Goal: Task Accomplishment & Management: Use online tool/utility

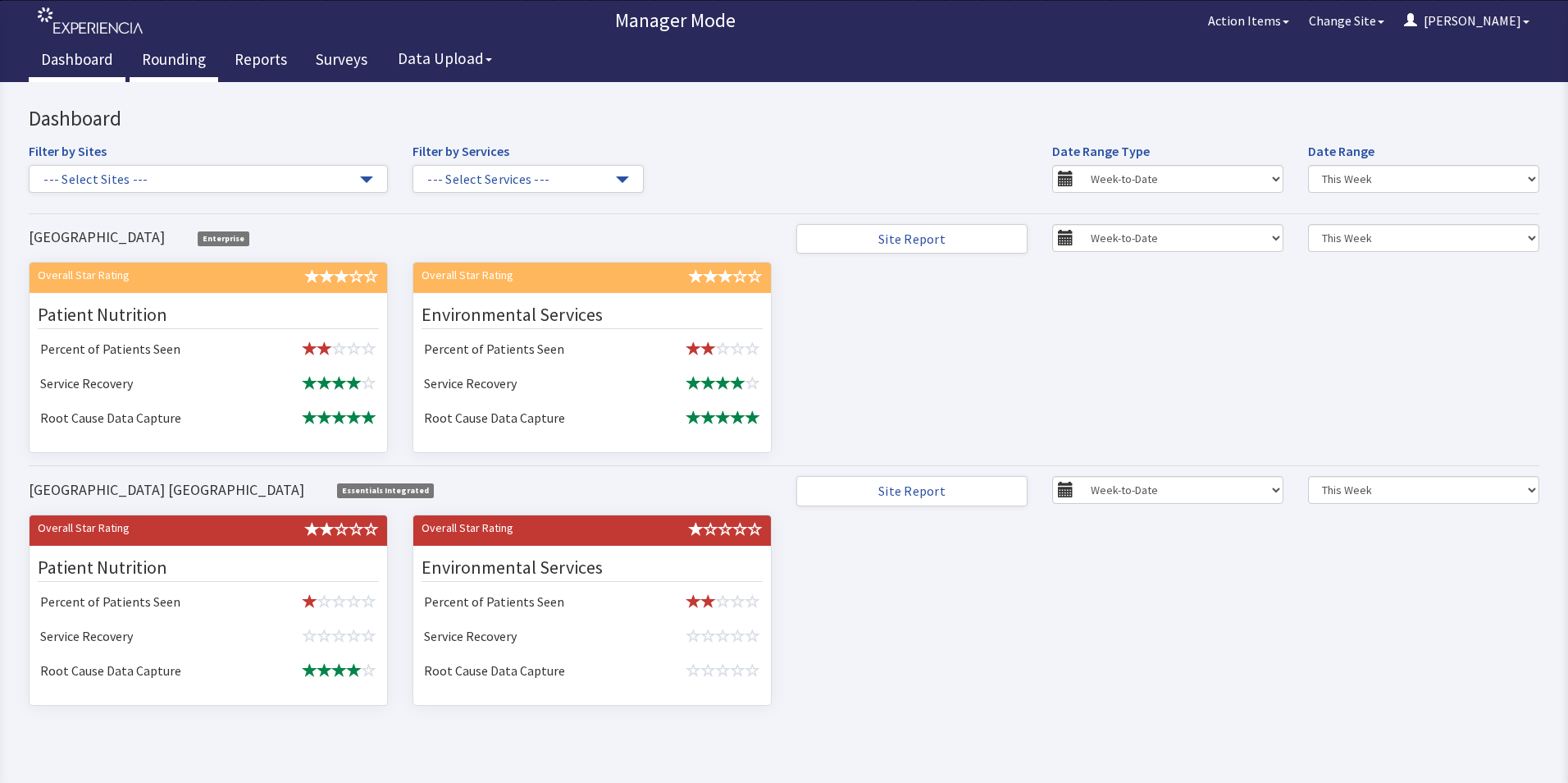
click at [159, 57] on link "Rounding" at bounding box center [173, 62] width 89 height 41
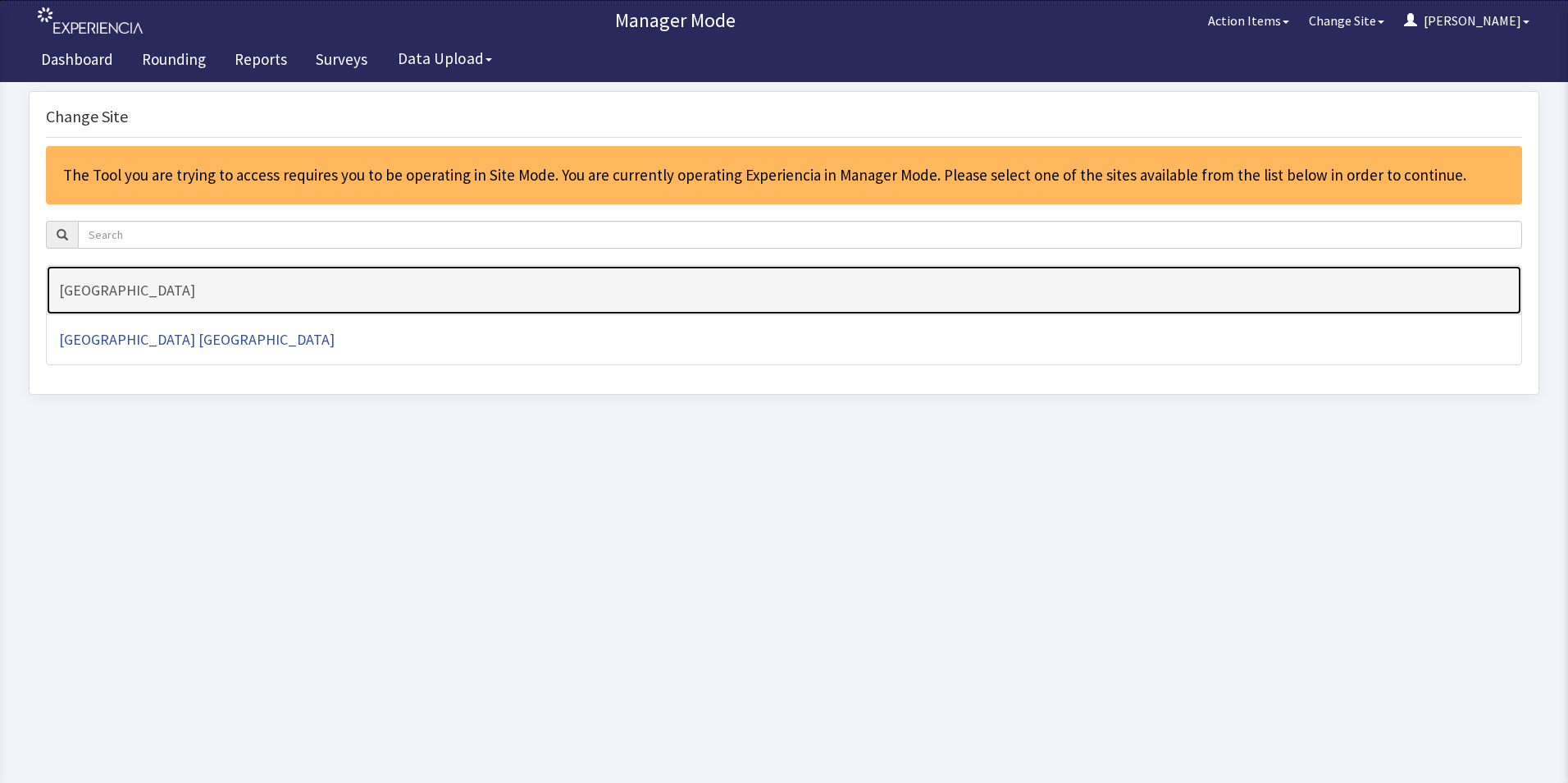
click at [156, 284] on h4 "[GEOGRAPHIC_DATA]" at bounding box center [784, 290] width 1449 height 17
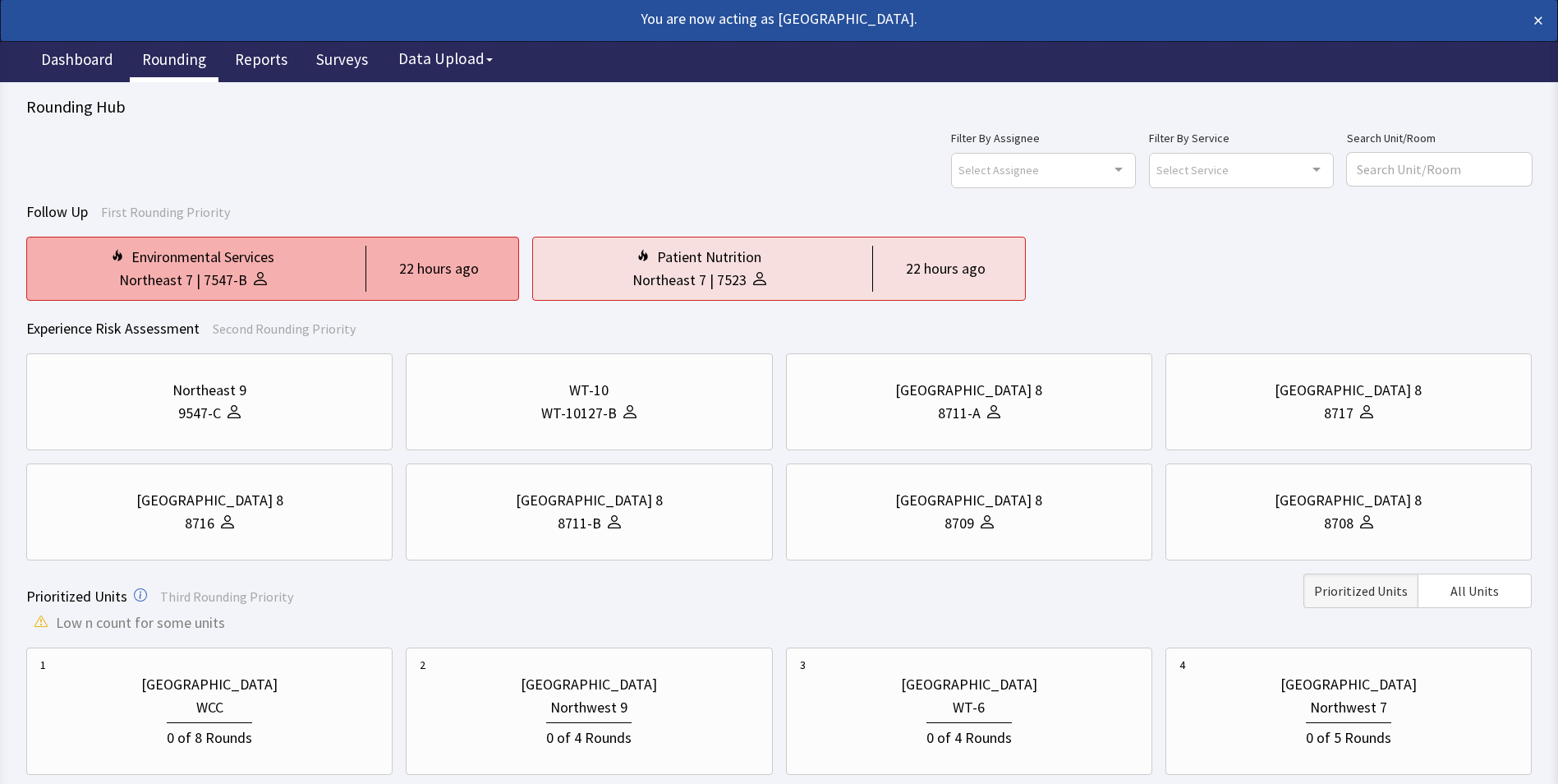
click at [234, 266] on div "Environmental Services" at bounding box center [203, 257] width 143 height 23
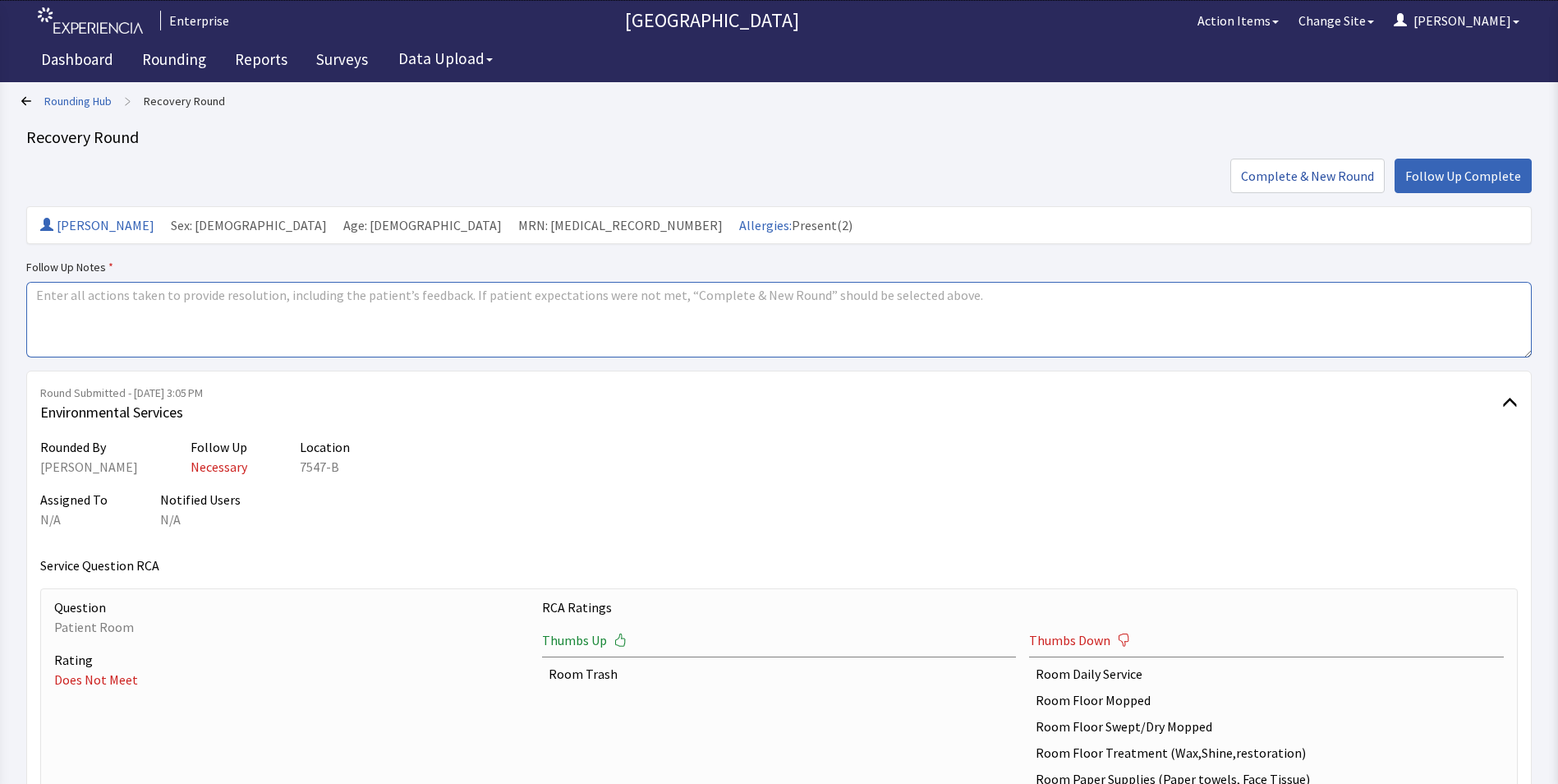
click at [65, 294] on textarea at bounding box center [779, 319] width 1505 height 76
drag, startPoint x: 37, startPoint y: 294, endPoint x: 122, endPoint y: 301, distance: 85.3
click at [122, 301] on textarea "issue resolved" at bounding box center [779, 319] width 1505 height 76
type textarea "issue resolved"
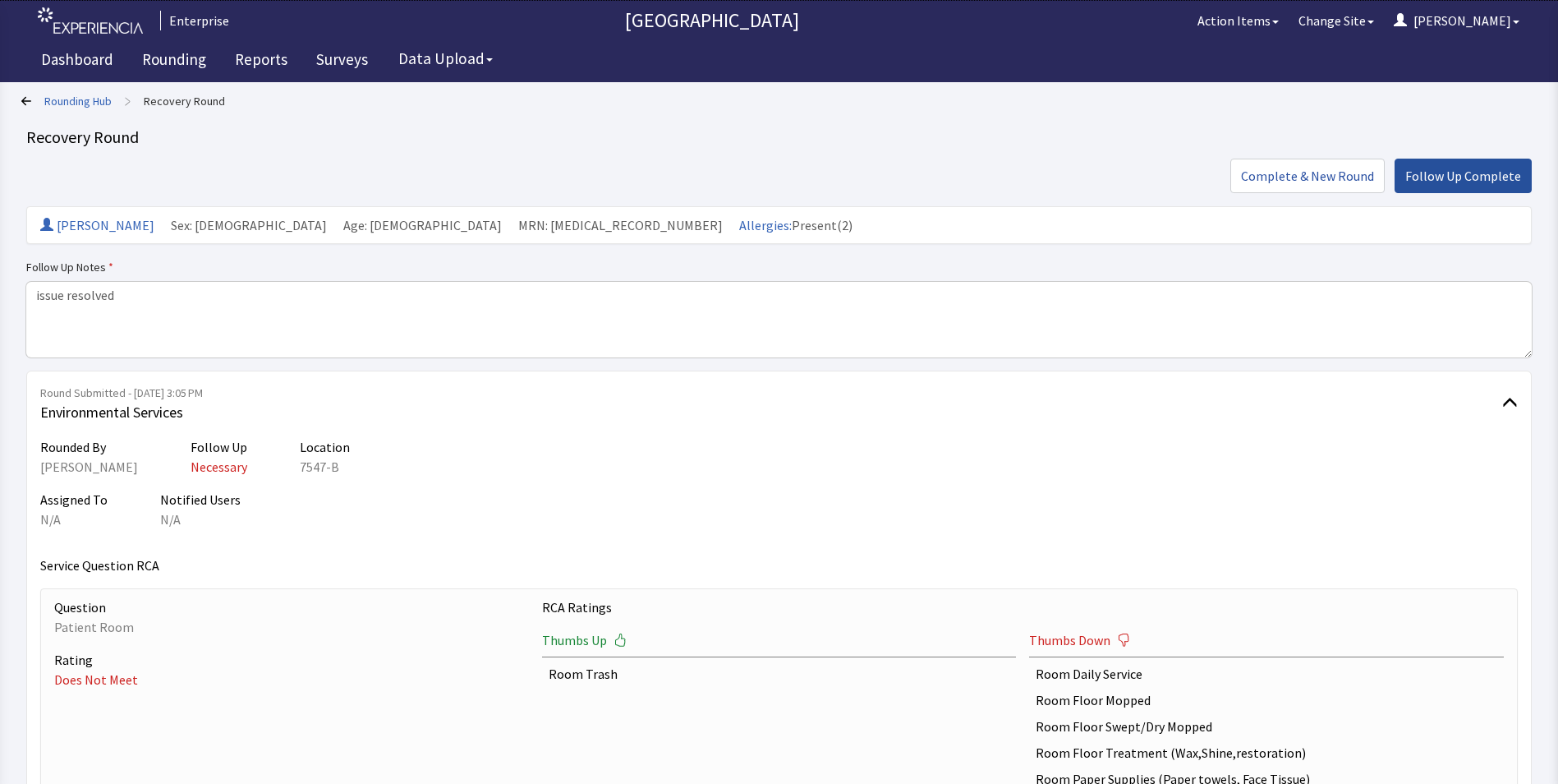
click at [1467, 176] on span "Follow Up Complete" at bounding box center [1463, 175] width 115 height 20
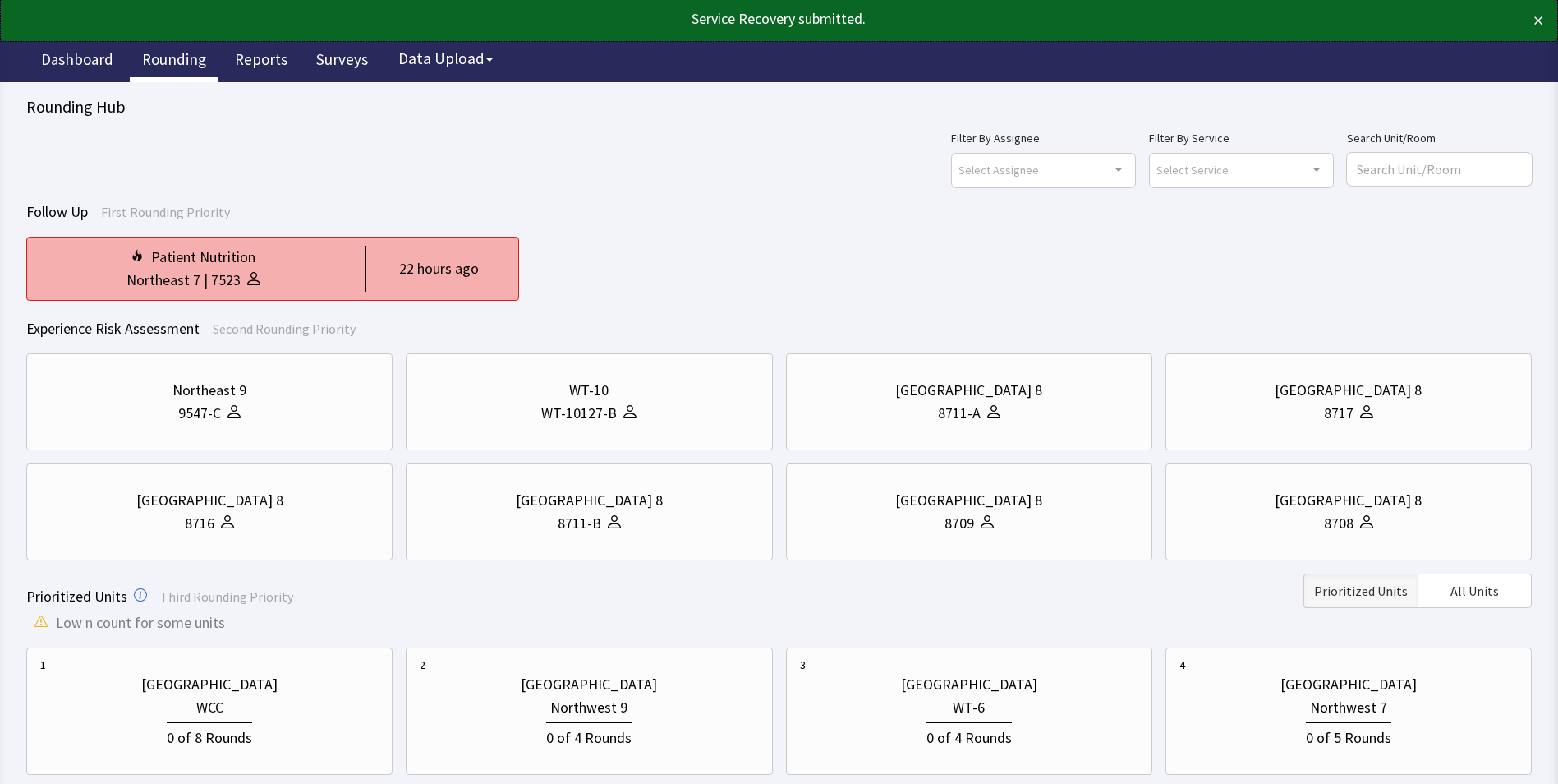
click at [347, 279] on div "Patient Nutrition Northeast 7 | 7523 22 hours ago" at bounding box center [272, 268] width 492 height 64
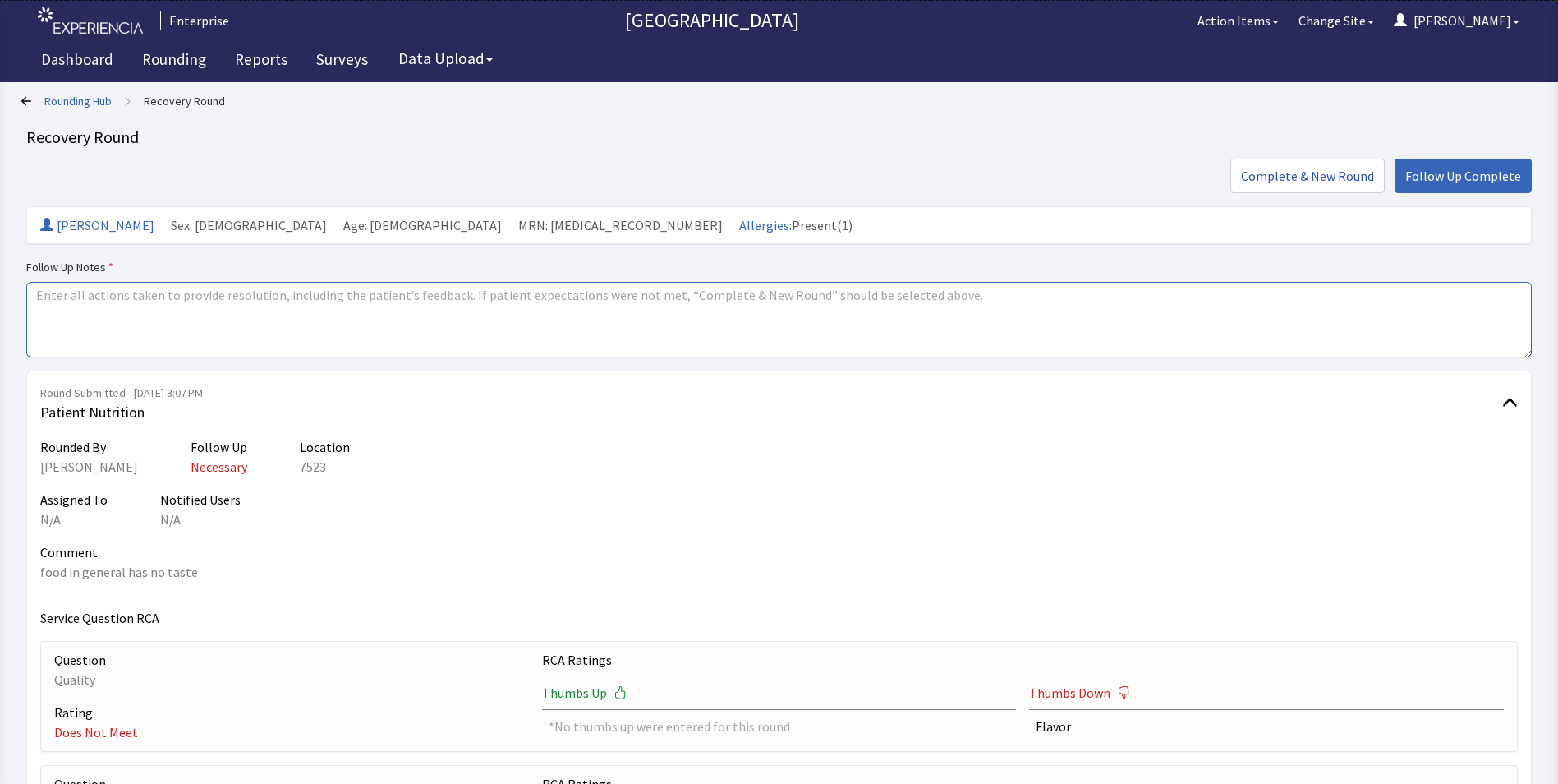
click at [51, 295] on textarea at bounding box center [779, 319] width 1505 height 76
paste textarea "issue resolved"
type textarea "issue resolved"
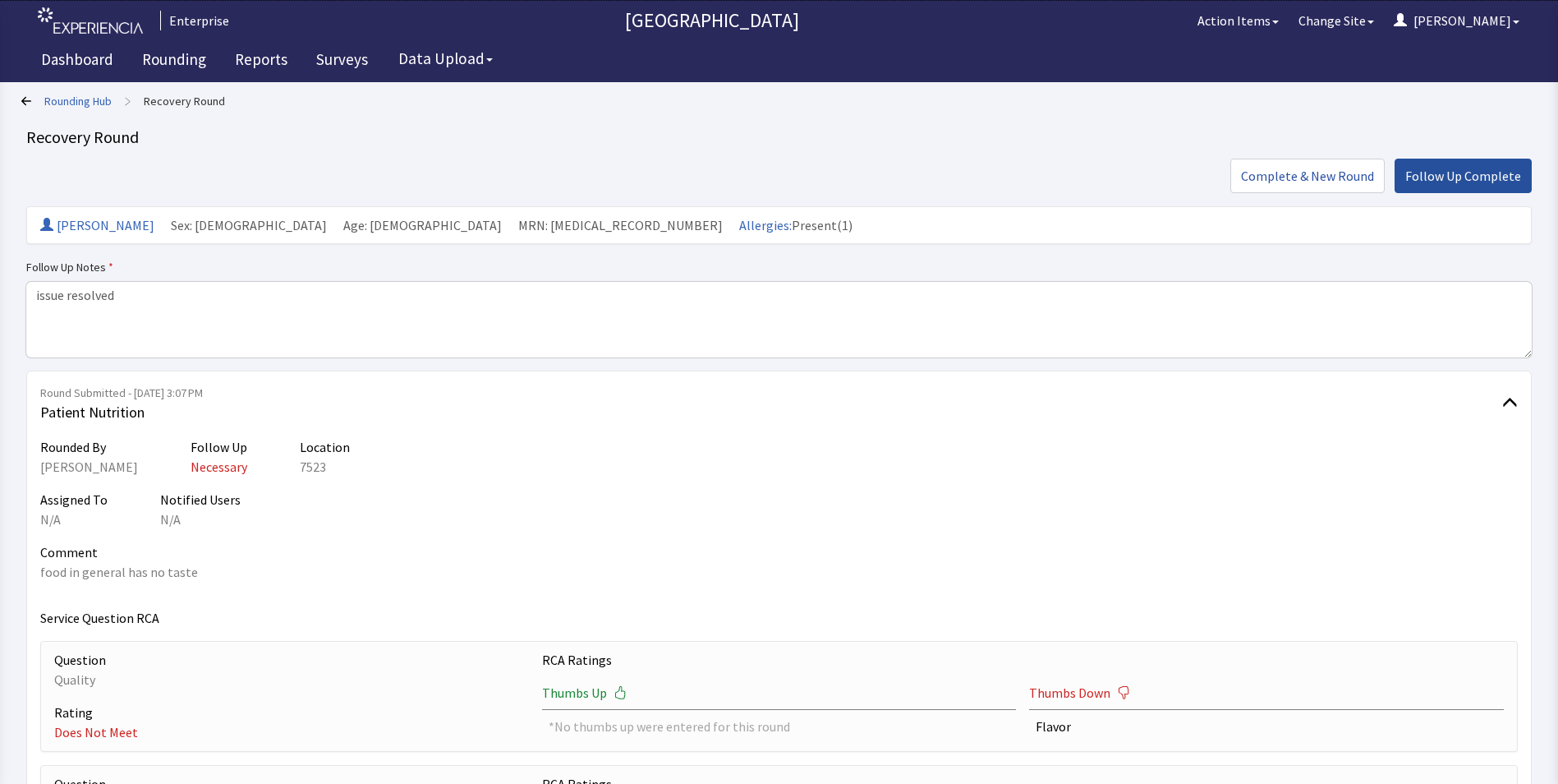
click at [1445, 166] on span "Follow Up Complete" at bounding box center [1463, 175] width 115 height 20
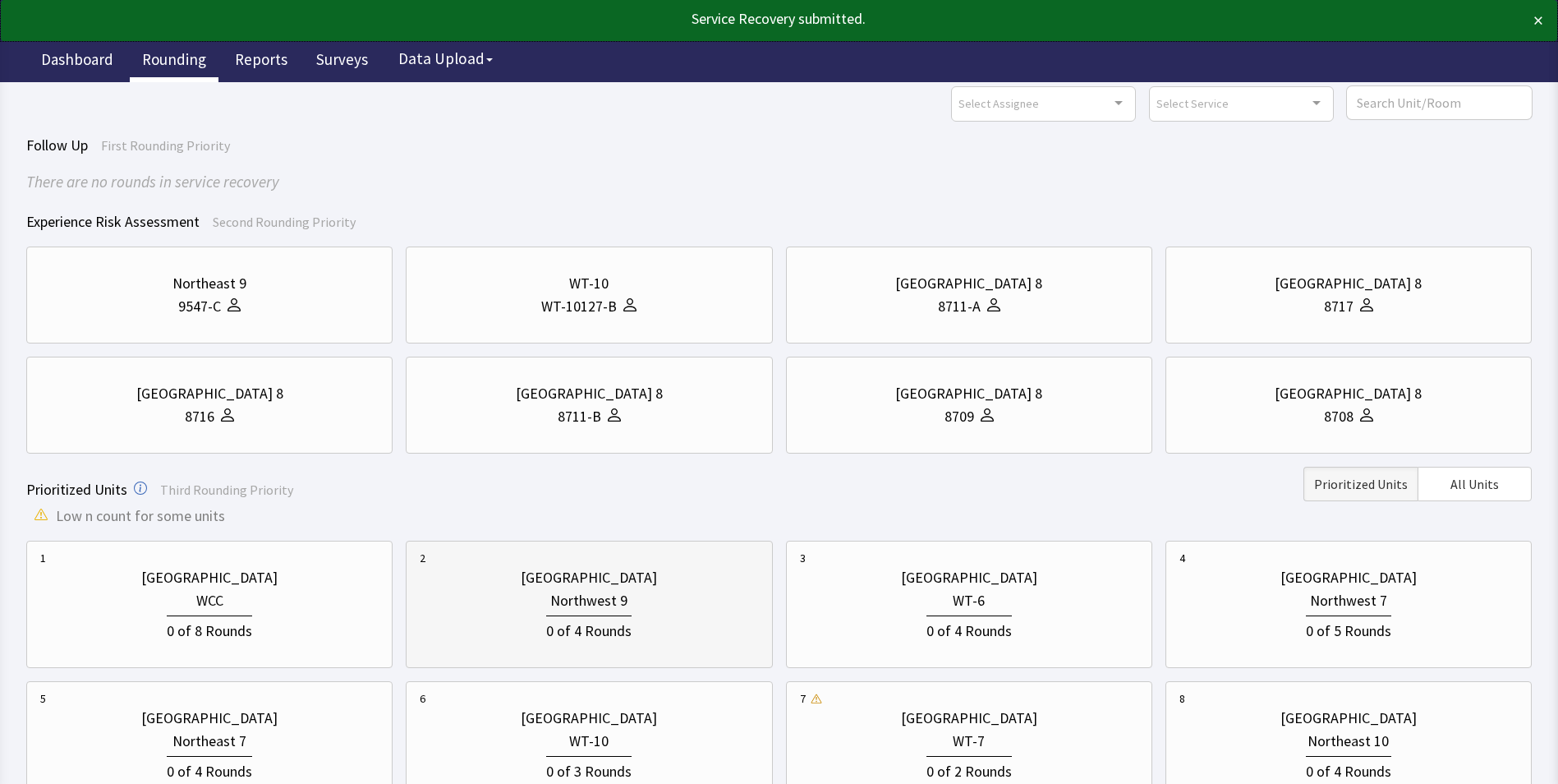
scroll to position [247, 0]
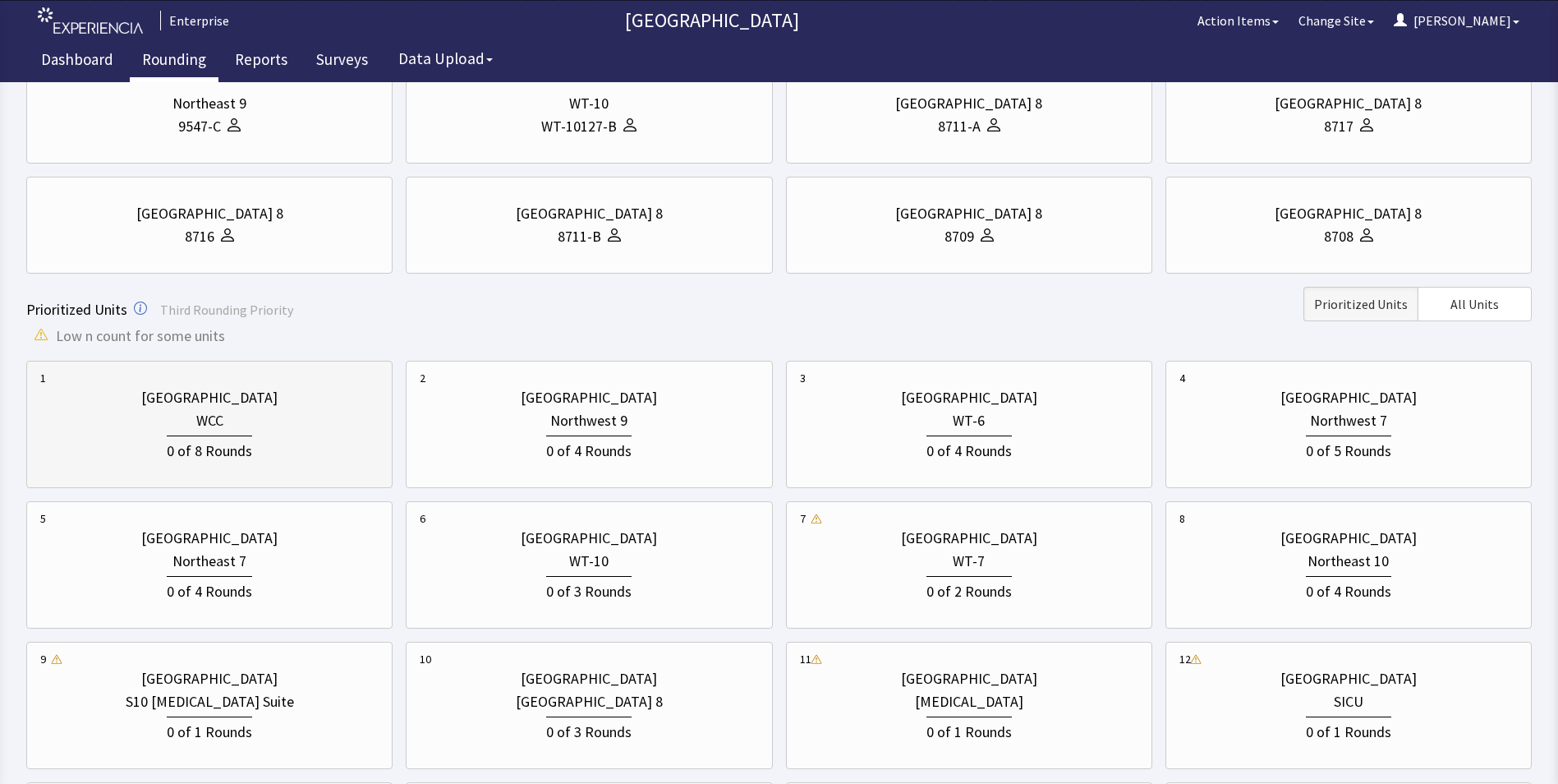
click at [247, 435] on div "0 of 8 Rounds" at bounding box center [209, 448] width 85 height 27
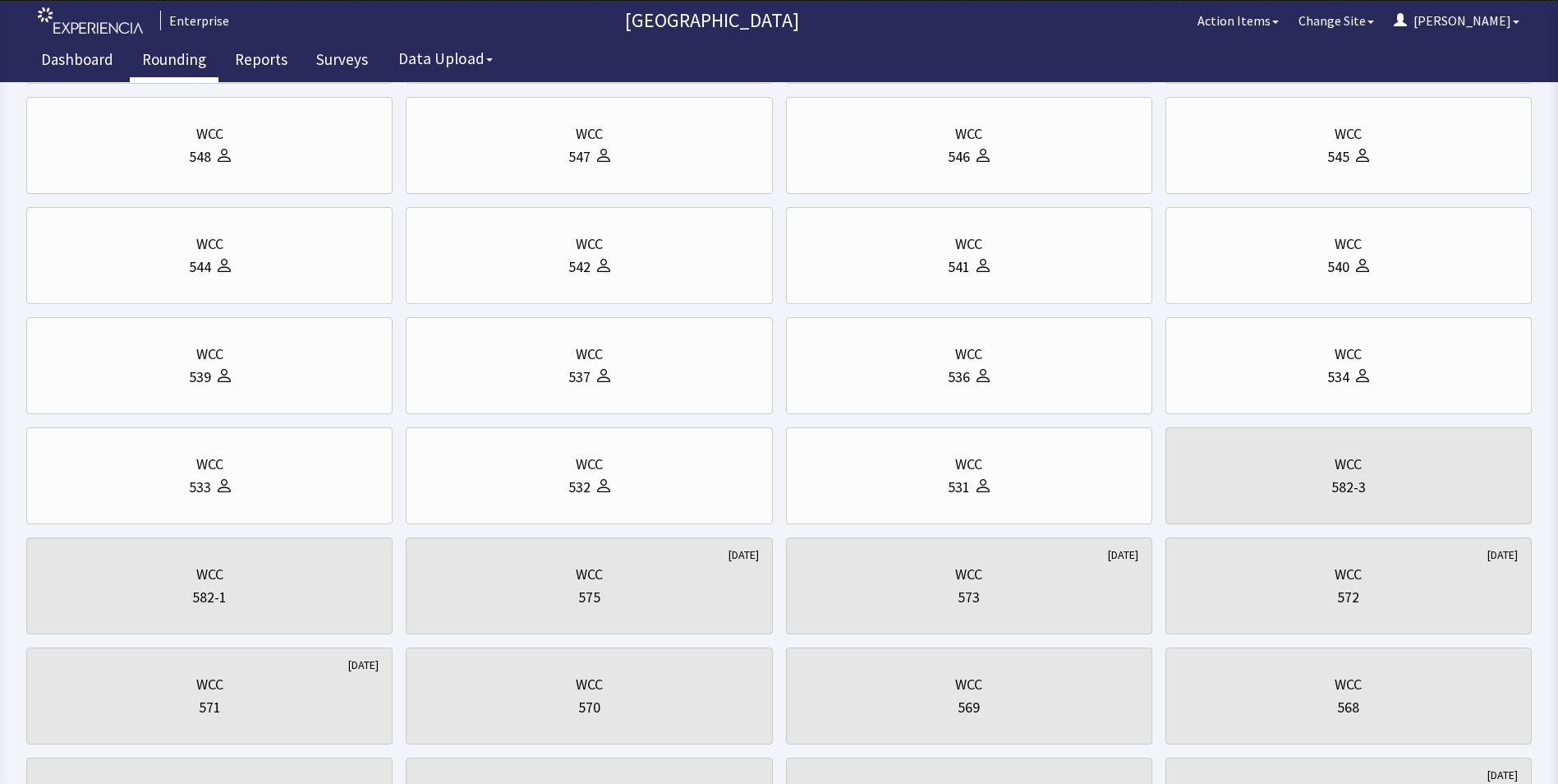
scroll to position [0, 0]
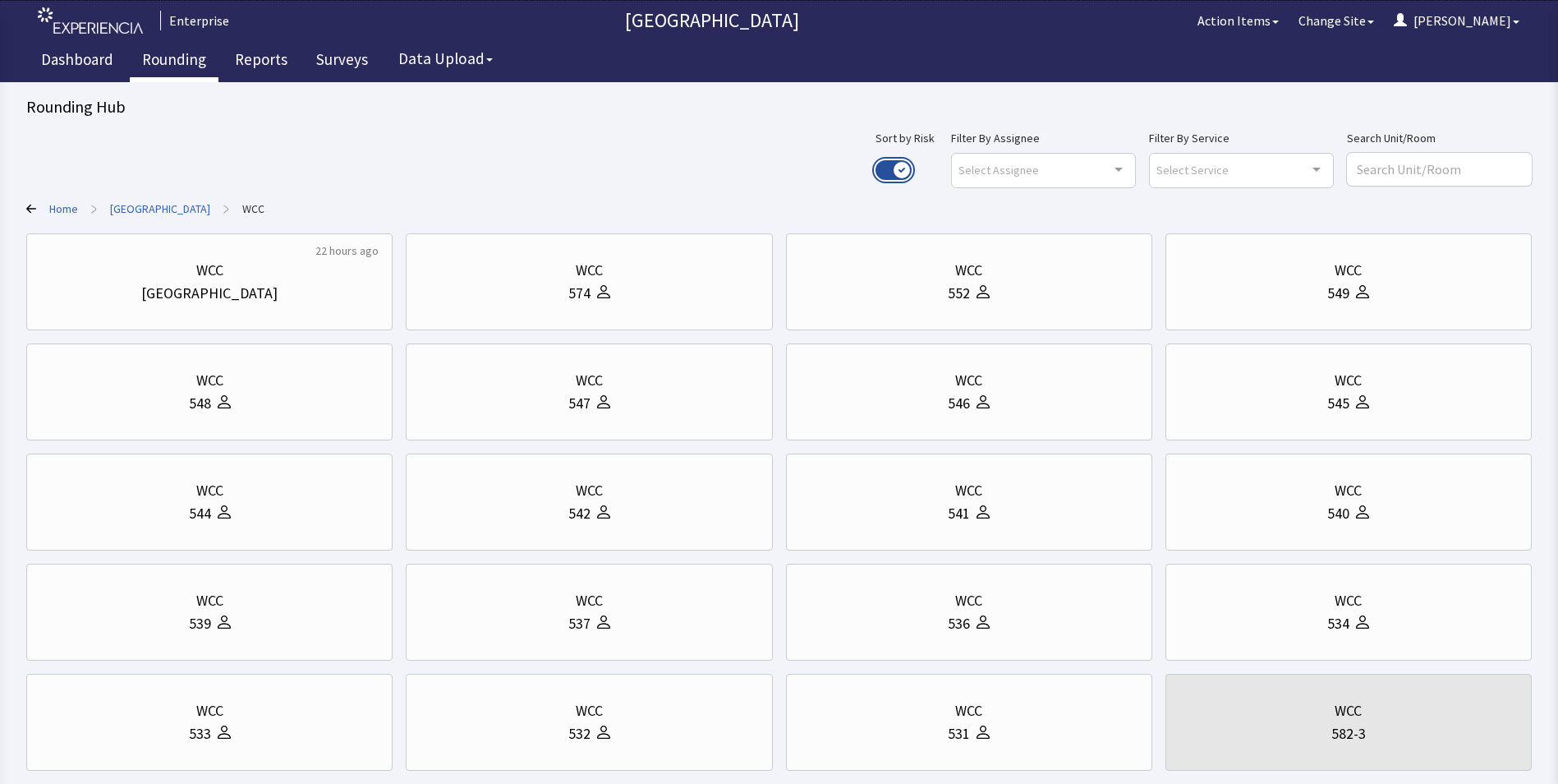
click at [912, 169] on button "Use setting" at bounding box center [894, 170] width 37 height 20
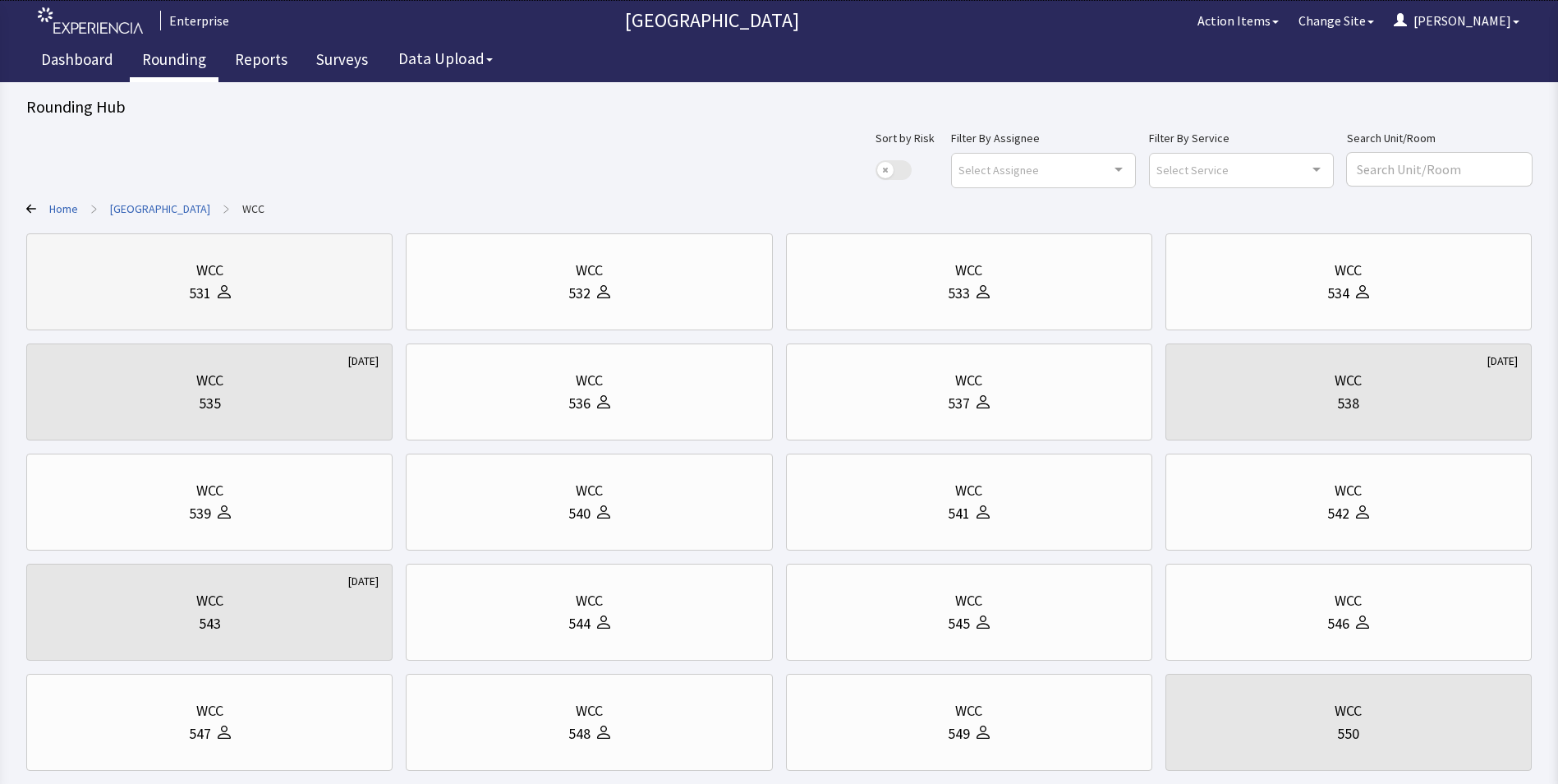
click at [287, 290] on div "531" at bounding box center [209, 293] width 339 height 23
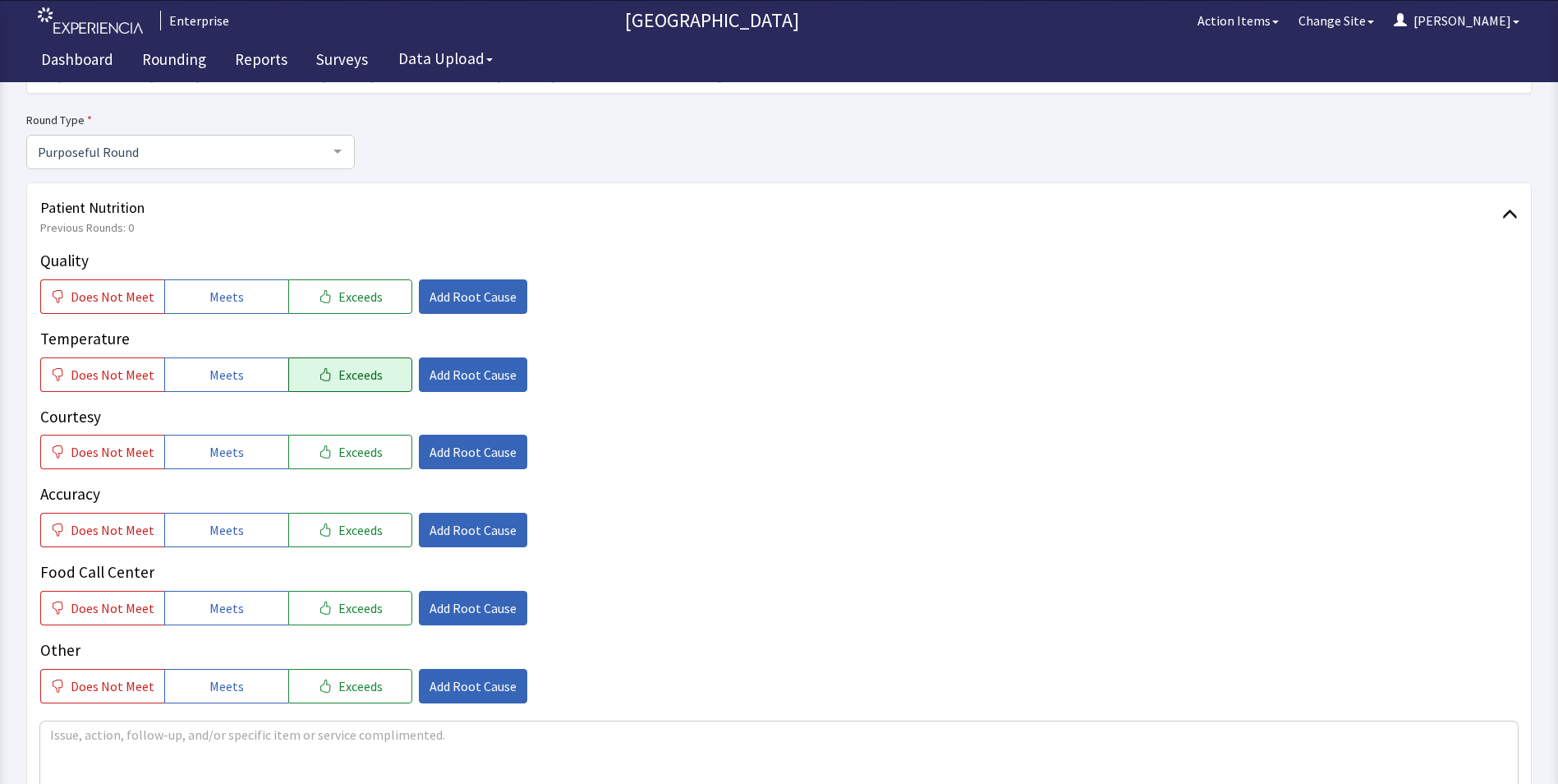
scroll to position [164, 0]
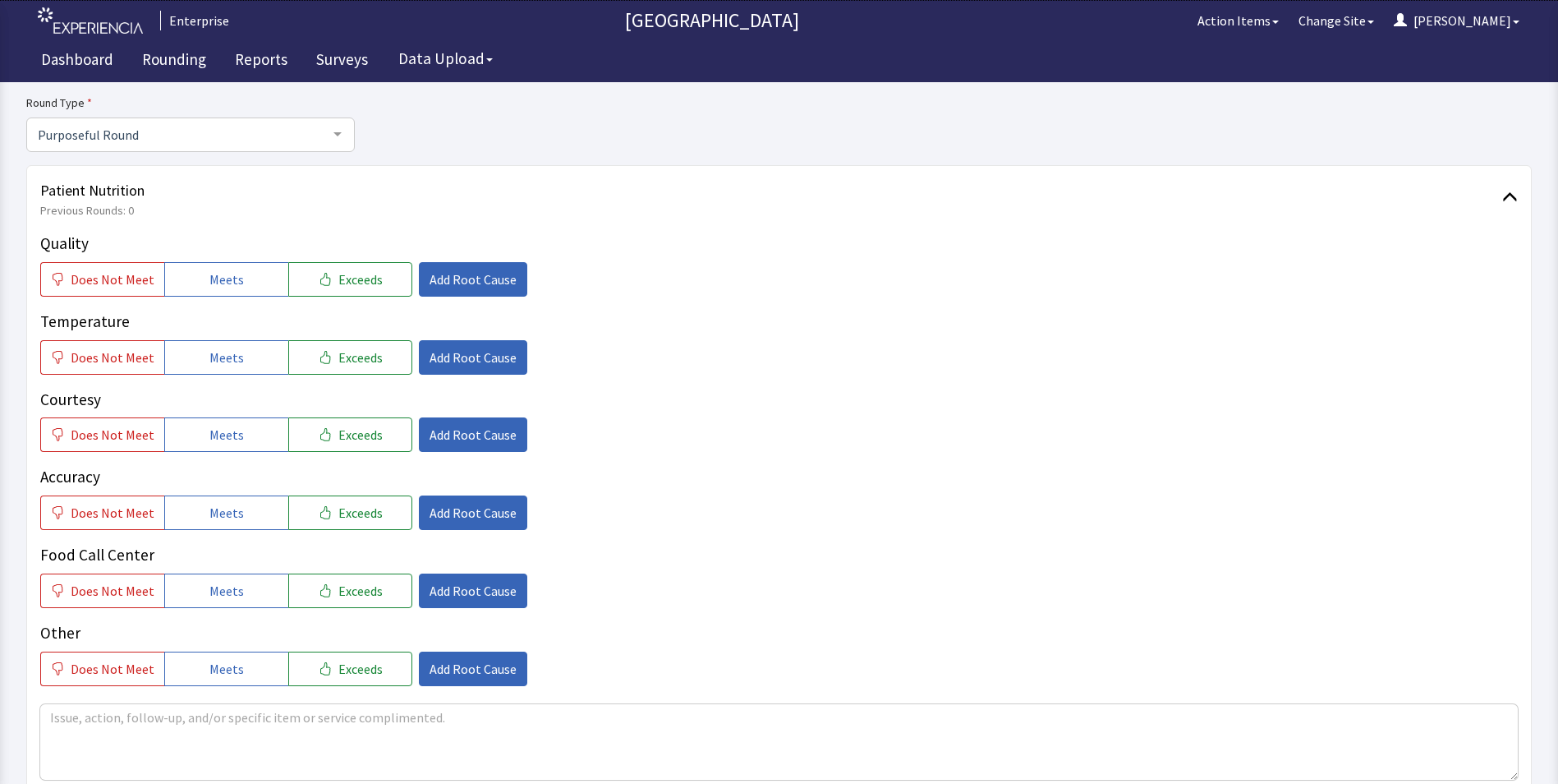
drag, startPoint x: 214, startPoint y: 264, endPoint x: 219, endPoint y: 324, distance: 60.2
click at [214, 266] on button "Meets" at bounding box center [226, 279] width 124 height 35
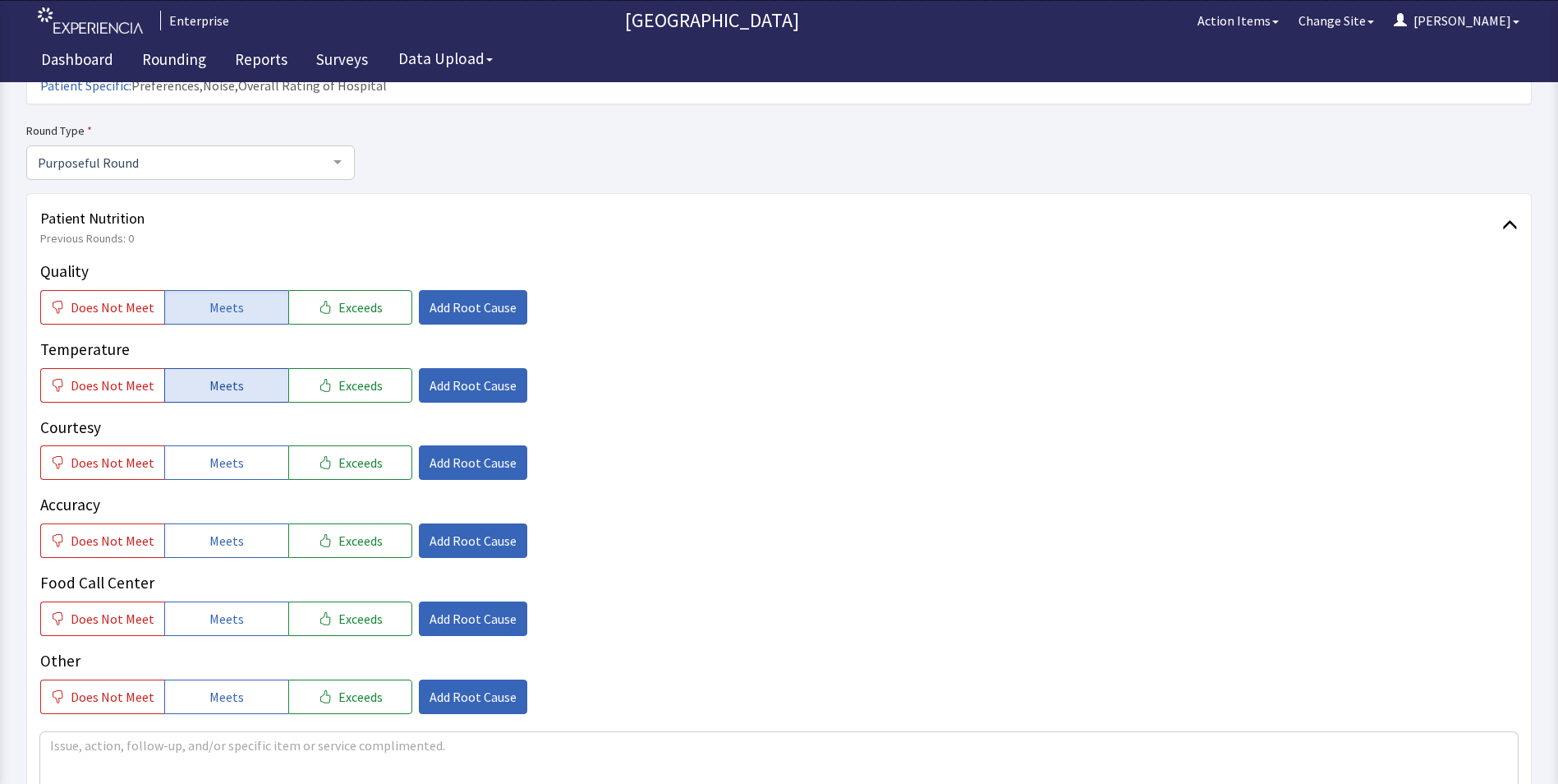
click at [227, 375] on span "Meets" at bounding box center [226, 384] width 35 height 20
drag, startPoint x: 220, startPoint y: 426, endPoint x: 234, endPoint y: 484, distance: 59.7
click at [220, 453] on span "Meets" at bounding box center [226, 462] width 35 height 20
drag, startPoint x: 238, startPoint y: 510, endPoint x: 241, endPoint y: 539, distance: 29.2
click at [242, 523] on button "Meets" at bounding box center [226, 540] width 124 height 35
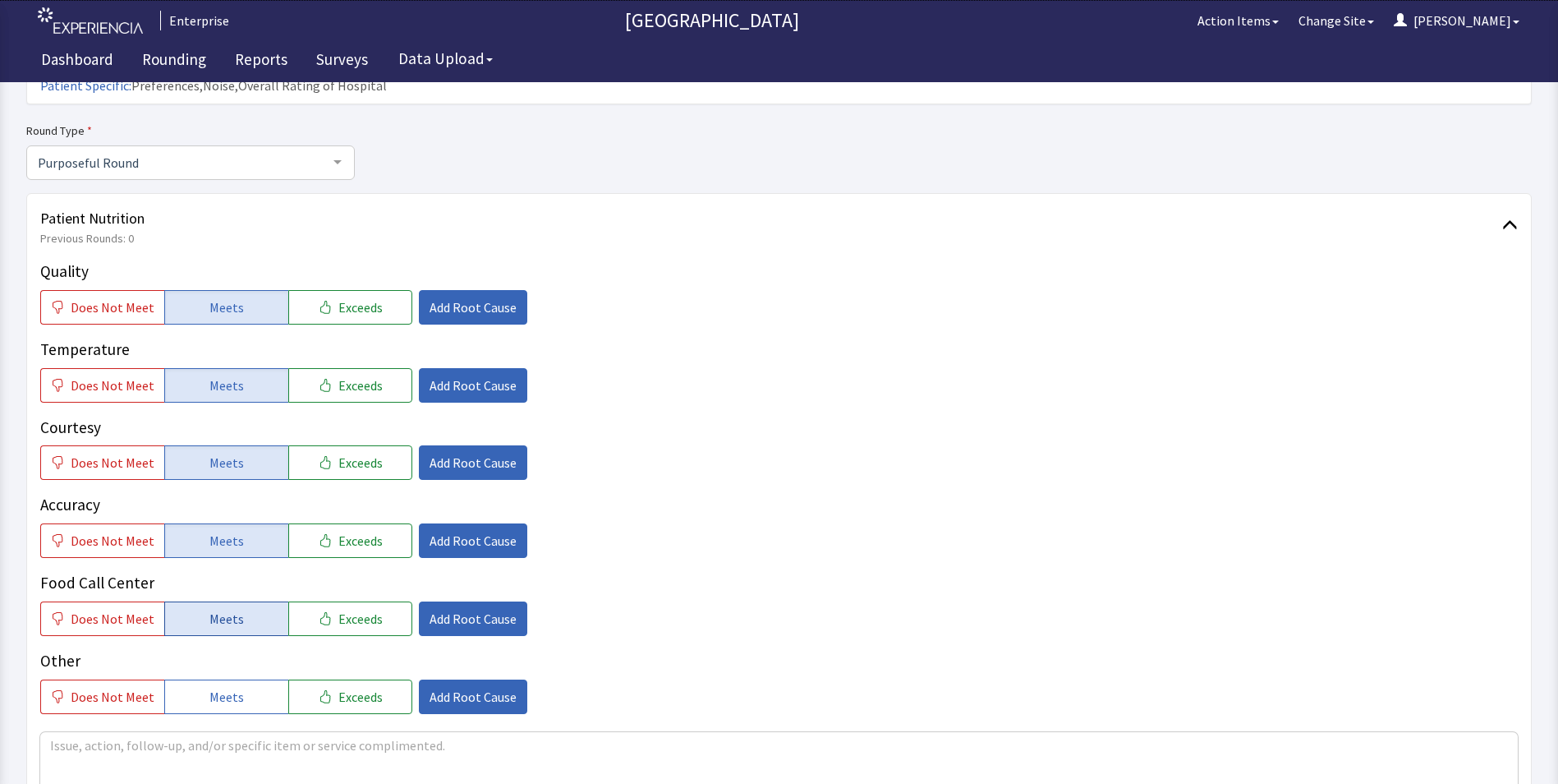
click at [229, 609] on span "Meets" at bounding box center [226, 618] width 35 height 20
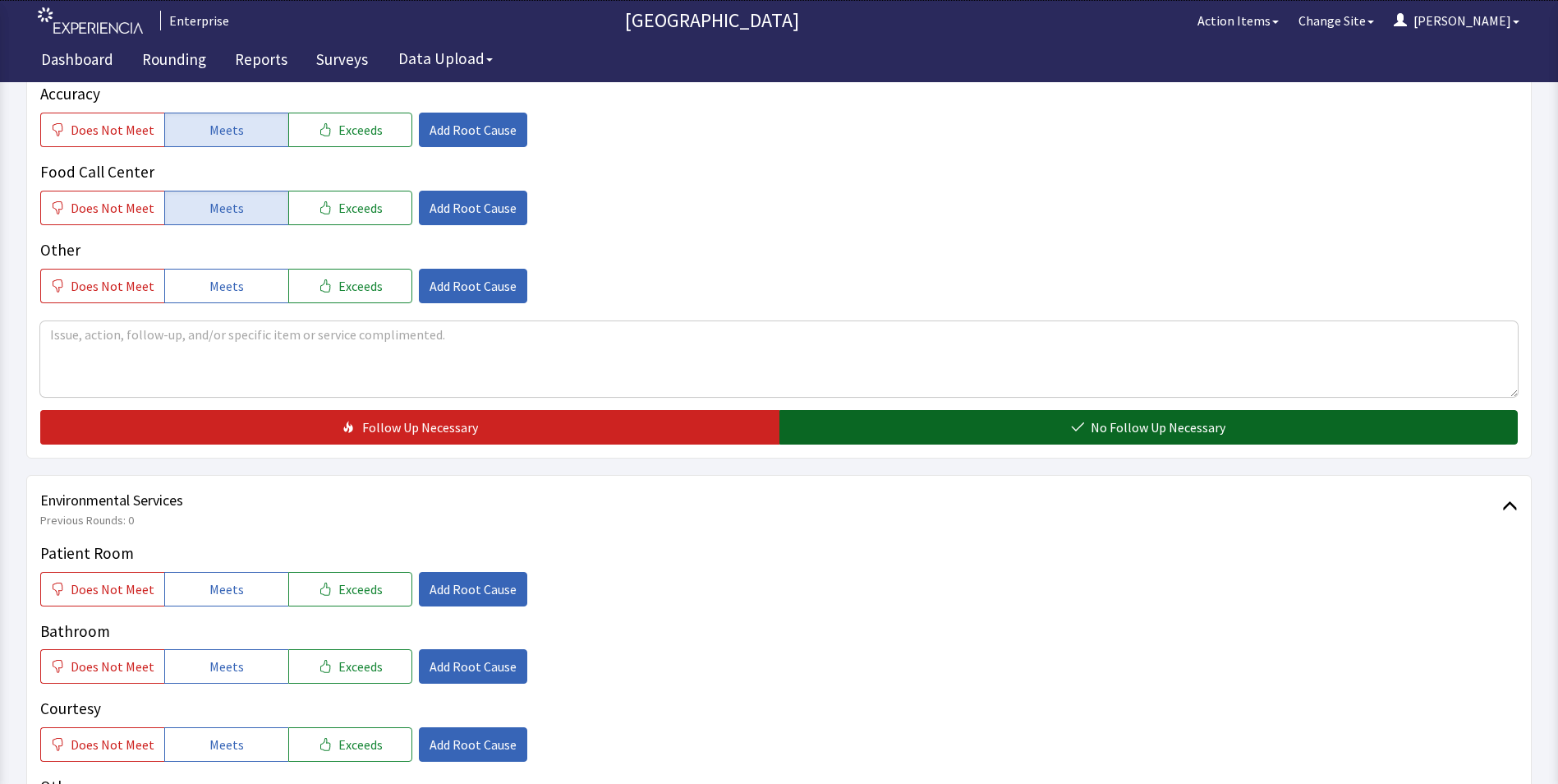
click at [874, 410] on button "No Follow Up Necessary" at bounding box center [1149, 427] width 739 height 35
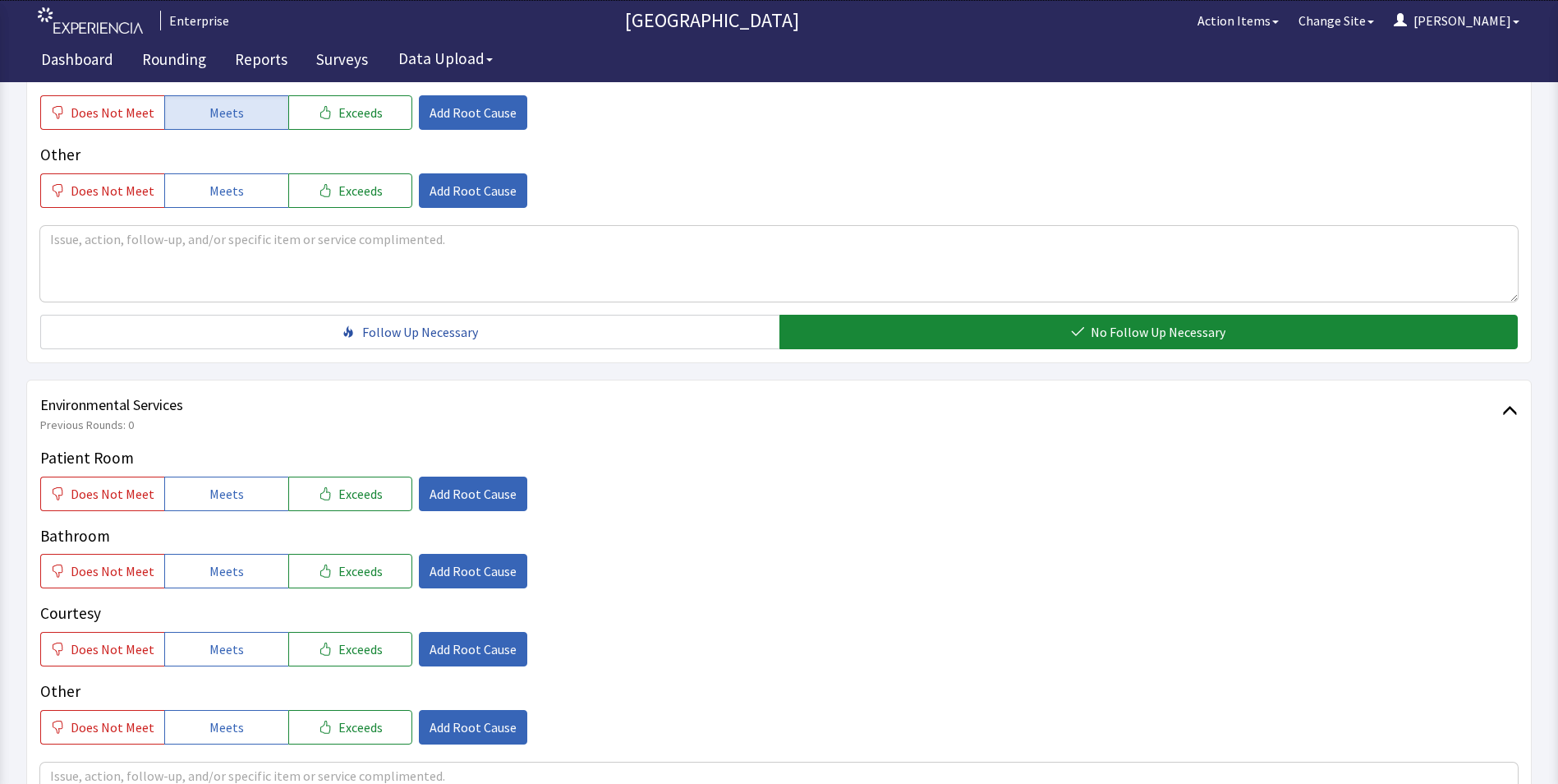
scroll to position [903, 0]
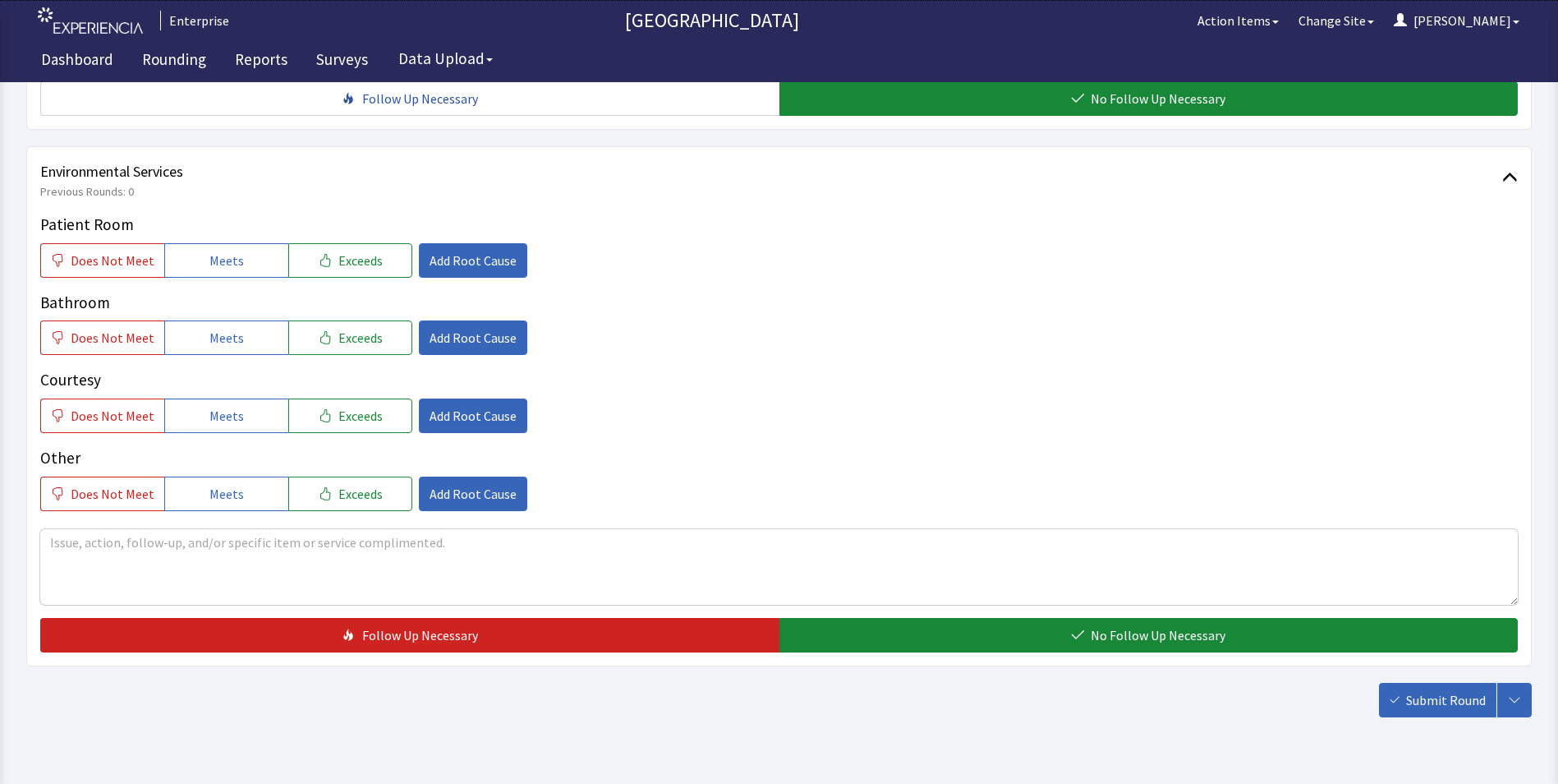
drag, startPoint x: 248, startPoint y: 238, endPoint x: 247, endPoint y: 270, distance: 32.0
click at [247, 244] on button "Meets" at bounding box center [226, 260] width 124 height 35
drag, startPoint x: 238, startPoint y: 314, endPoint x: 234, endPoint y: 345, distance: 31.3
click at [238, 321] on button "Meets" at bounding box center [226, 338] width 124 height 35
drag, startPoint x: 230, startPoint y: 389, endPoint x: 242, endPoint y: 394, distance: 13.0
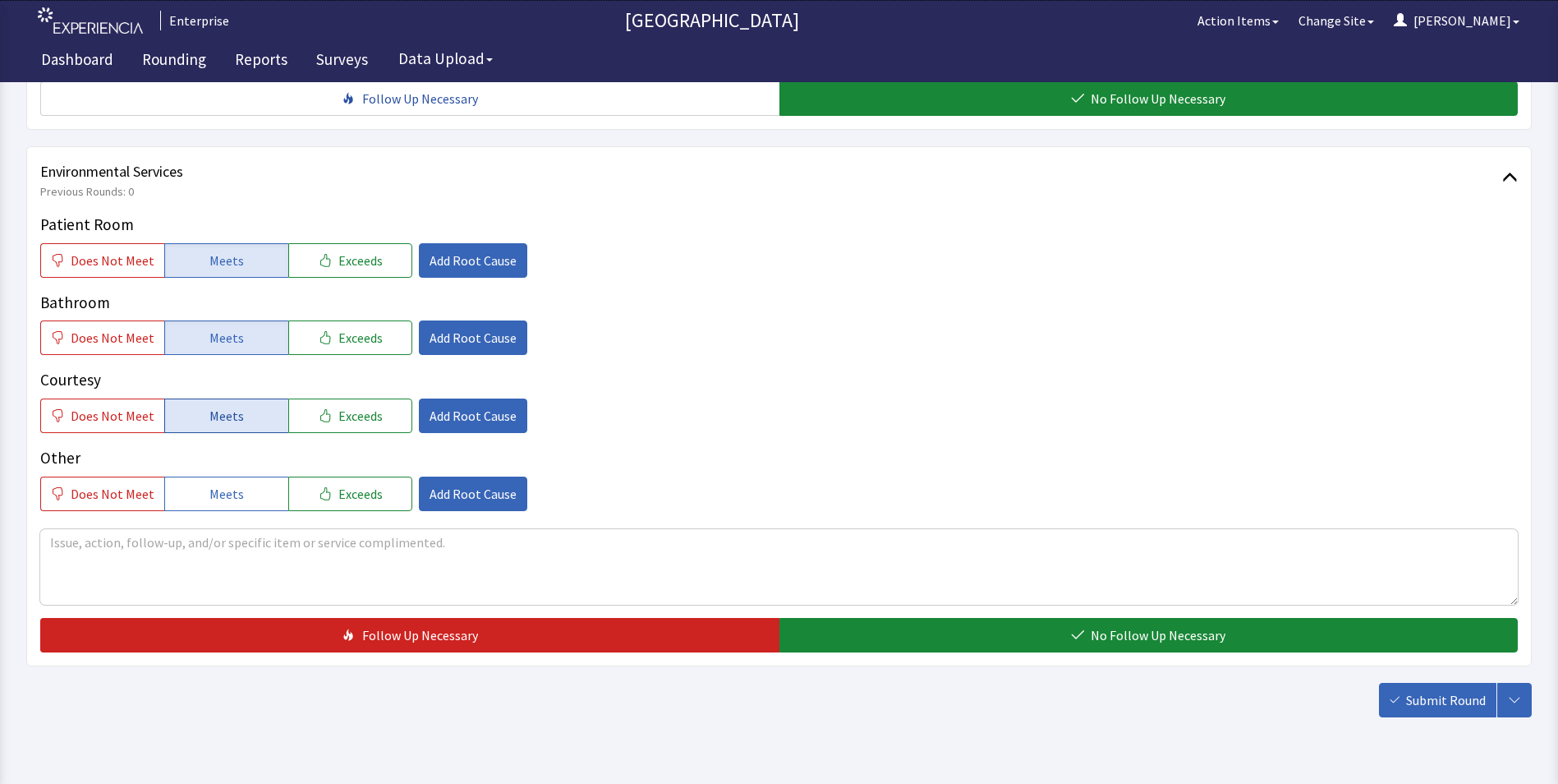
click at [234, 406] on span "Meets" at bounding box center [226, 415] width 35 height 20
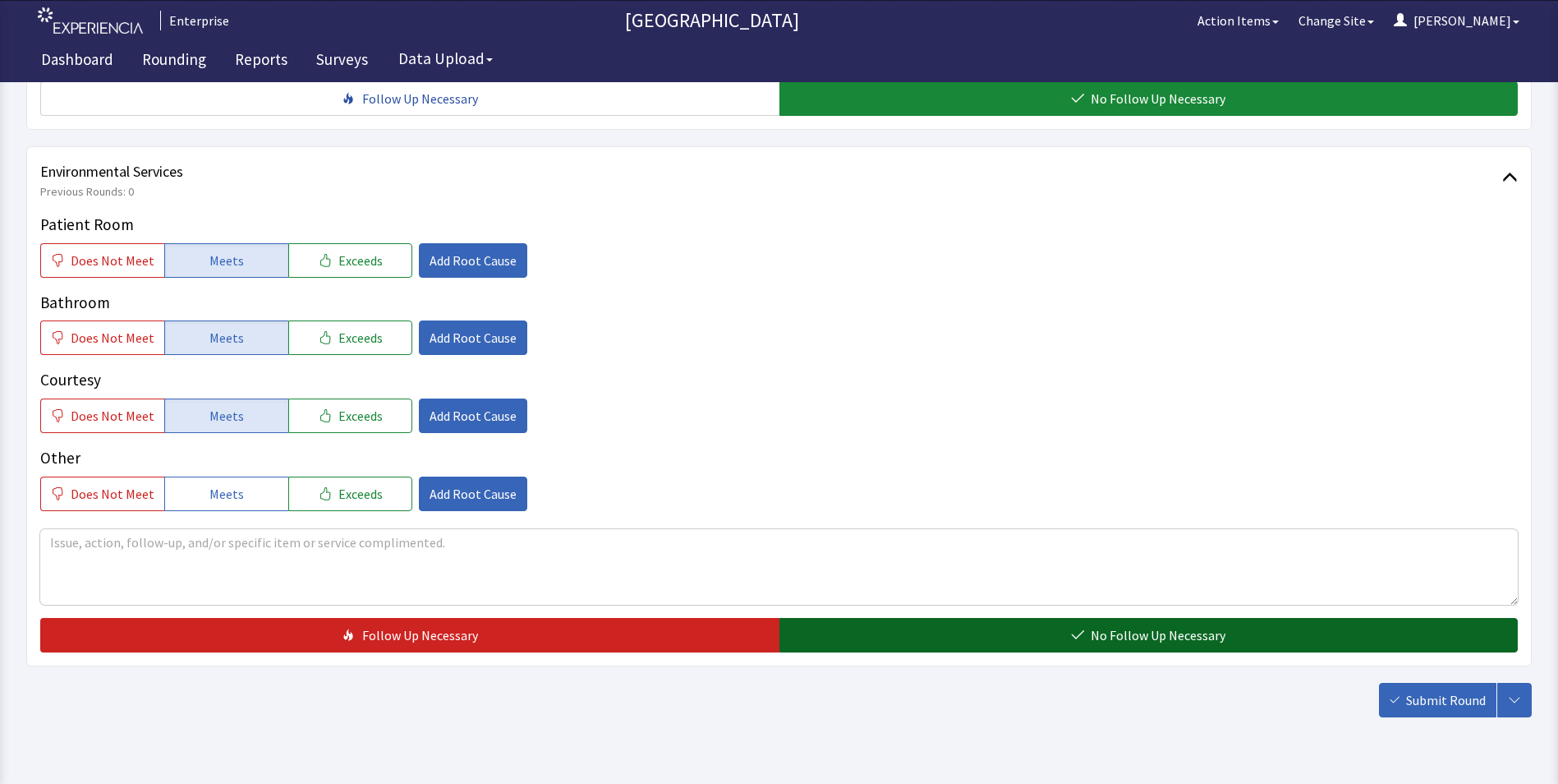
drag, startPoint x: 834, startPoint y: 596, endPoint x: 849, endPoint y: 596, distance: 15.0
click at [835, 618] on button "No Follow Up Necessary" at bounding box center [1149, 635] width 739 height 35
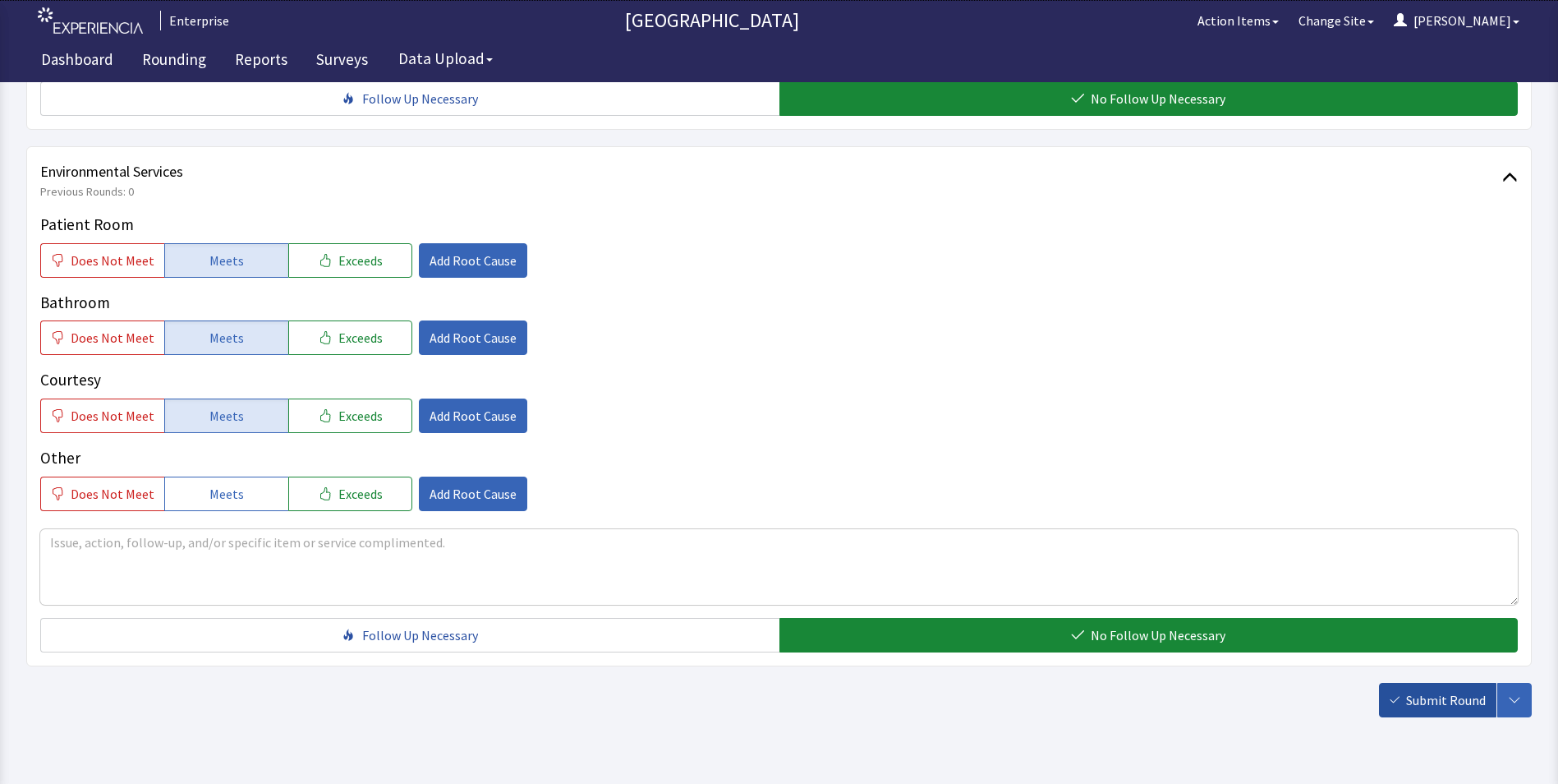
click at [1460, 690] on span "Submit Round" at bounding box center [1445, 700] width 80 height 20
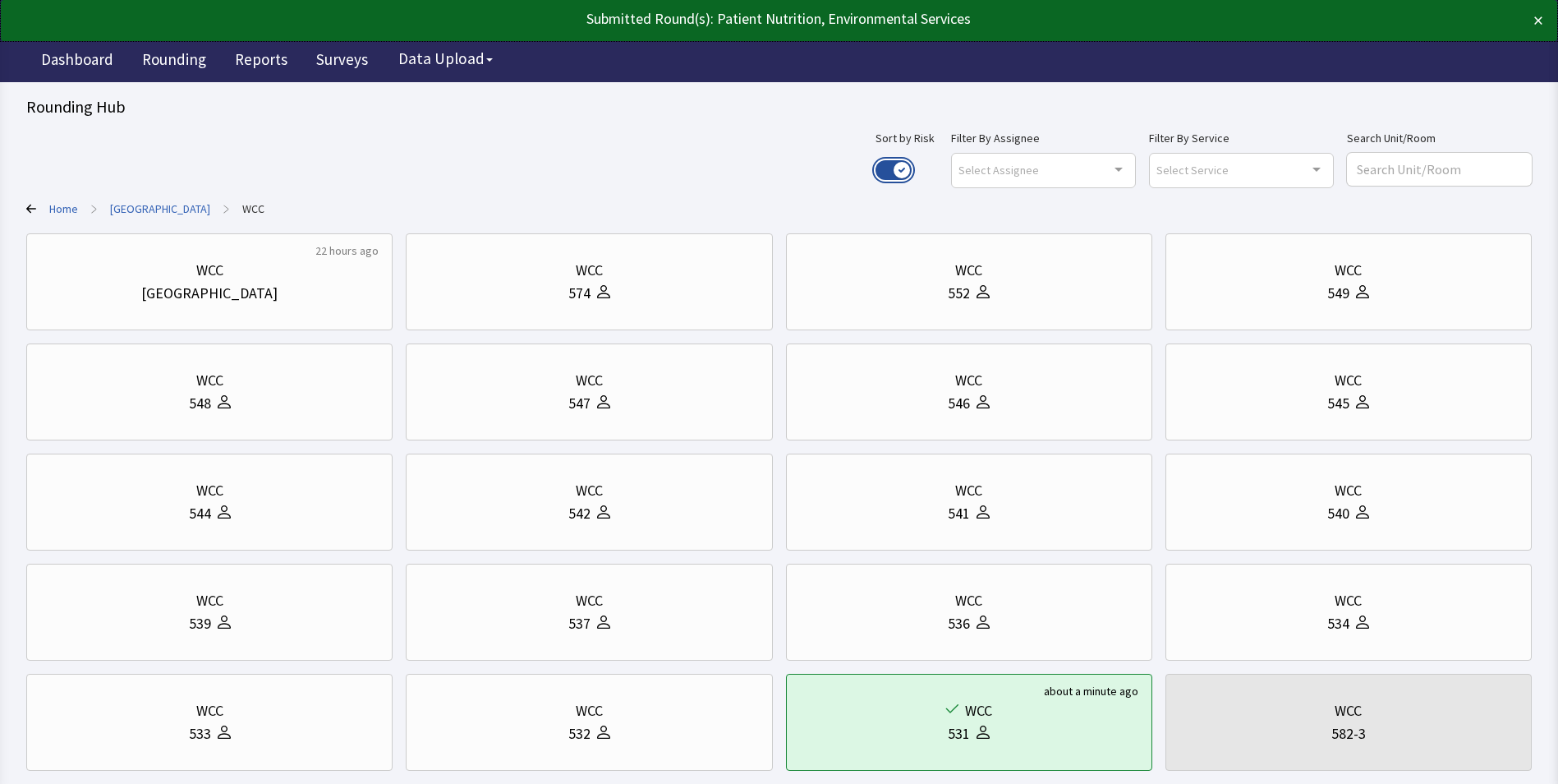
click at [912, 169] on button "Use setting" at bounding box center [894, 170] width 37 height 20
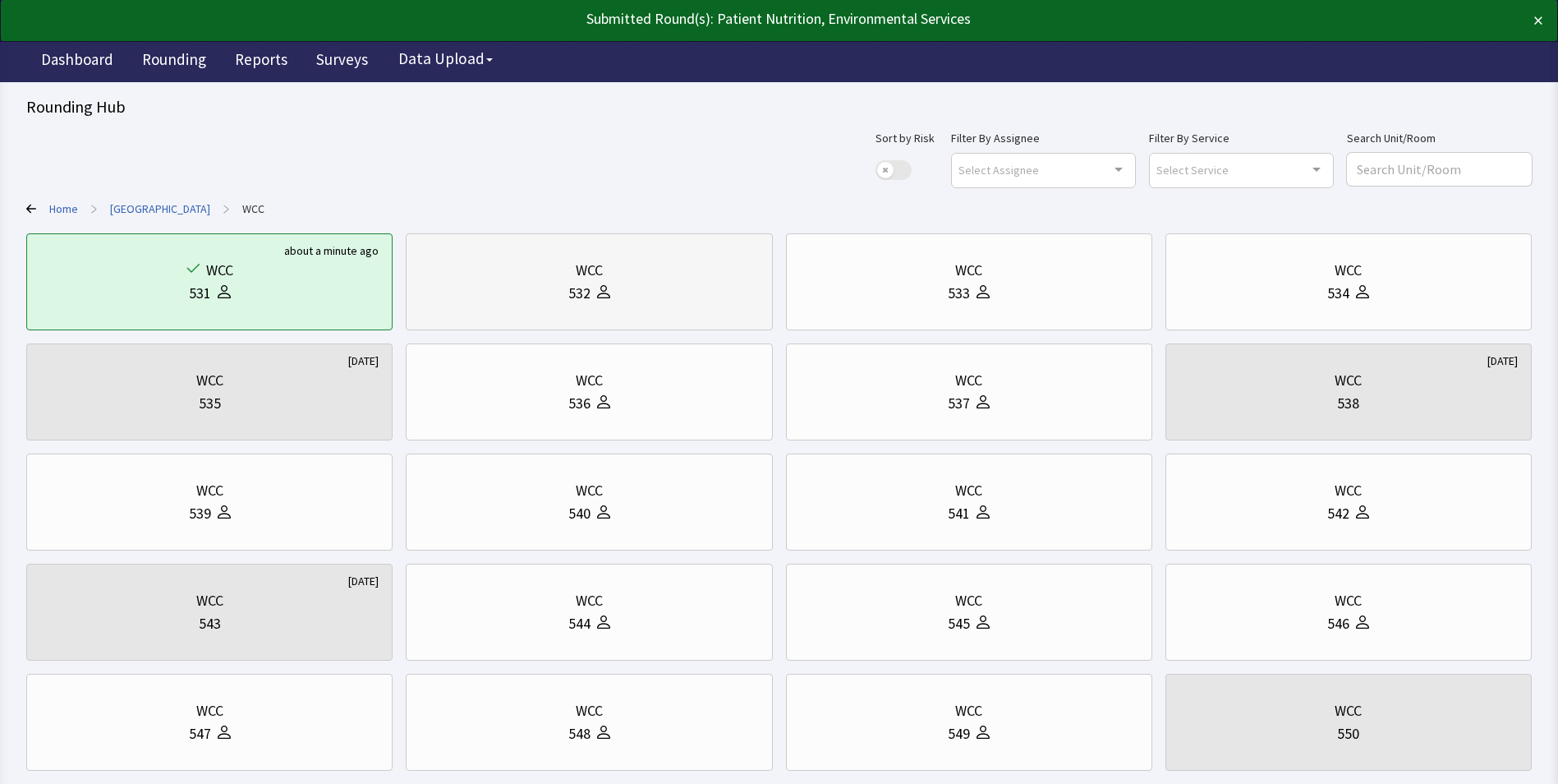
click at [591, 303] on div at bounding box center [600, 293] width 20 height 23
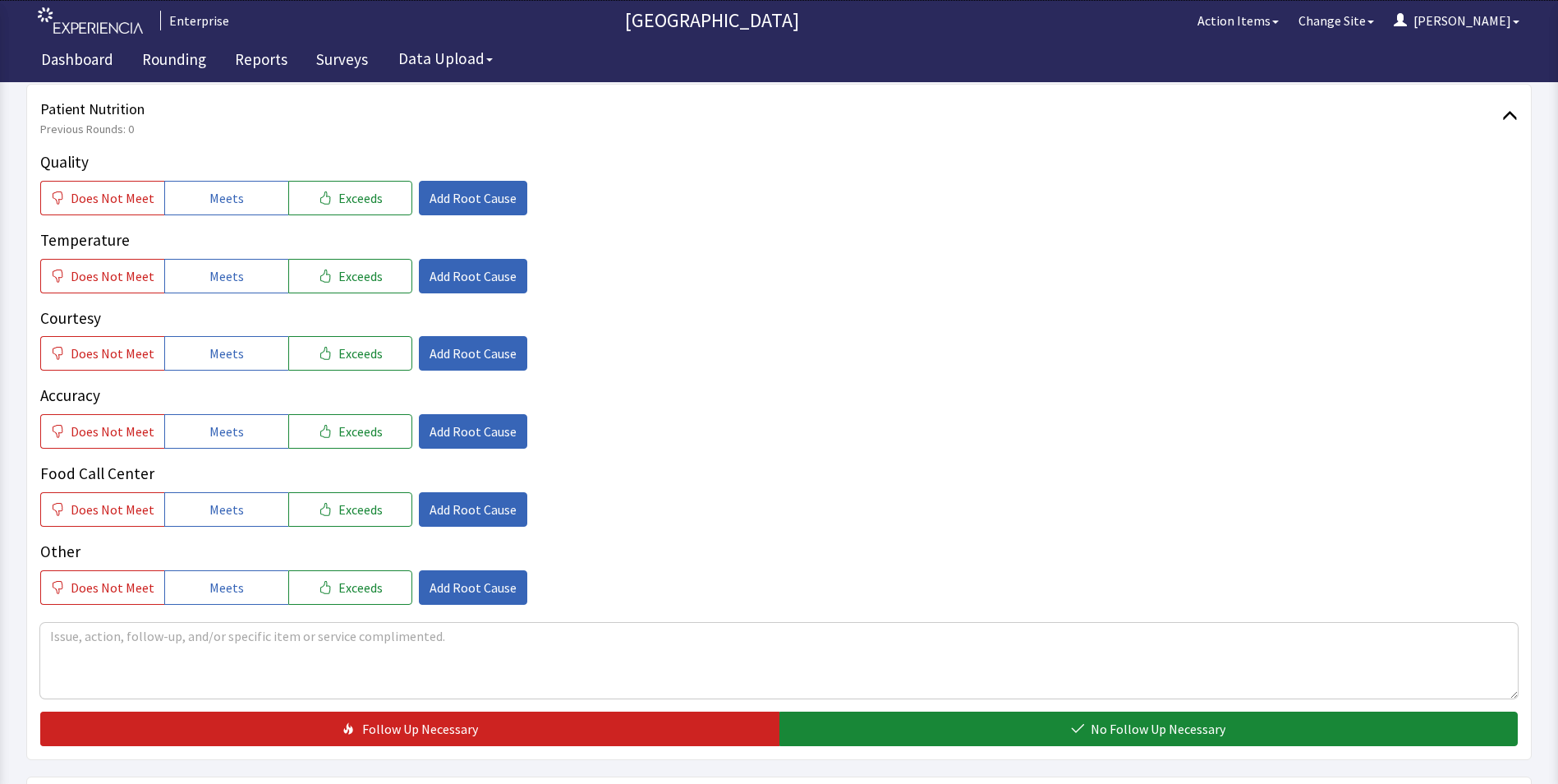
scroll to position [247, 0]
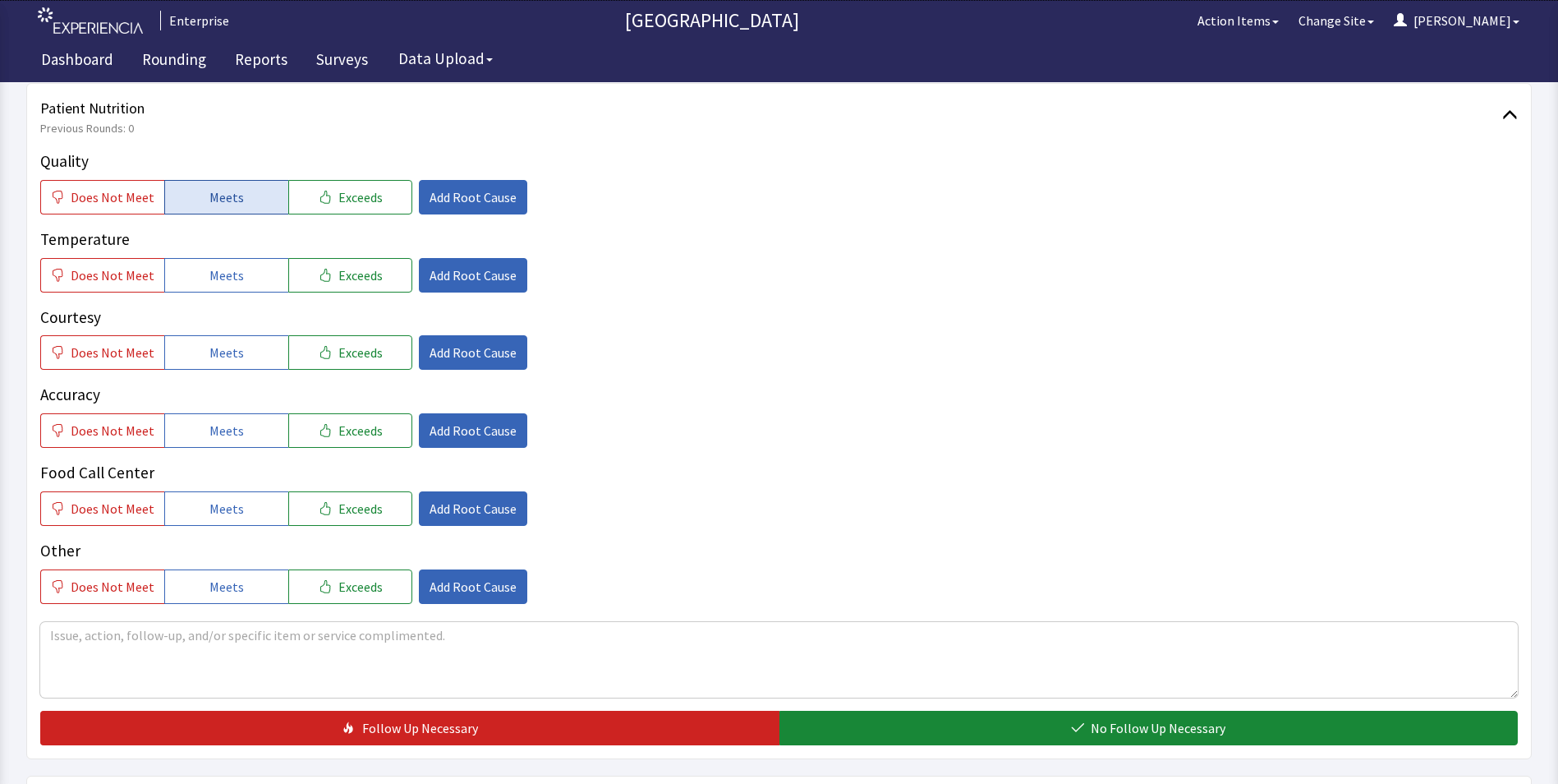
drag, startPoint x: 185, startPoint y: 188, endPoint x: 189, endPoint y: 197, distance: 9.8
click at [186, 188] on button "Meets" at bounding box center [226, 197] width 124 height 35
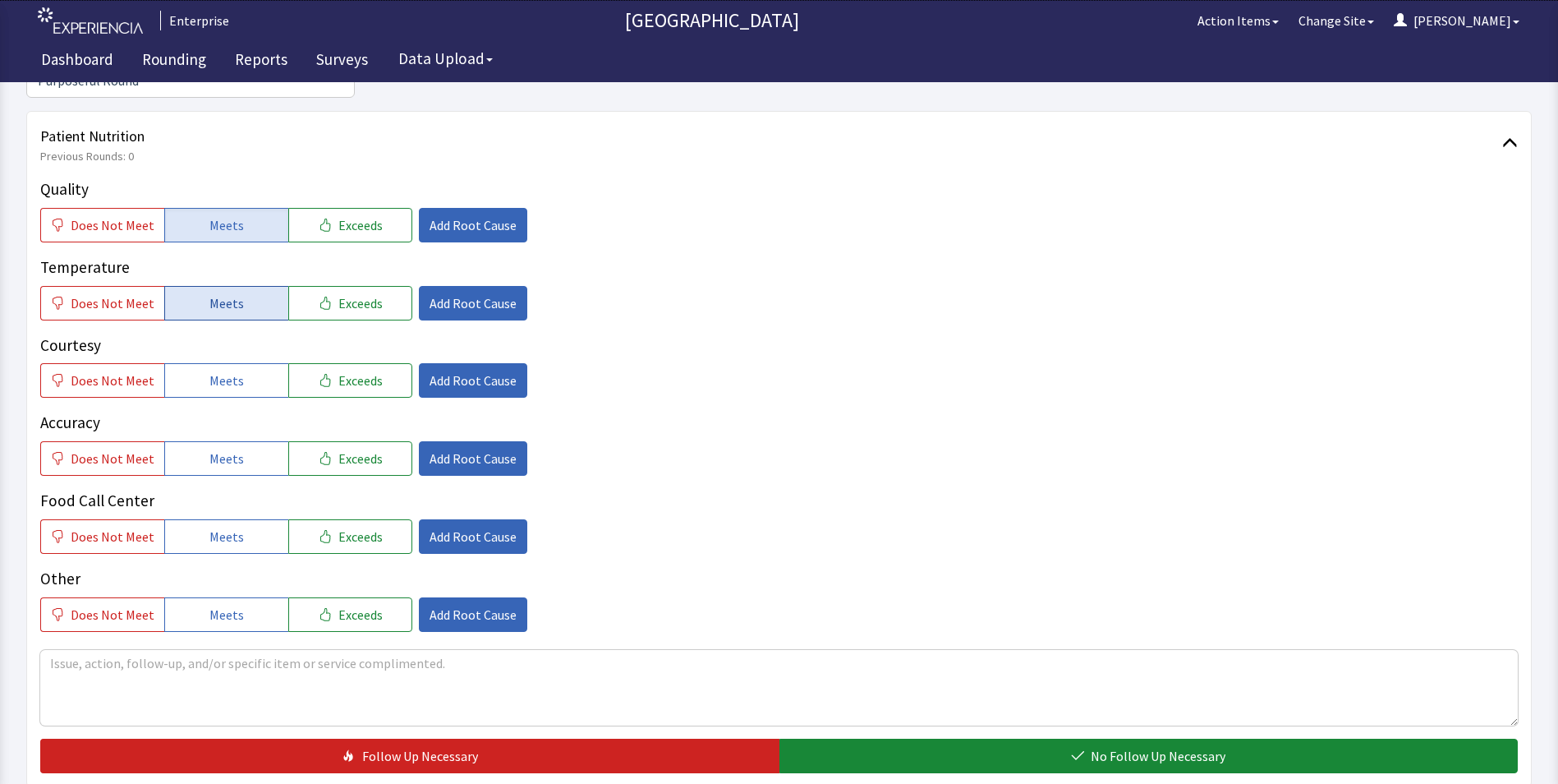
drag, startPoint x: 196, startPoint y: 275, endPoint x: 205, endPoint y: 305, distance: 31.3
click at [196, 286] on button "Meets" at bounding box center [226, 303] width 124 height 35
drag, startPoint x: 218, startPoint y: 341, endPoint x: 222, endPoint y: 400, distance: 59.1
click at [219, 363] on button "Meets" at bounding box center [226, 380] width 124 height 35
drag, startPoint x: 219, startPoint y: 427, endPoint x: 219, endPoint y: 442, distance: 15.0
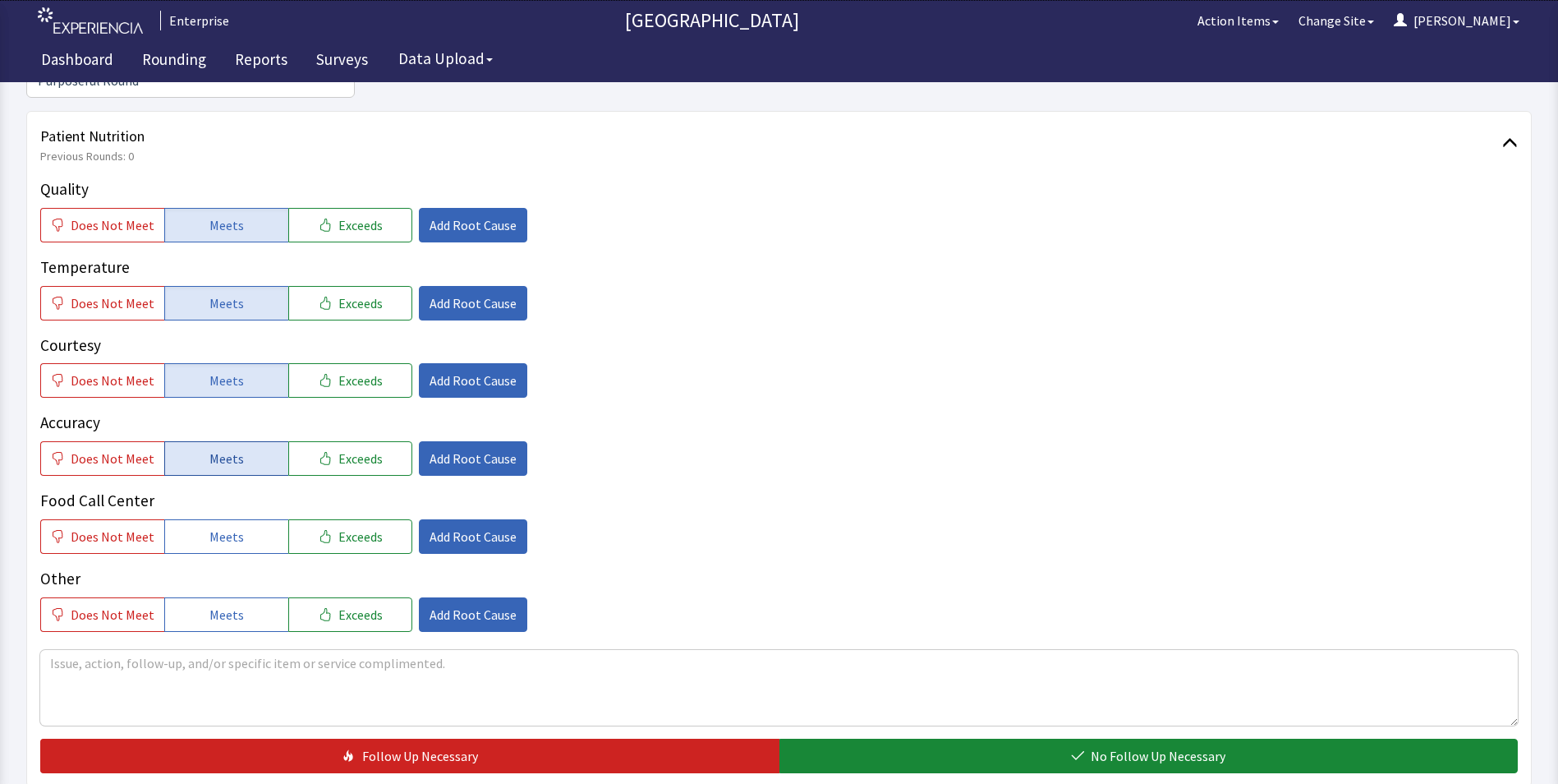
click at [219, 448] on span "Meets" at bounding box center [226, 458] width 35 height 20
click at [221, 496] on div "Food Call Center Does Not Meet Meets Exceeds Add Root Cause" at bounding box center [779, 520] width 1478 height 65
drag, startPoint x: 230, startPoint y: 506, endPoint x: 240, endPoint y: 510, distance: 10.8
click at [234, 526] on span "Meets" at bounding box center [226, 535] width 35 height 20
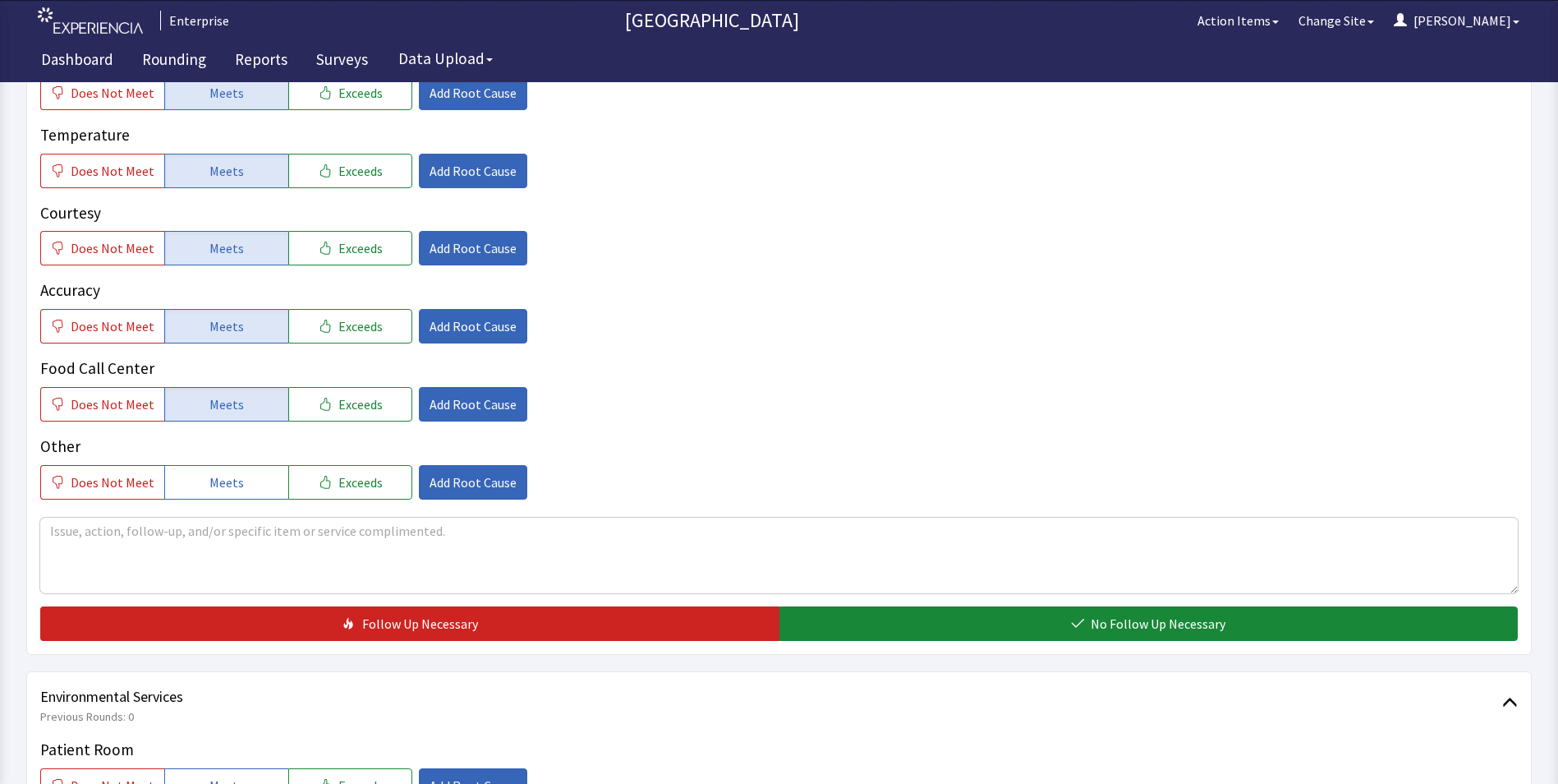
scroll to position [575, 0]
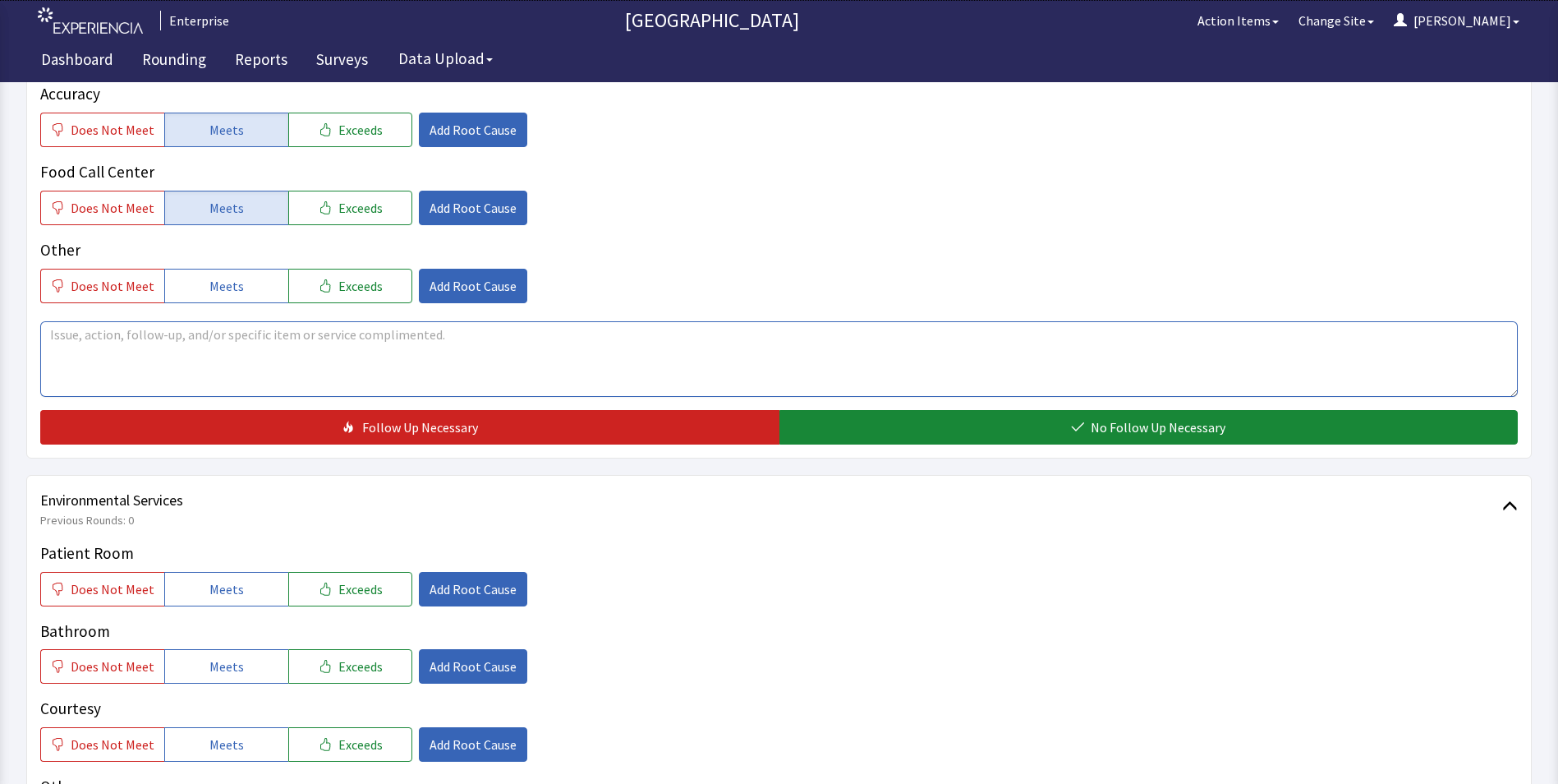
click at [852, 368] on textarea at bounding box center [779, 358] width 1478 height 76
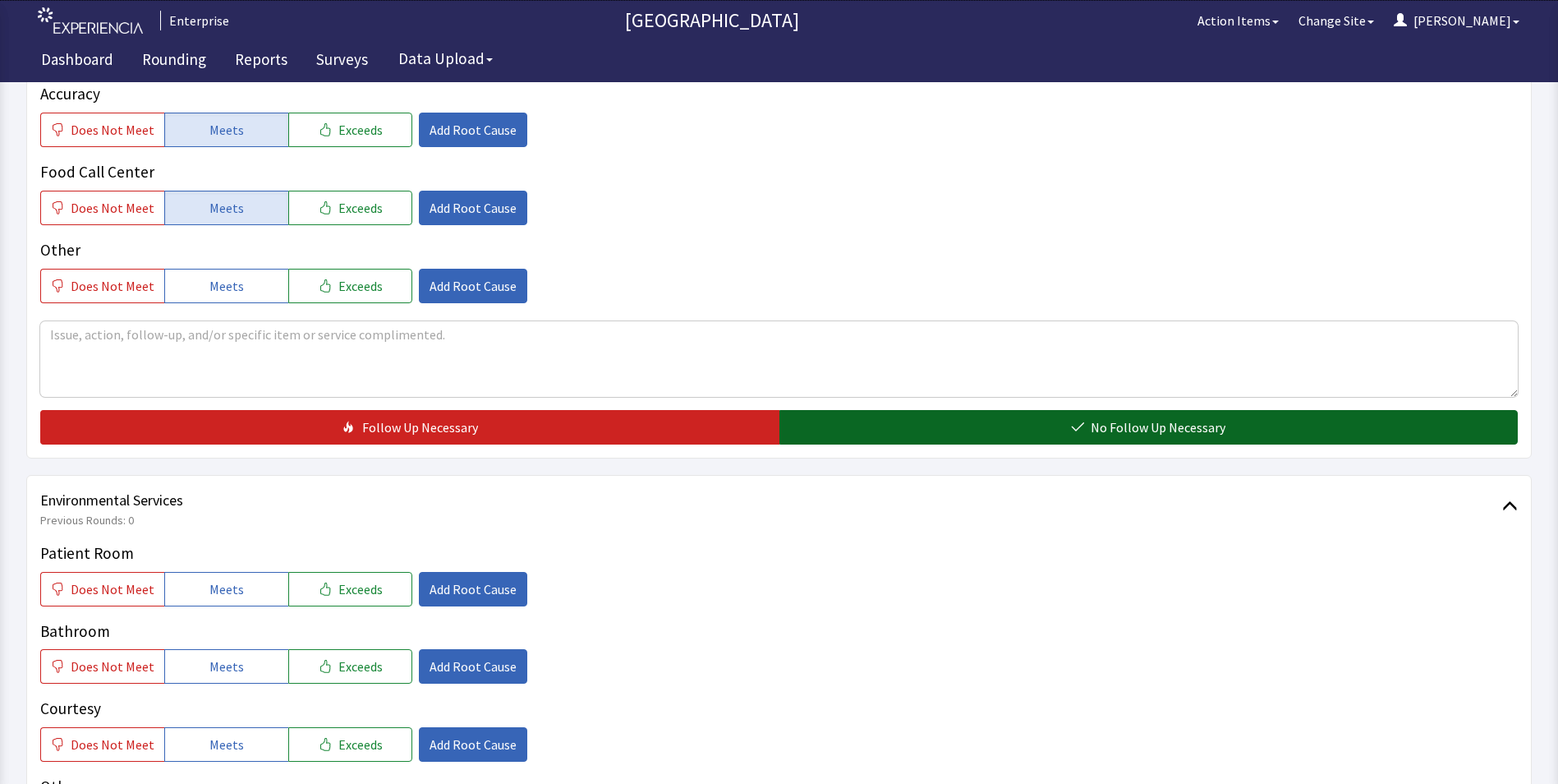
click at [854, 410] on button "No Follow Up Necessary" at bounding box center [1149, 427] width 739 height 35
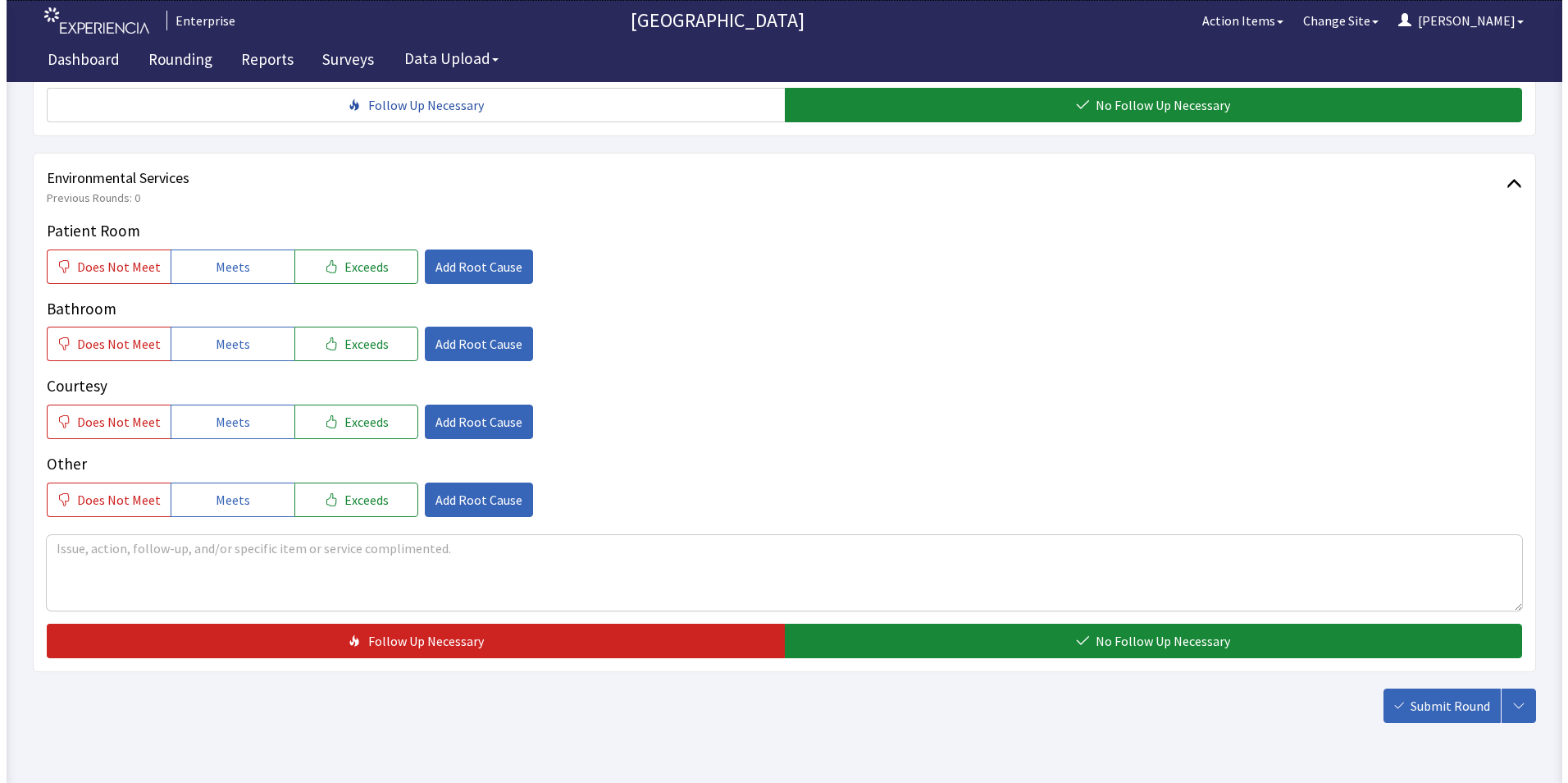
scroll to position [902, 0]
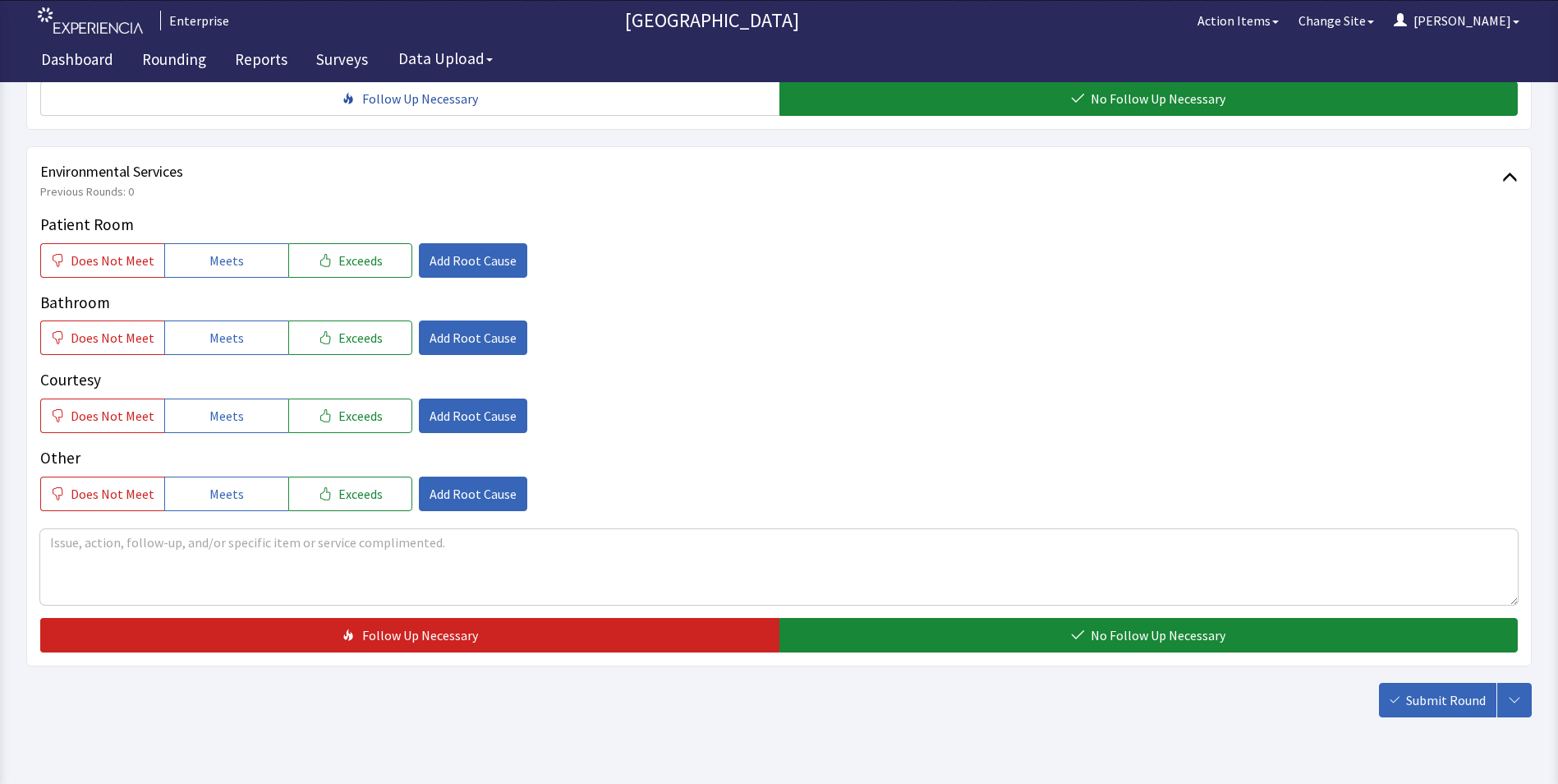
drag, startPoint x: 250, startPoint y: 240, endPoint x: 249, endPoint y: 286, distance: 46.0
click at [249, 246] on button "Meets" at bounding box center [226, 260] width 124 height 35
drag, startPoint x: 250, startPoint y: 316, endPoint x: 250, endPoint y: 332, distance: 16.0
click at [250, 326] on button "Meets" at bounding box center [226, 338] width 124 height 35
click at [253, 399] on button "Meets" at bounding box center [226, 415] width 124 height 35
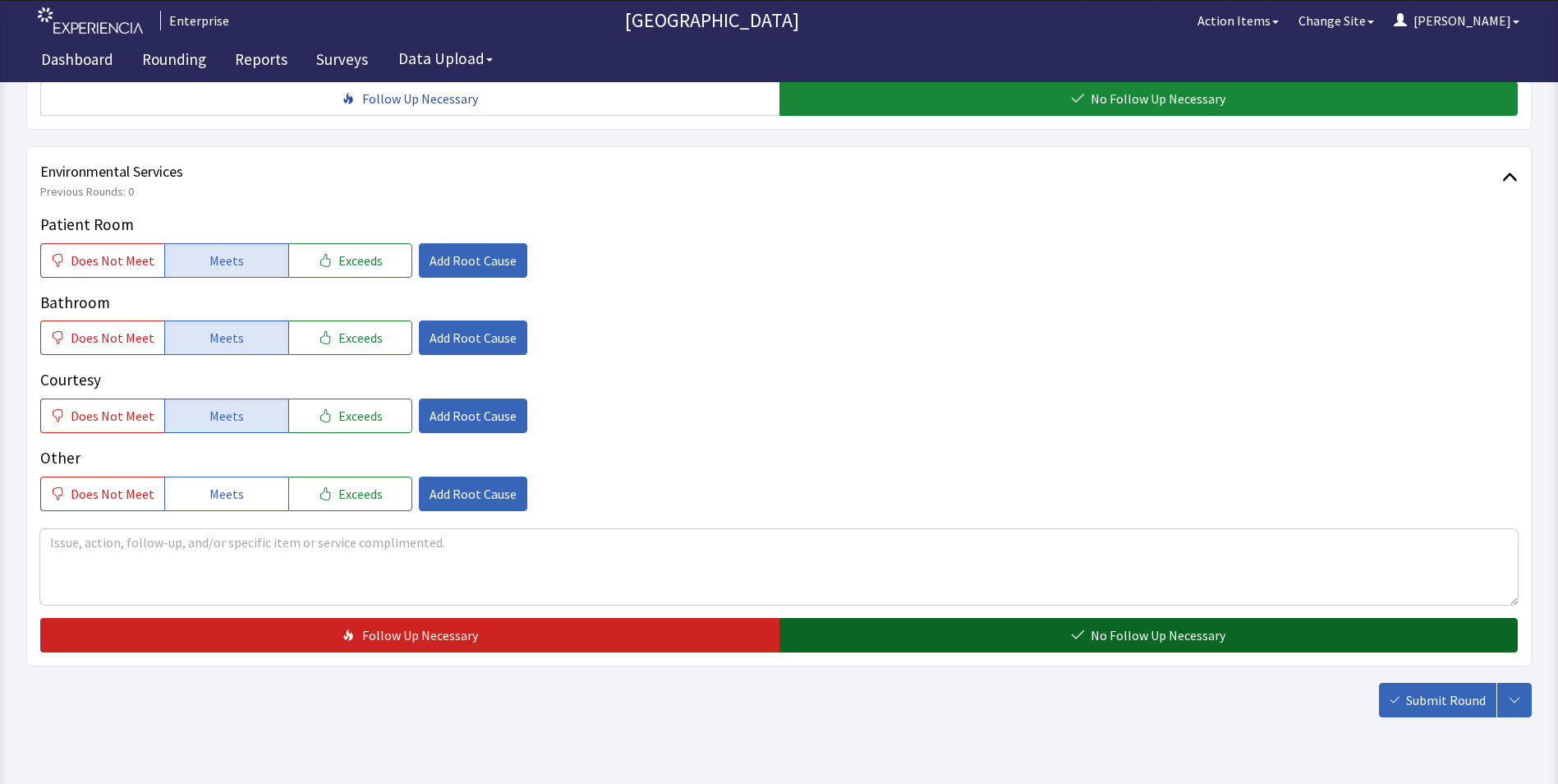
click at [888, 618] on button "No Follow Up Necessary" at bounding box center [1149, 635] width 739 height 35
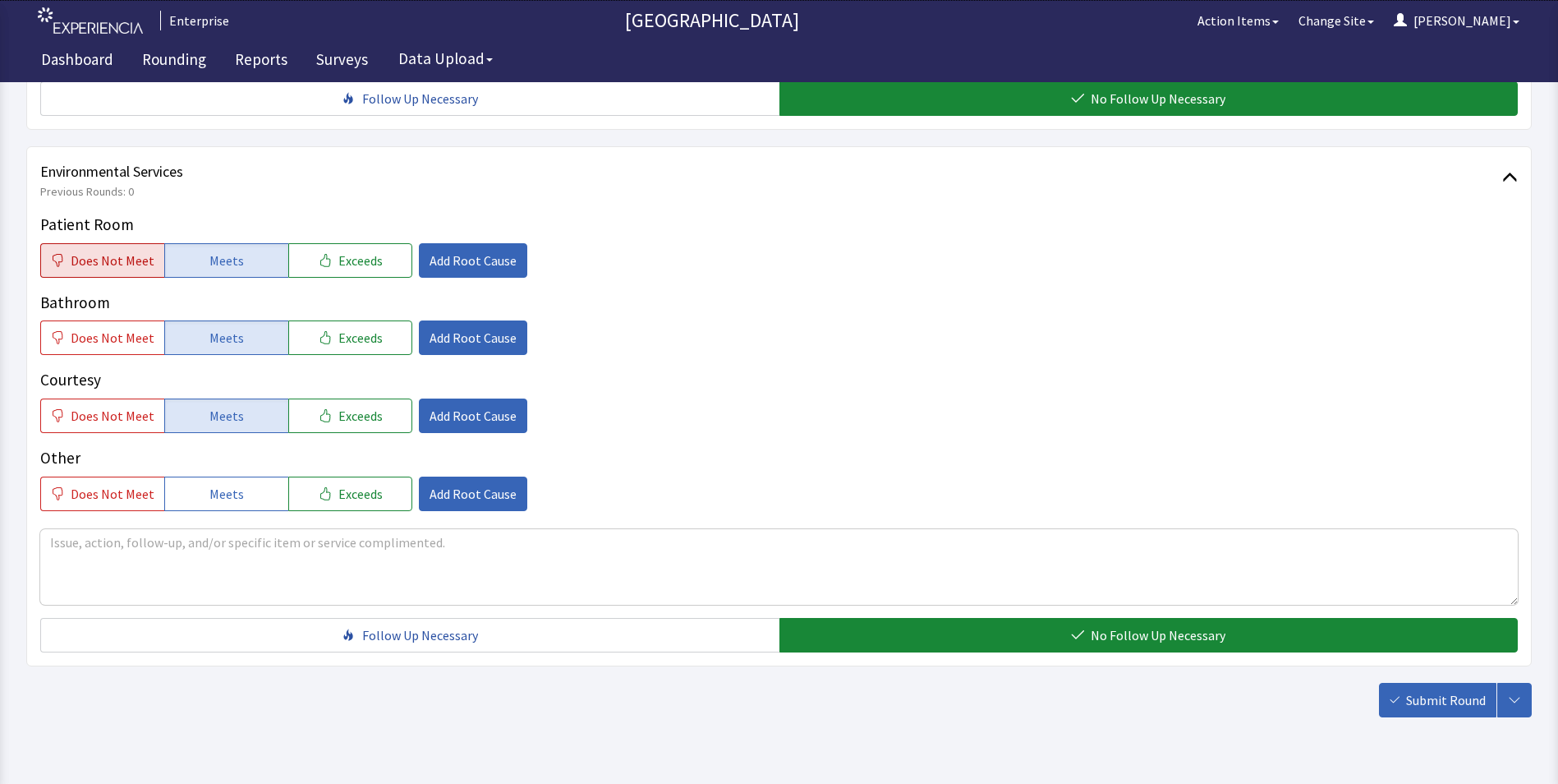
click at [123, 243] on button "Does Not Meet" at bounding box center [102, 260] width 124 height 35
click at [501, 250] on span "Add Root Cause" at bounding box center [473, 260] width 87 height 20
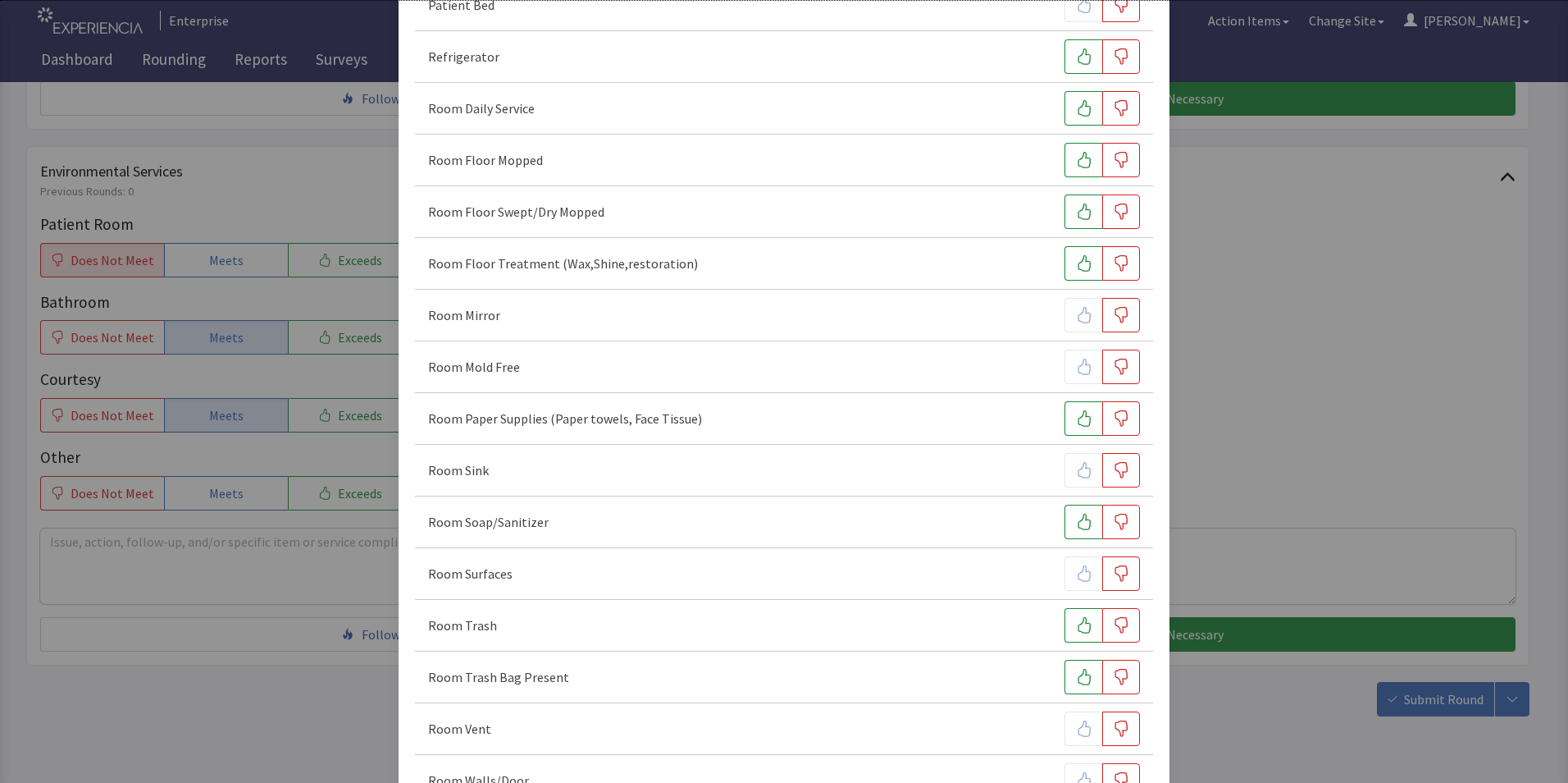
scroll to position [657, 0]
click at [1112, 470] on icon "button" at bounding box center [1121, 468] width 17 height 17
click at [1112, 570] on icon "button" at bounding box center [1121, 572] width 17 height 17
click at [1077, 623] on icon "button" at bounding box center [1084, 624] width 13 height 17
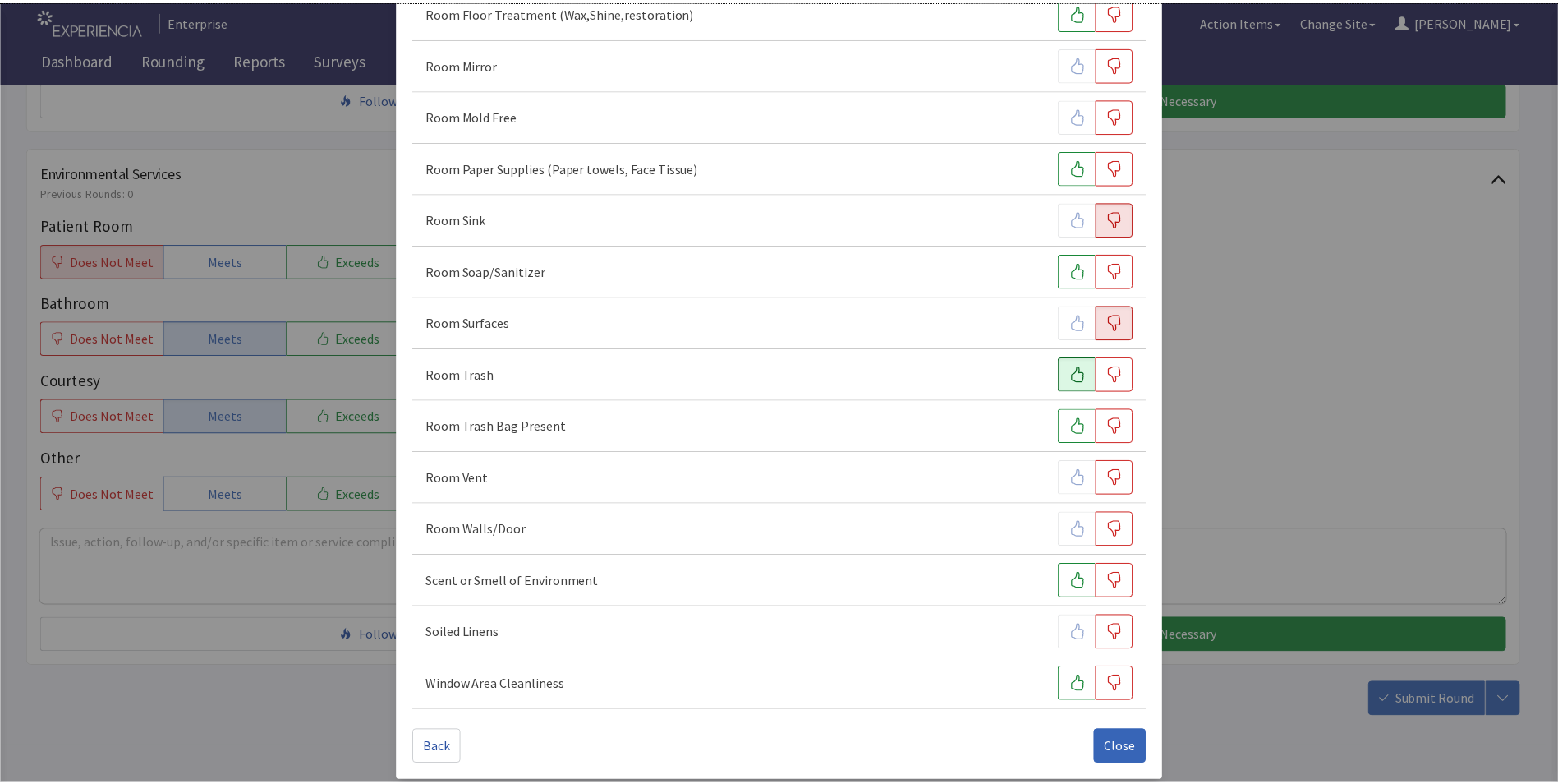
scroll to position [918, 0]
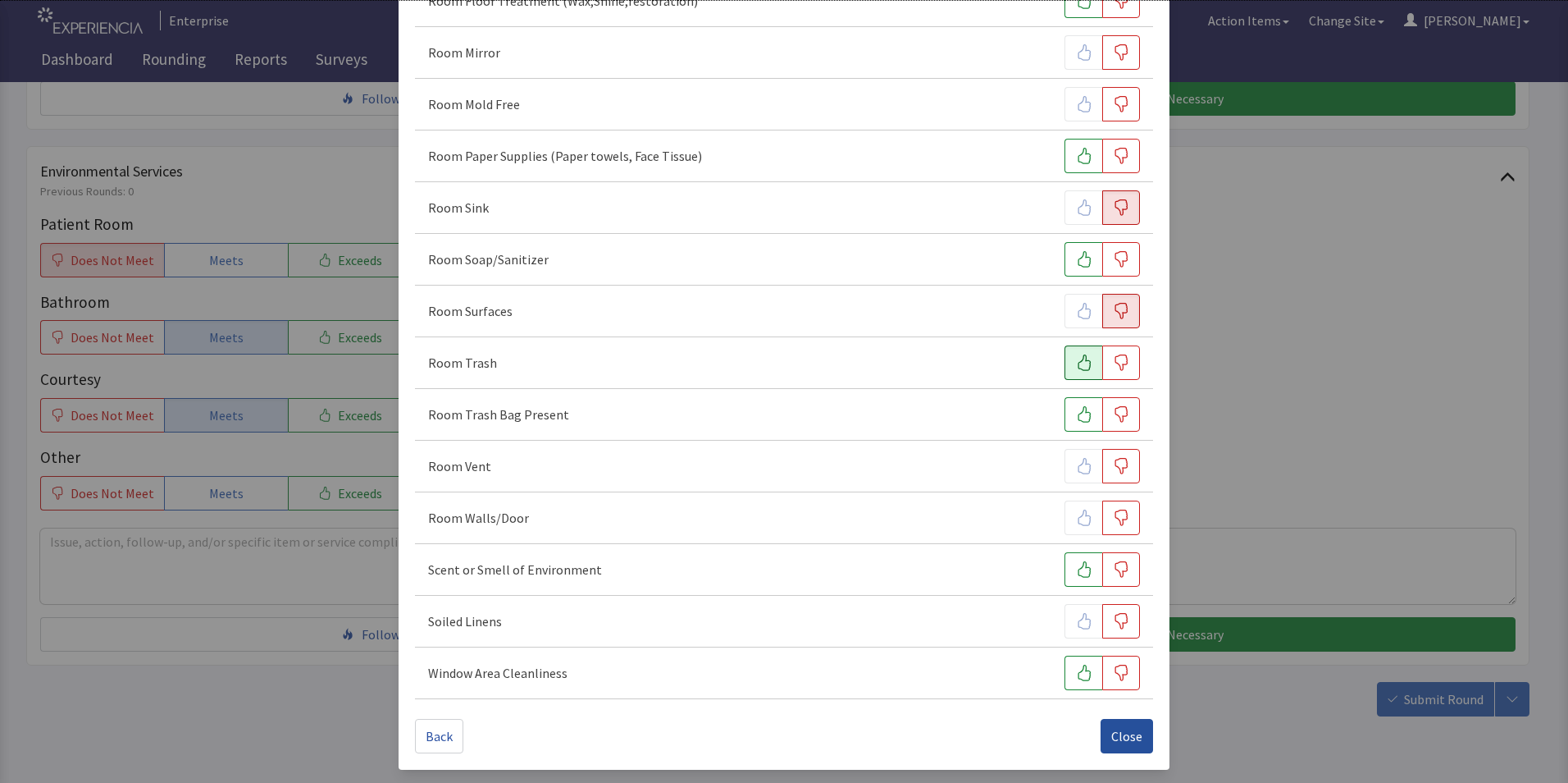
click at [1119, 732] on span "Close" at bounding box center [1126, 735] width 31 height 20
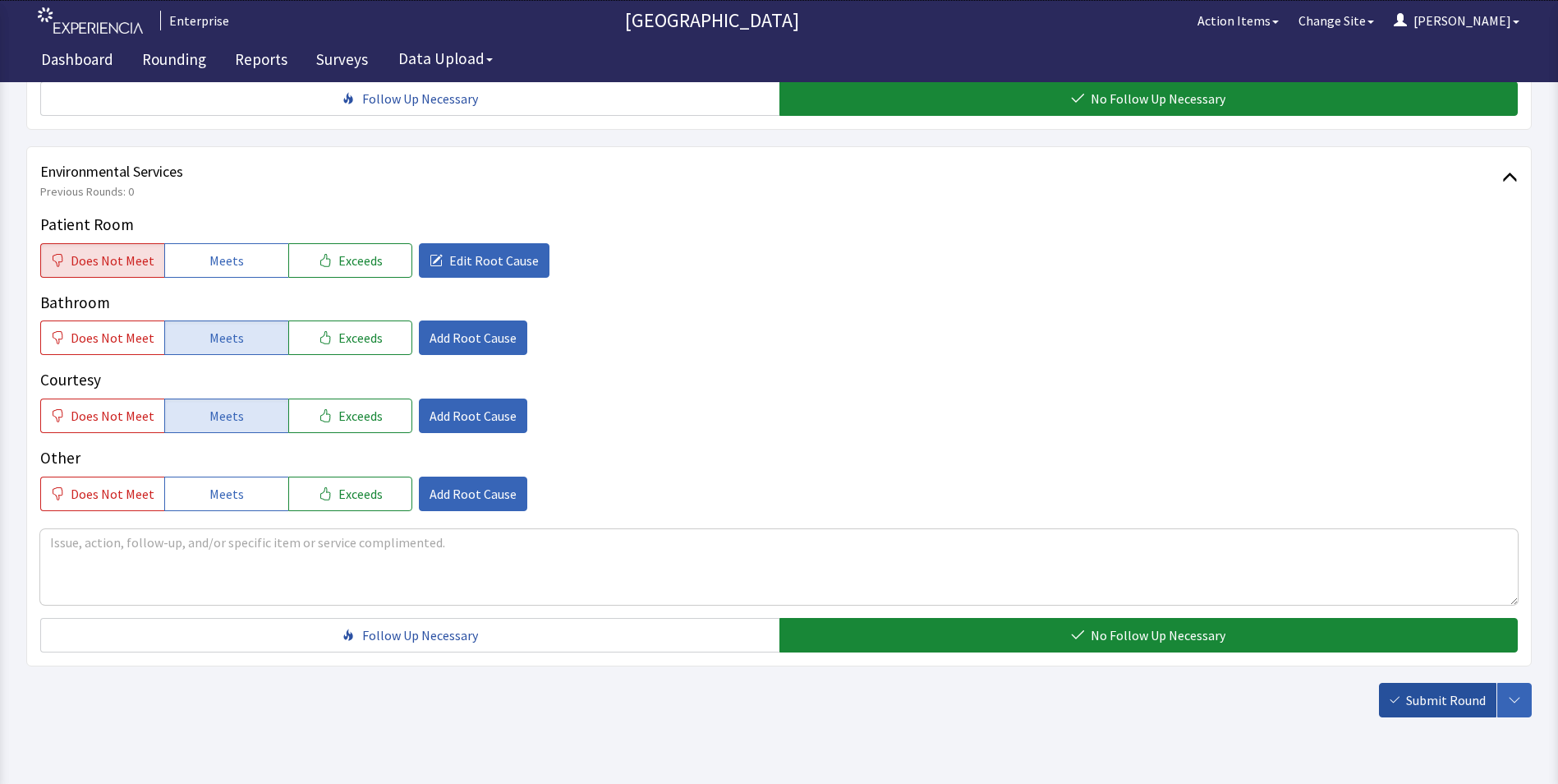
click at [1435, 690] on span "Submit Round" at bounding box center [1445, 700] width 80 height 20
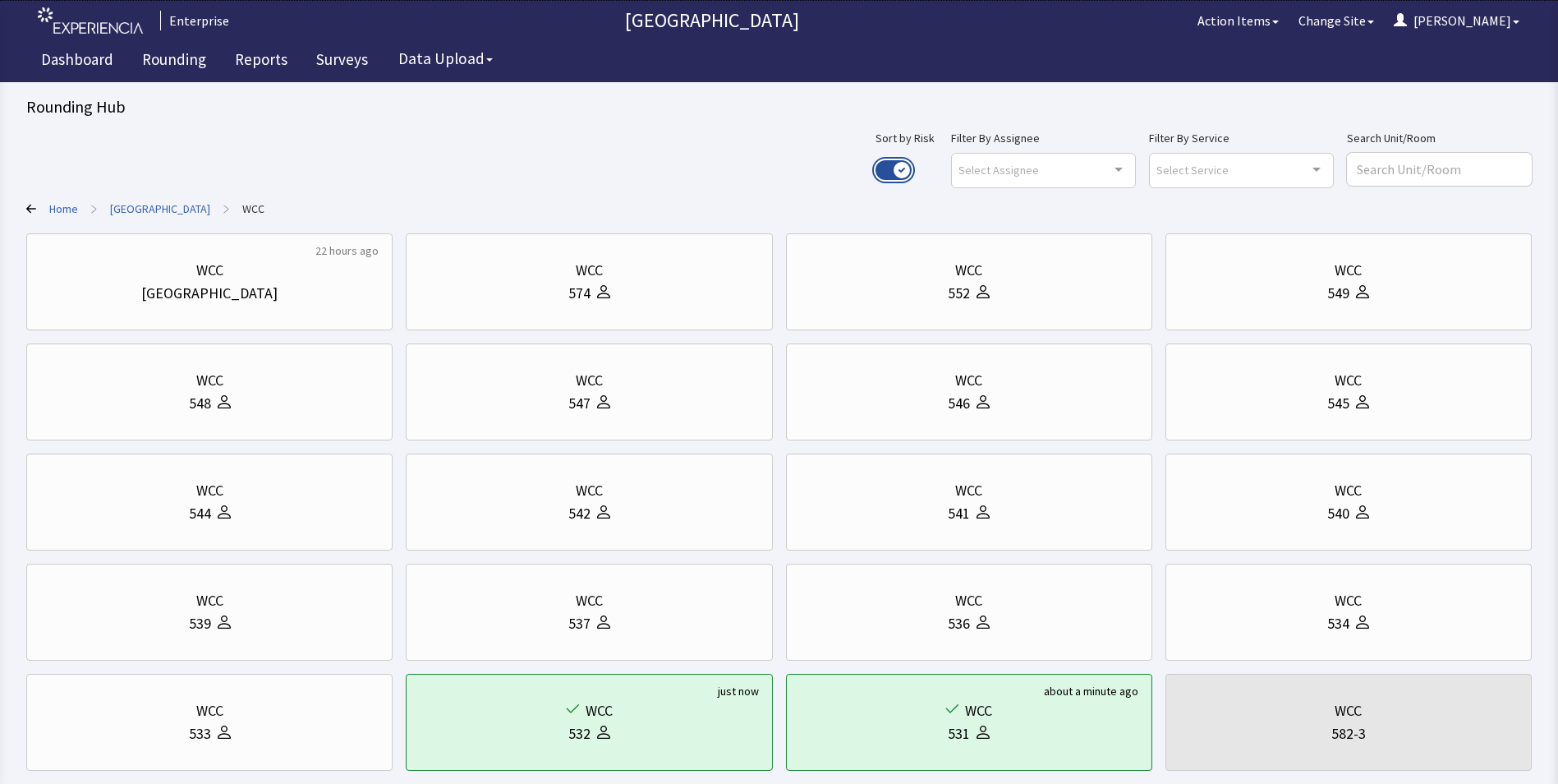
click at [912, 164] on button "Use setting" at bounding box center [894, 170] width 37 height 20
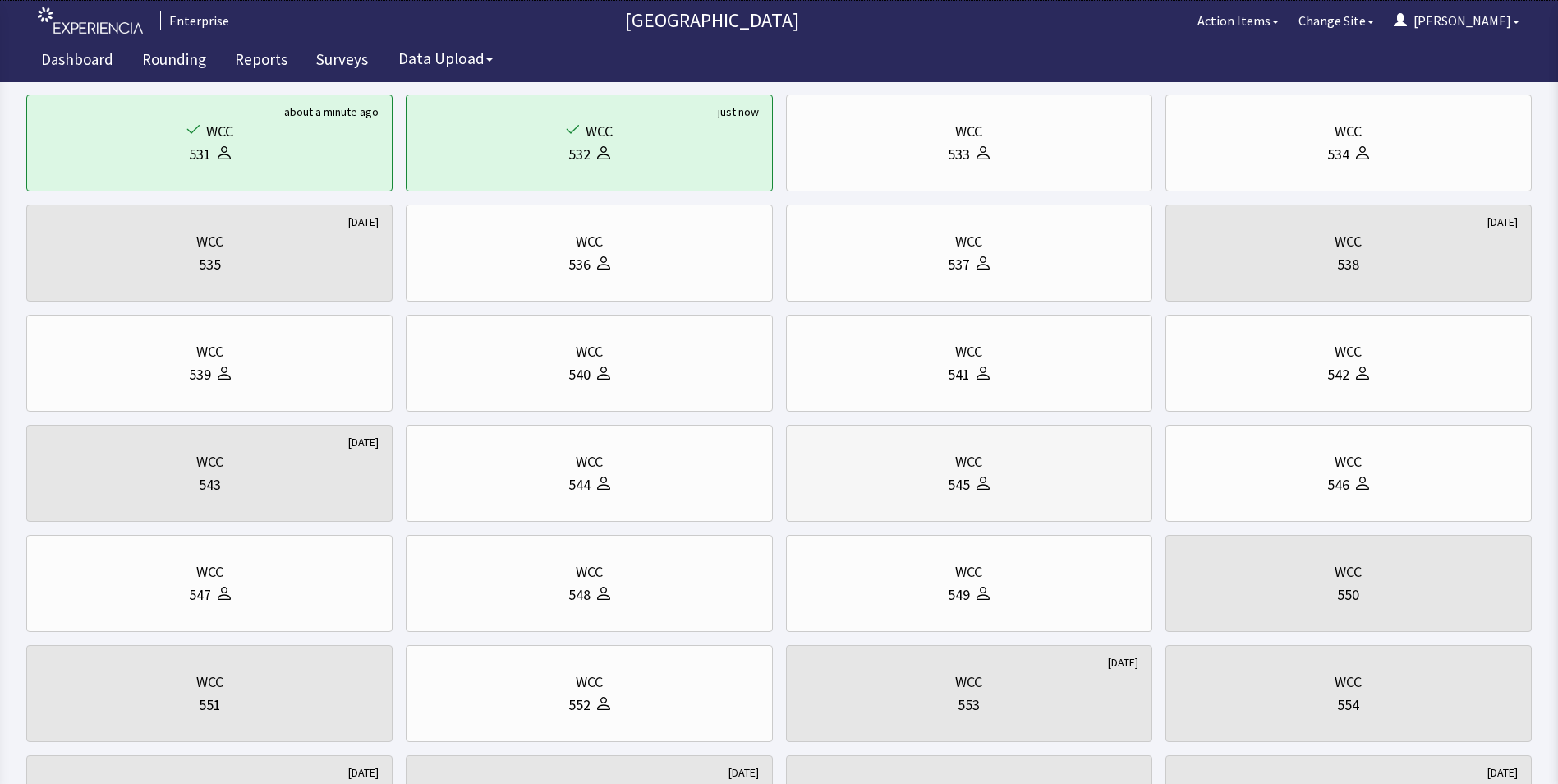
scroll to position [328, 0]
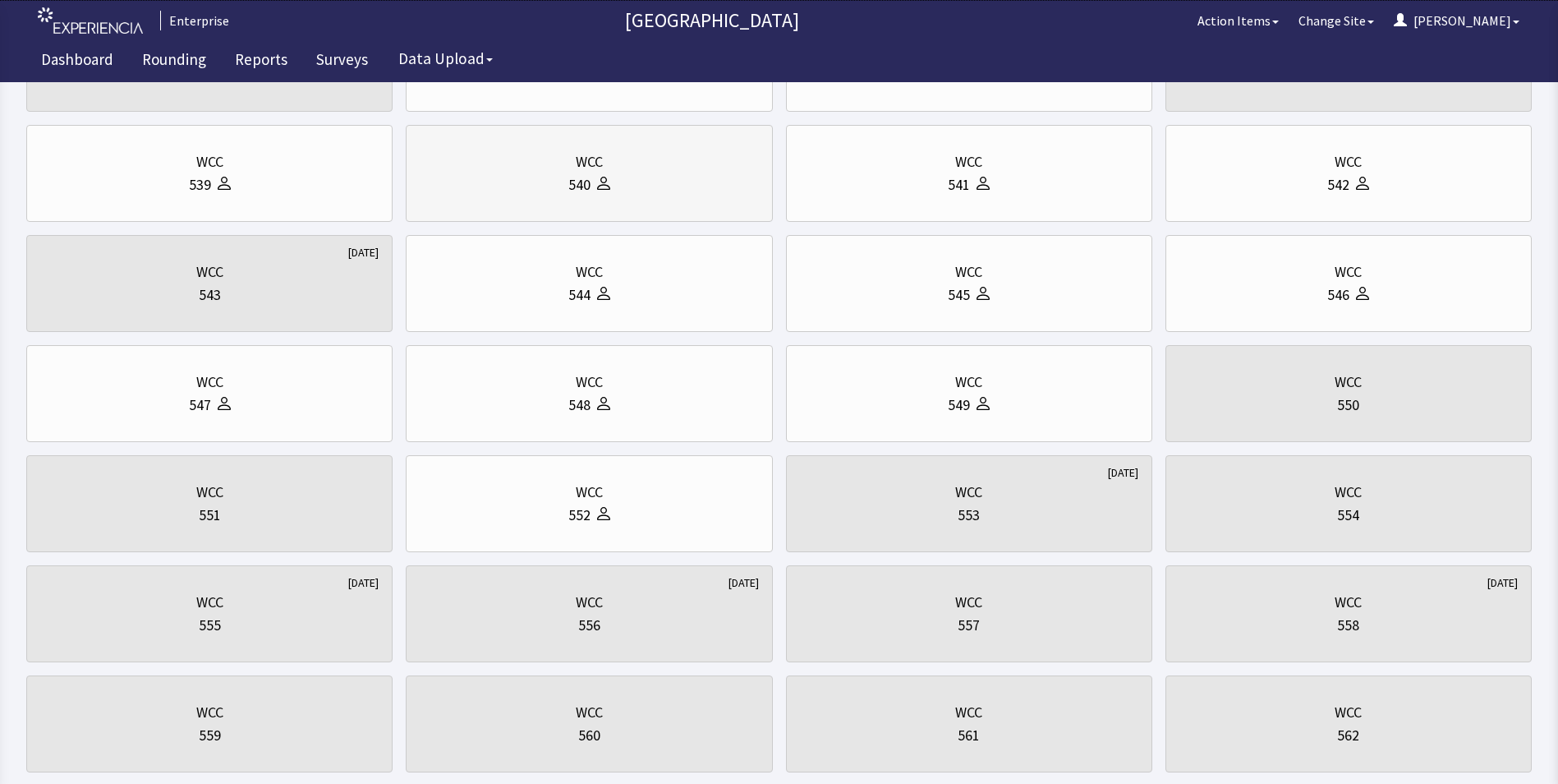
click at [637, 191] on div "540" at bounding box center [589, 185] width 339 height 23
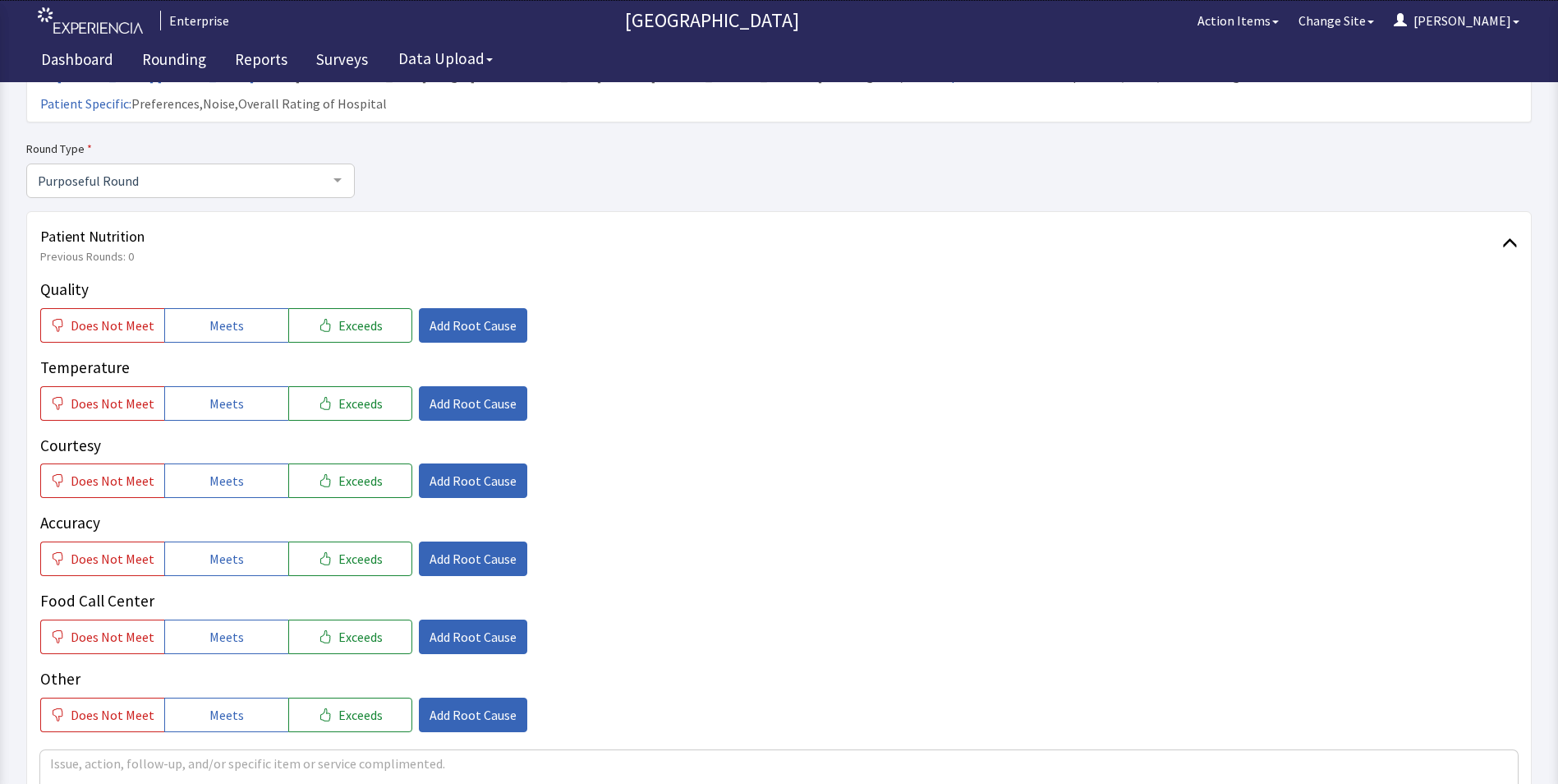
scroll to position [164, 0]
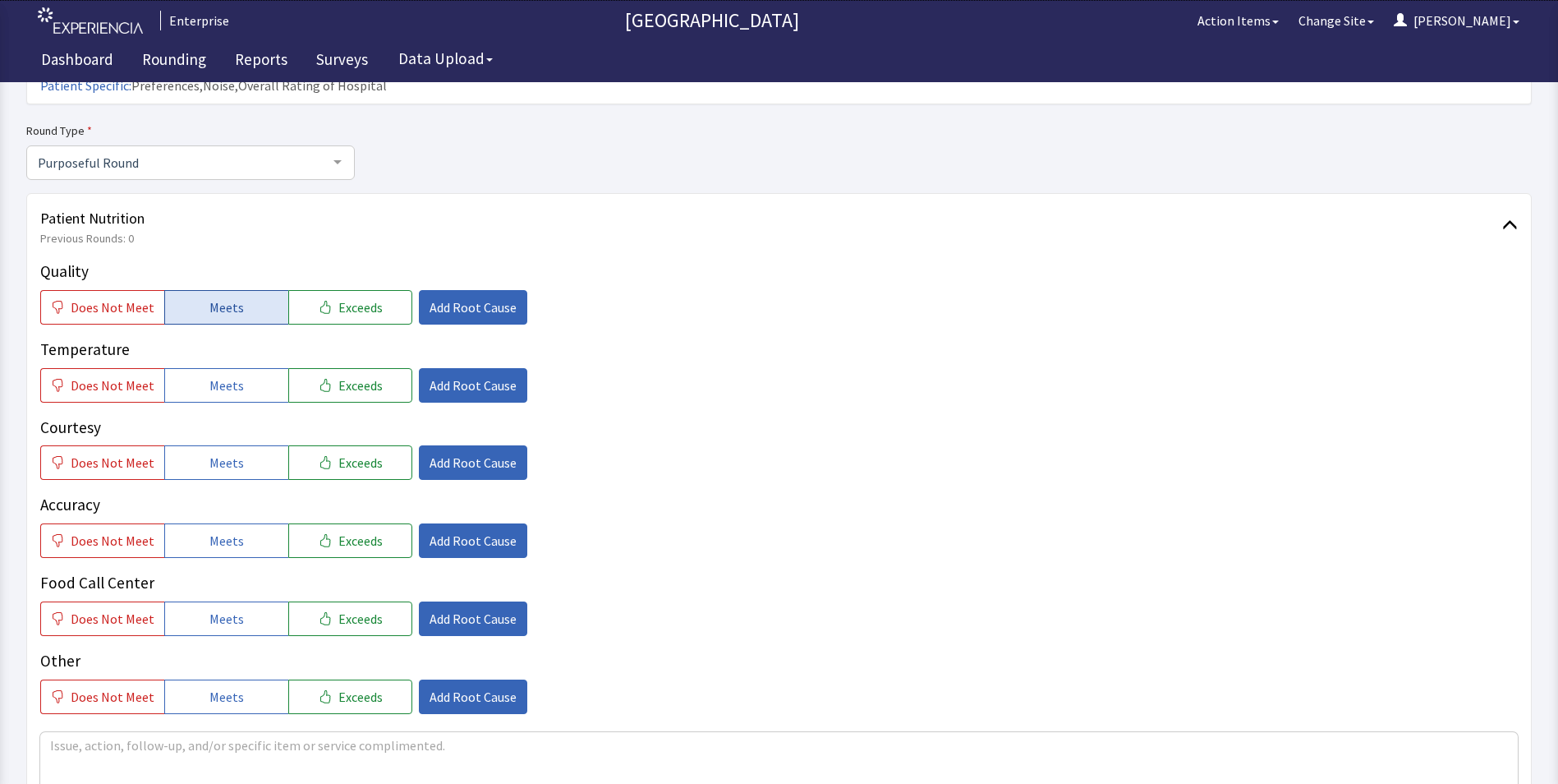
click at [209, 297] on span "Meets" at bounding box center [226, 307] width 35 height 20
click at [226, 375] on span "Meets" at bounding box center [226, 384] width 35 height 20
click at [231, 453] on span "Meets" at bounding box center [226, 462] width 35 height 20
drag, startPoint x: 215, startPoint y: 515, endPoint x: 218, endPoint y: 541, distance: 26.2
click at [215, 531] on span "Meets" at bounding box center [226, 540] width 35 height 20
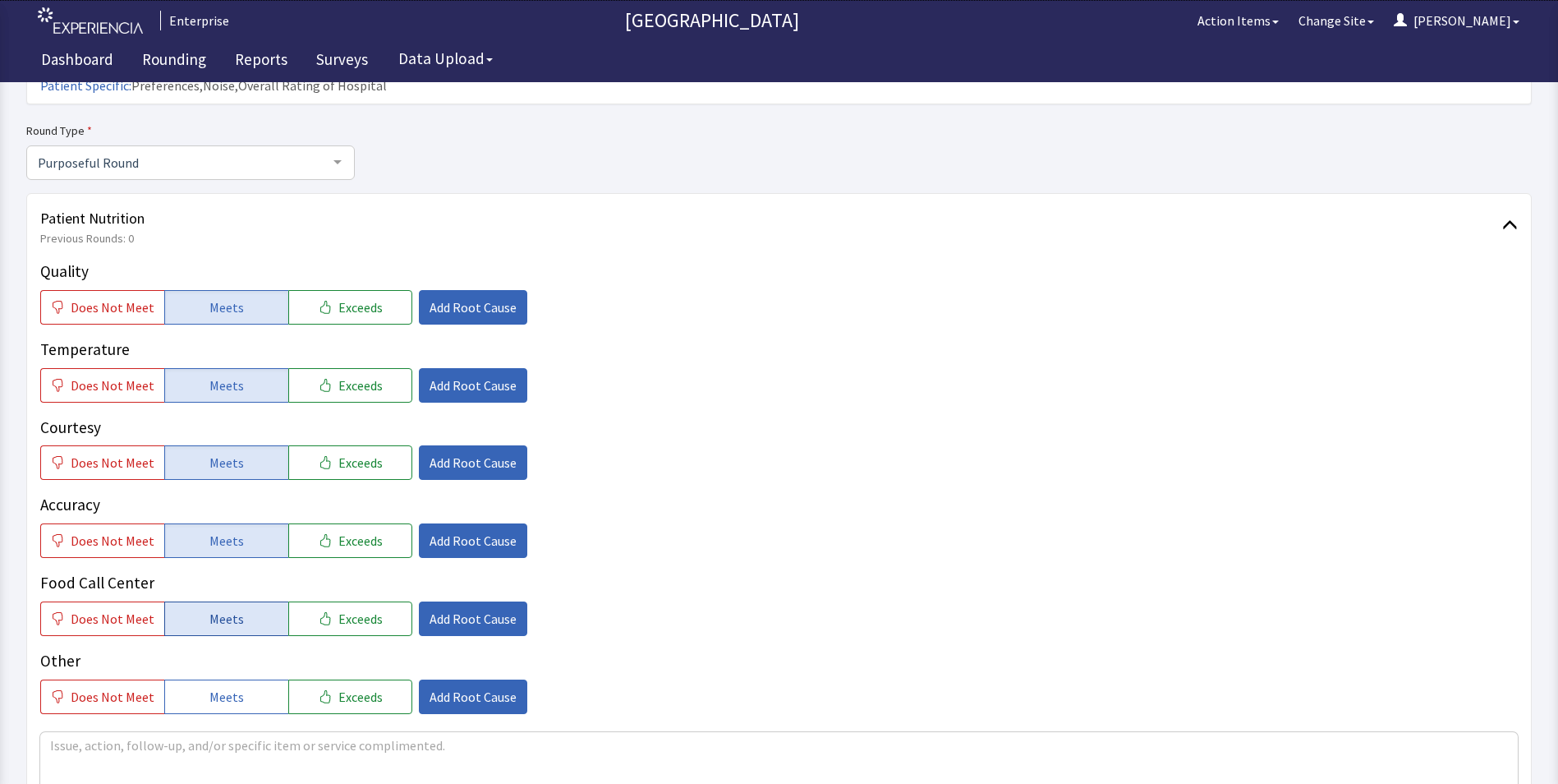
click at [203, 601] on button "Meets" at bounding box center [226, 618] width 124 height 35
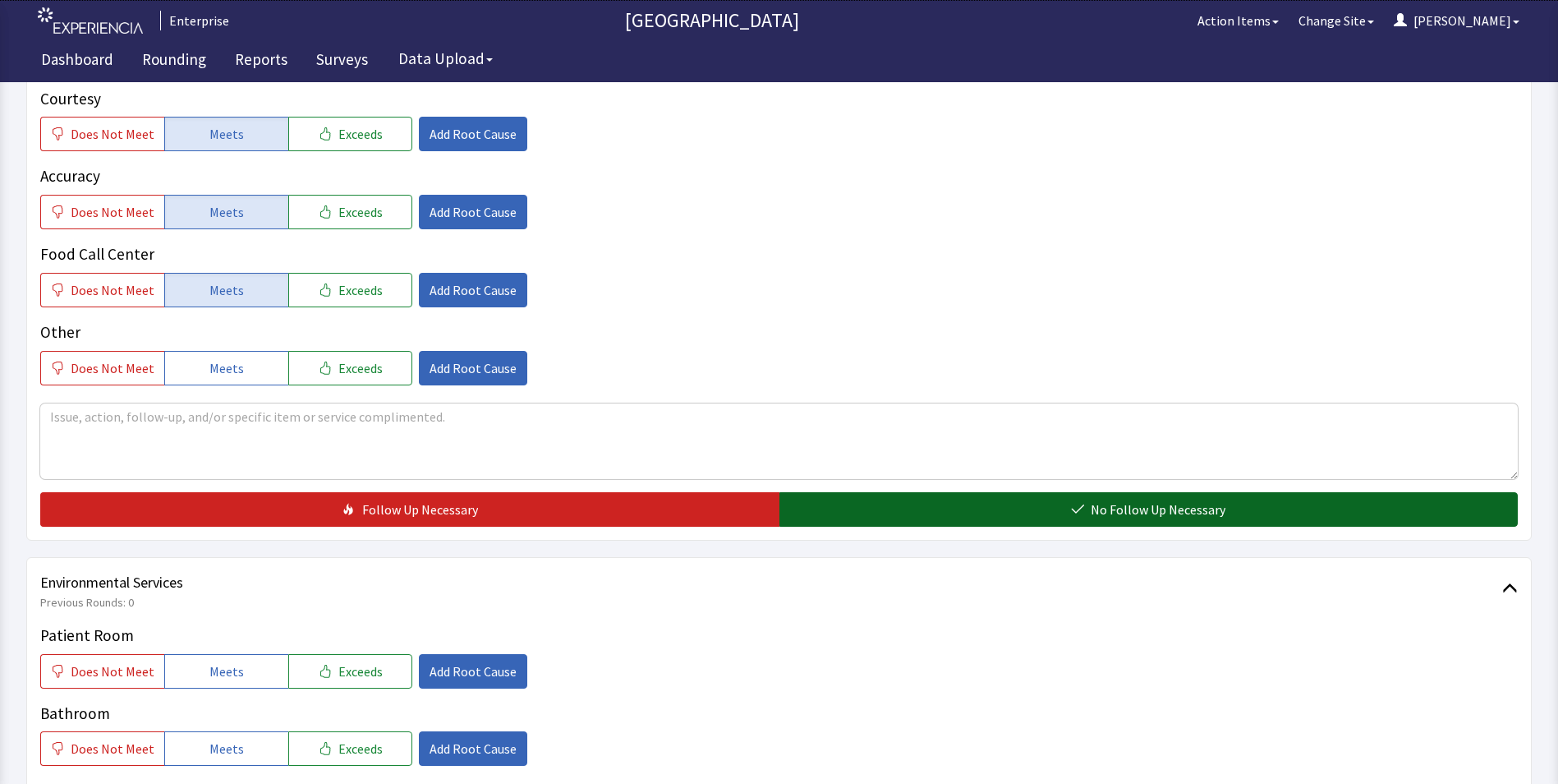
click at [820, 494] on button "No Follow Up Necessary" at bounding box center [1149, 509] width 739 height 35
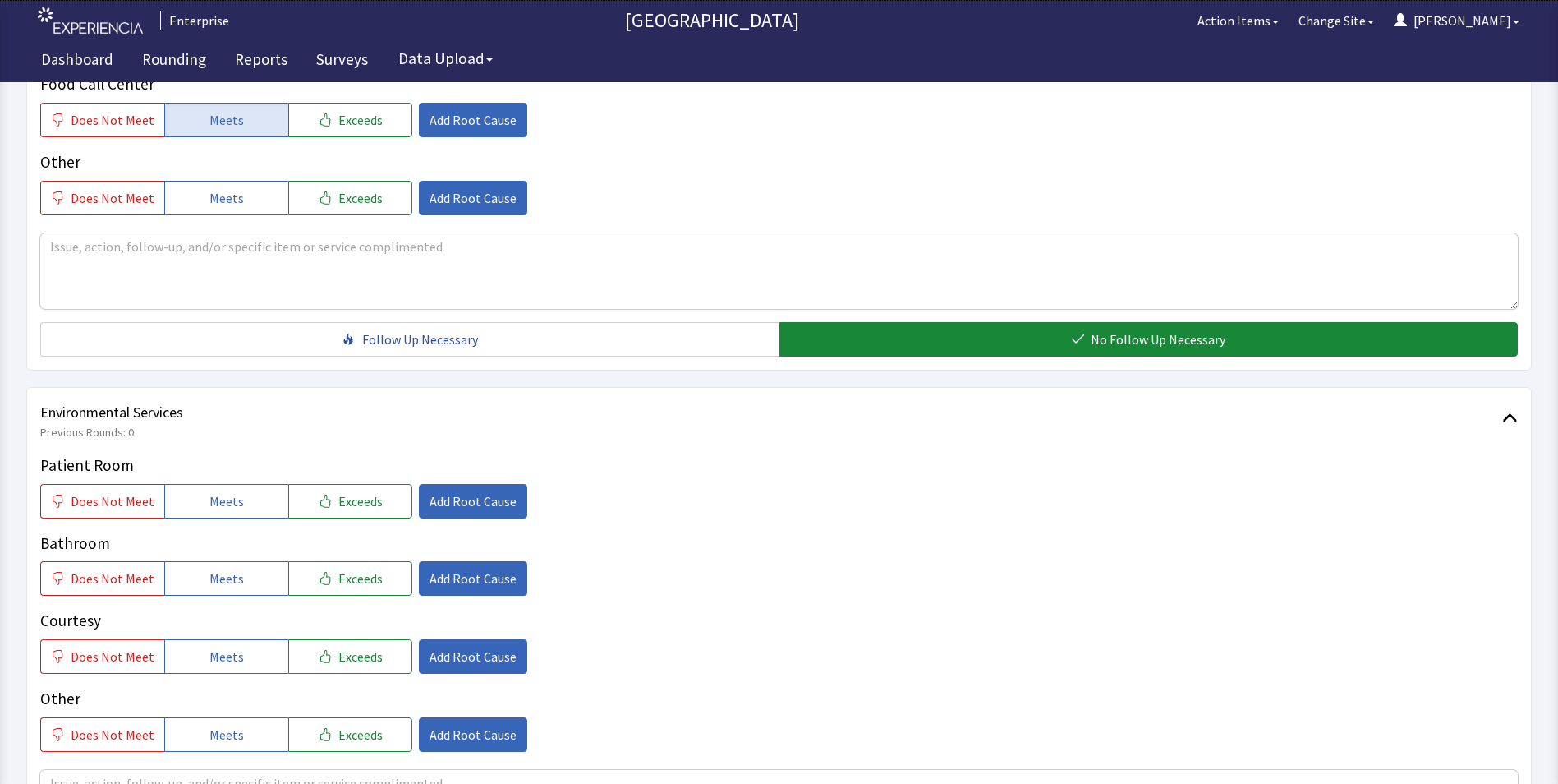
scroll to position [822, 0]
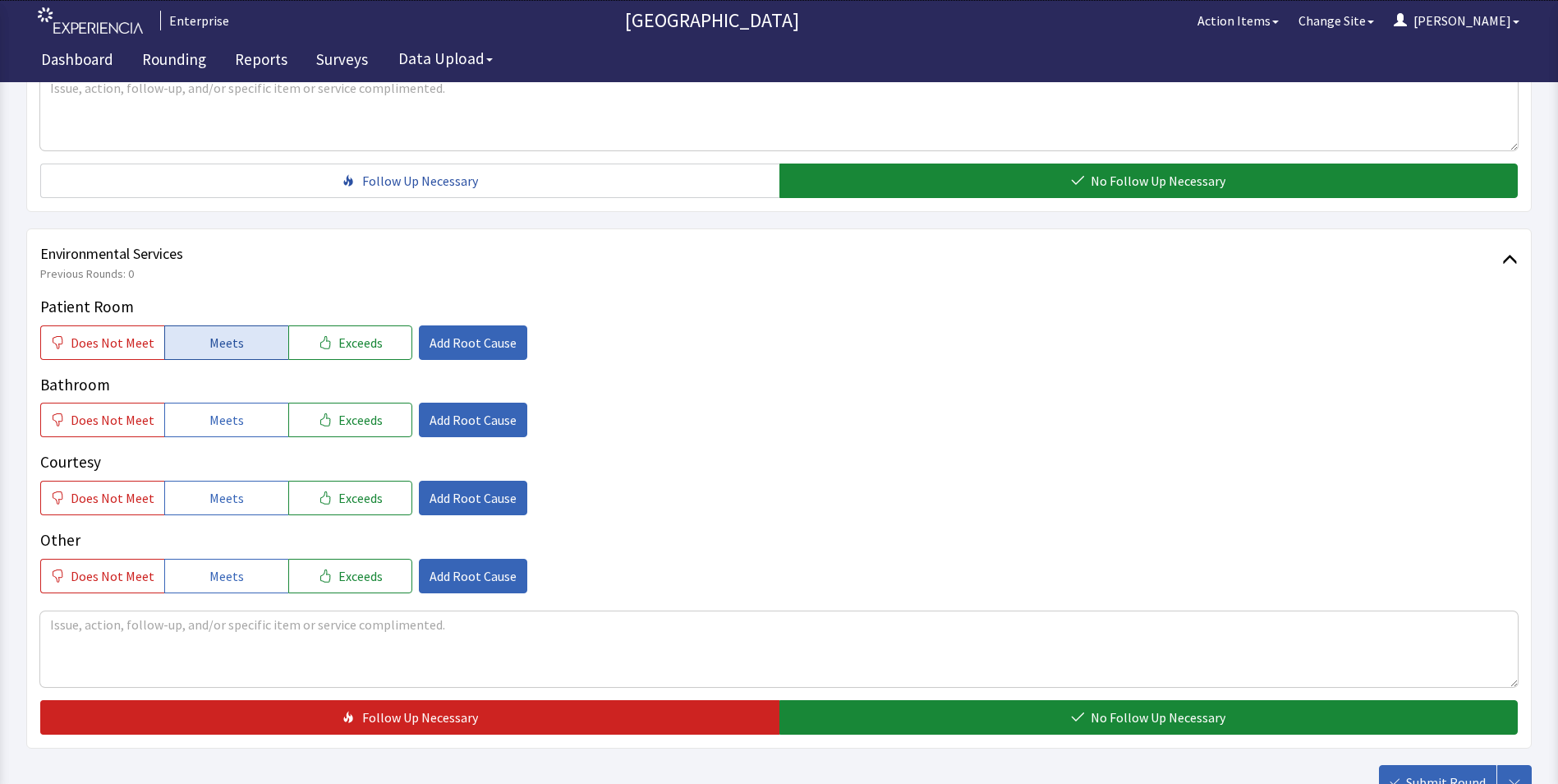
click at [202, 325] on button "Meets" at bounding box center [226, 342] width 124 height 35
drag, startPoint x: 202, startPoint y: 396, endPoint x: 207, endPoint y: 432, distance: 36.3
click at [202, 402] on button "Meets" at bounding box center [226, 419] width 124 height 35
drag, startPoint x: 215, startPoint y: 478, endPoint x: 403, endPoint y: 543, distance: 198.9
click at [215, 488] on span "Meets" at bounding box center [226, 497] width 35 height 20
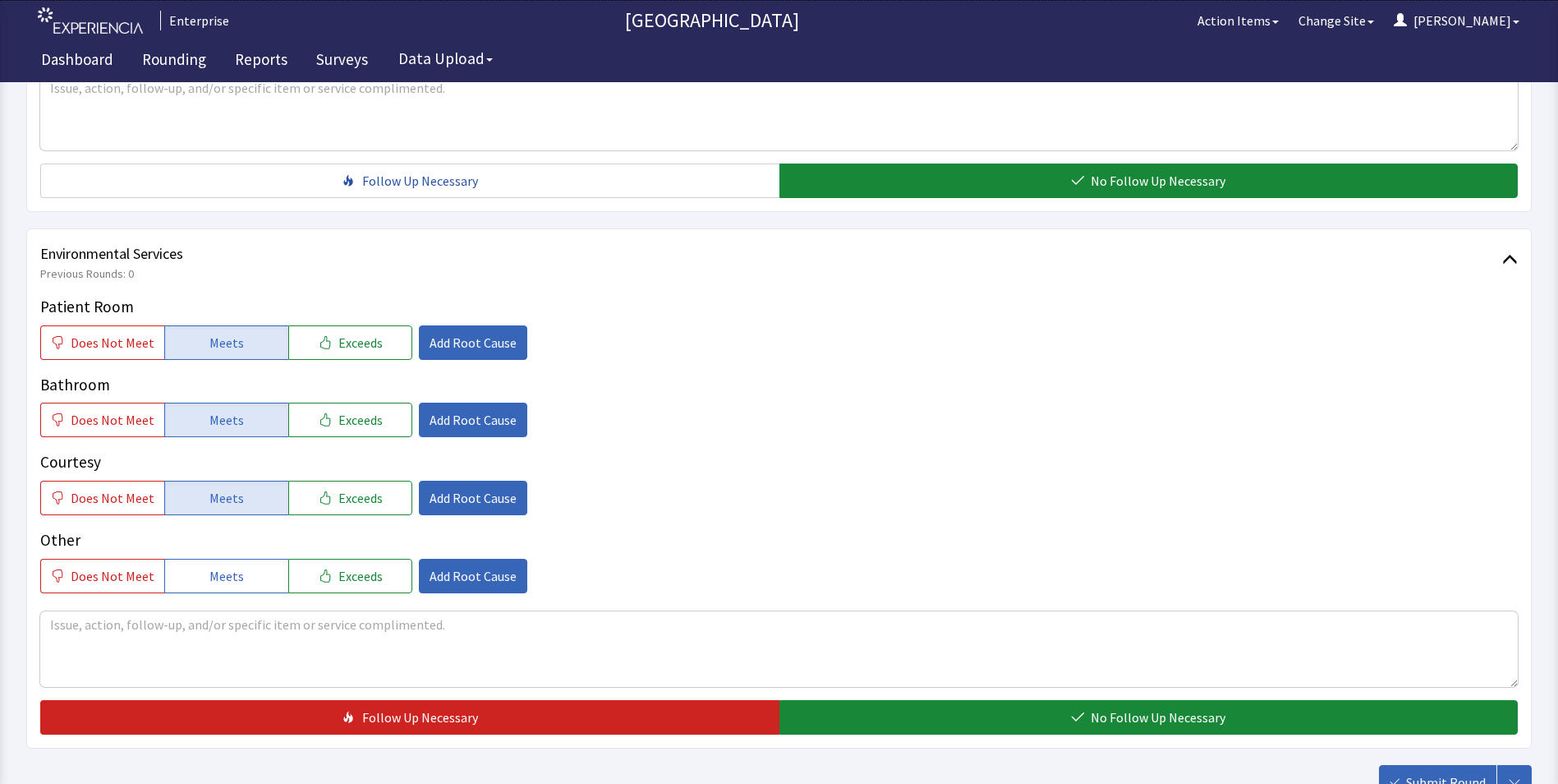
click at [881, 711] on div "Environmental Services Previous Rounds: 0 Patient Room Does Not Meet Meets Exce…" at bounding box center [779, 488] width 1505 height 520
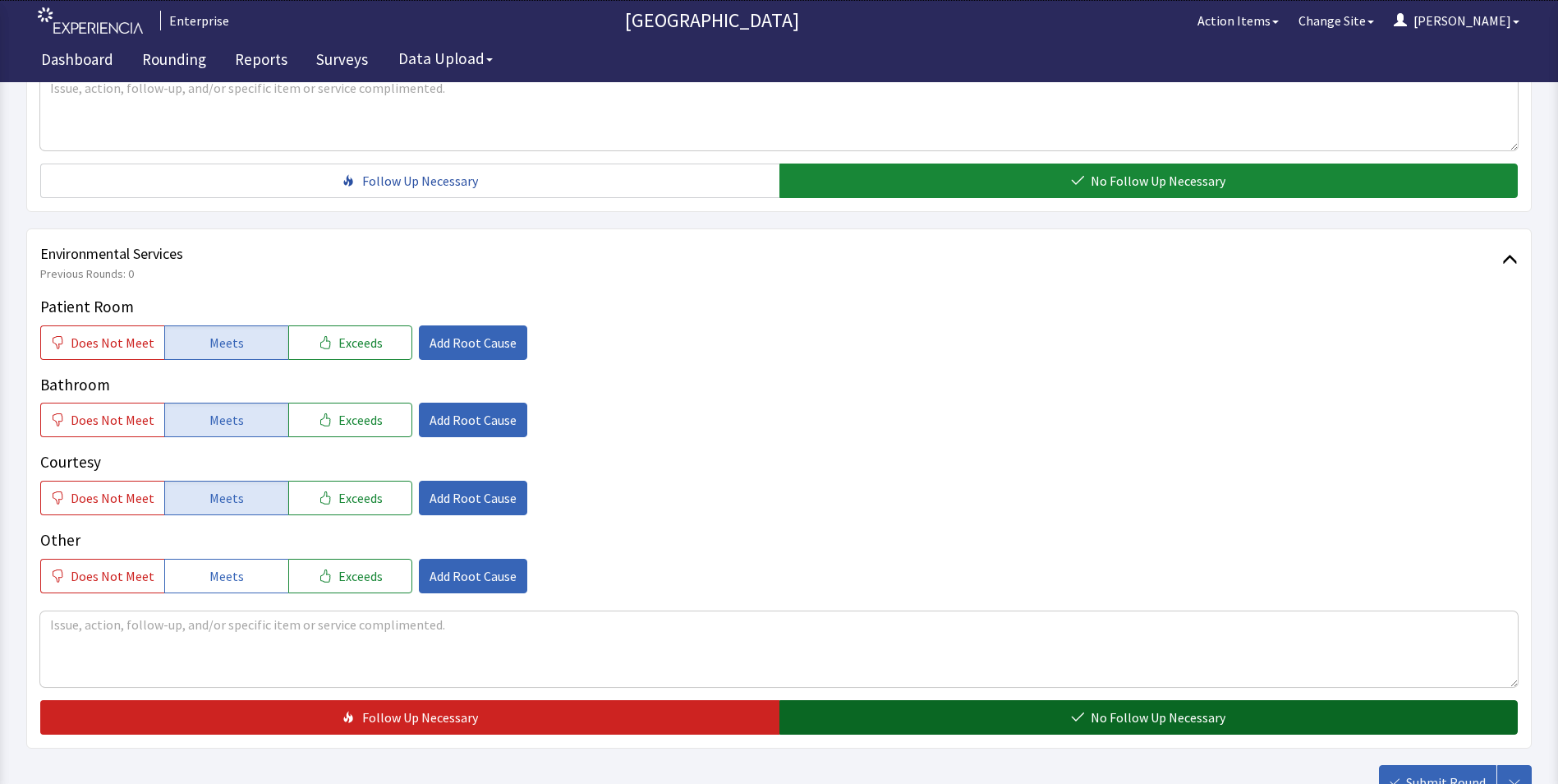
drag, startPoint x: 887, startPoint y: 688, endPoint x: 975, endPoint y: 705, distance: 89.6
click at [892, 700] on button "No Follow Up Necessary" at bounding box center [1149, 716] width 739 height 35
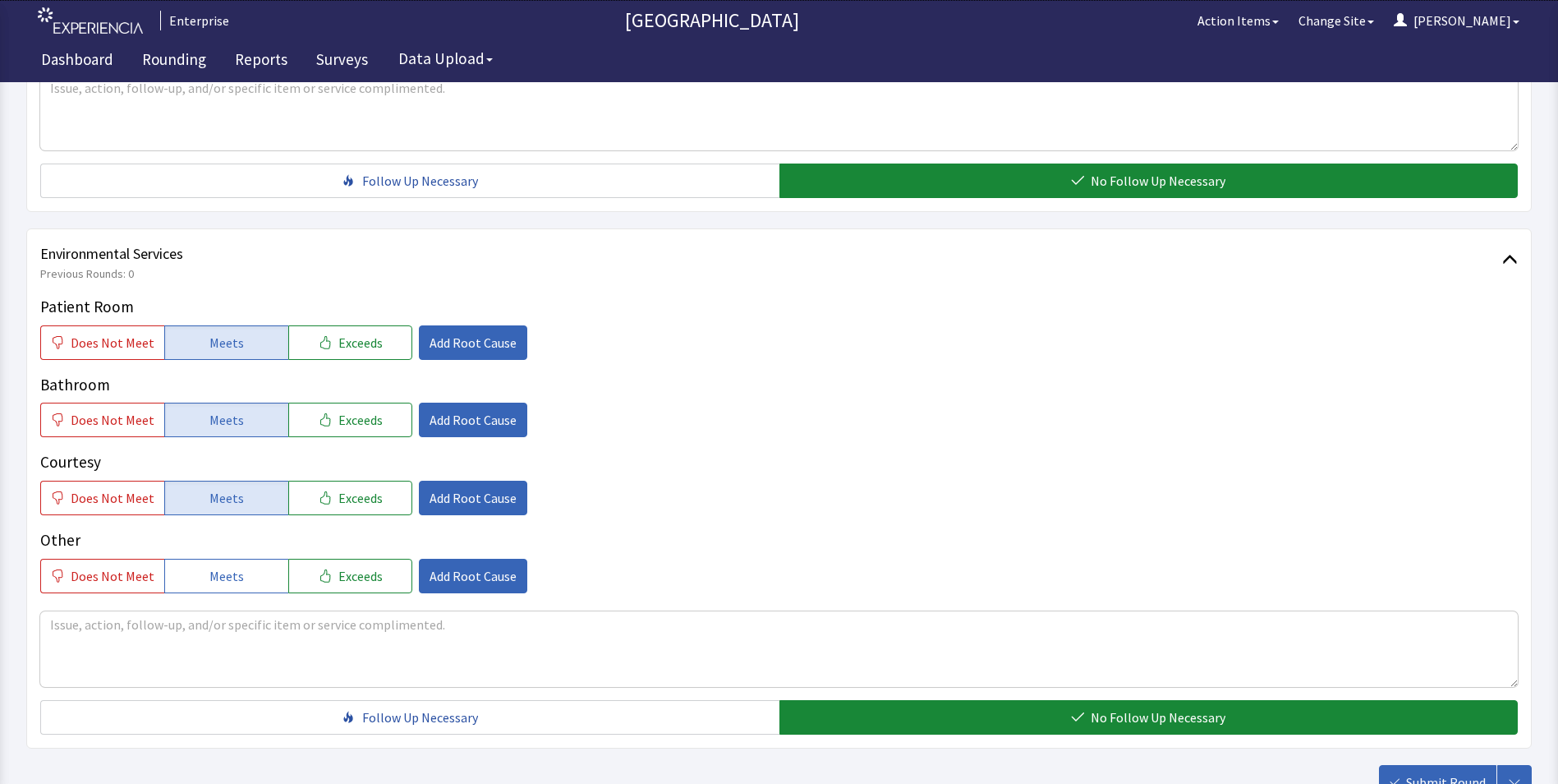
drag, startPoint x: 1444, startPoint y: 753, endPoint x: 1431, endPoint y: 753, distance: 13.0
click at [1440, 772] on span "Submit Round" at bounding box center [1445, 781] width 80 height 20
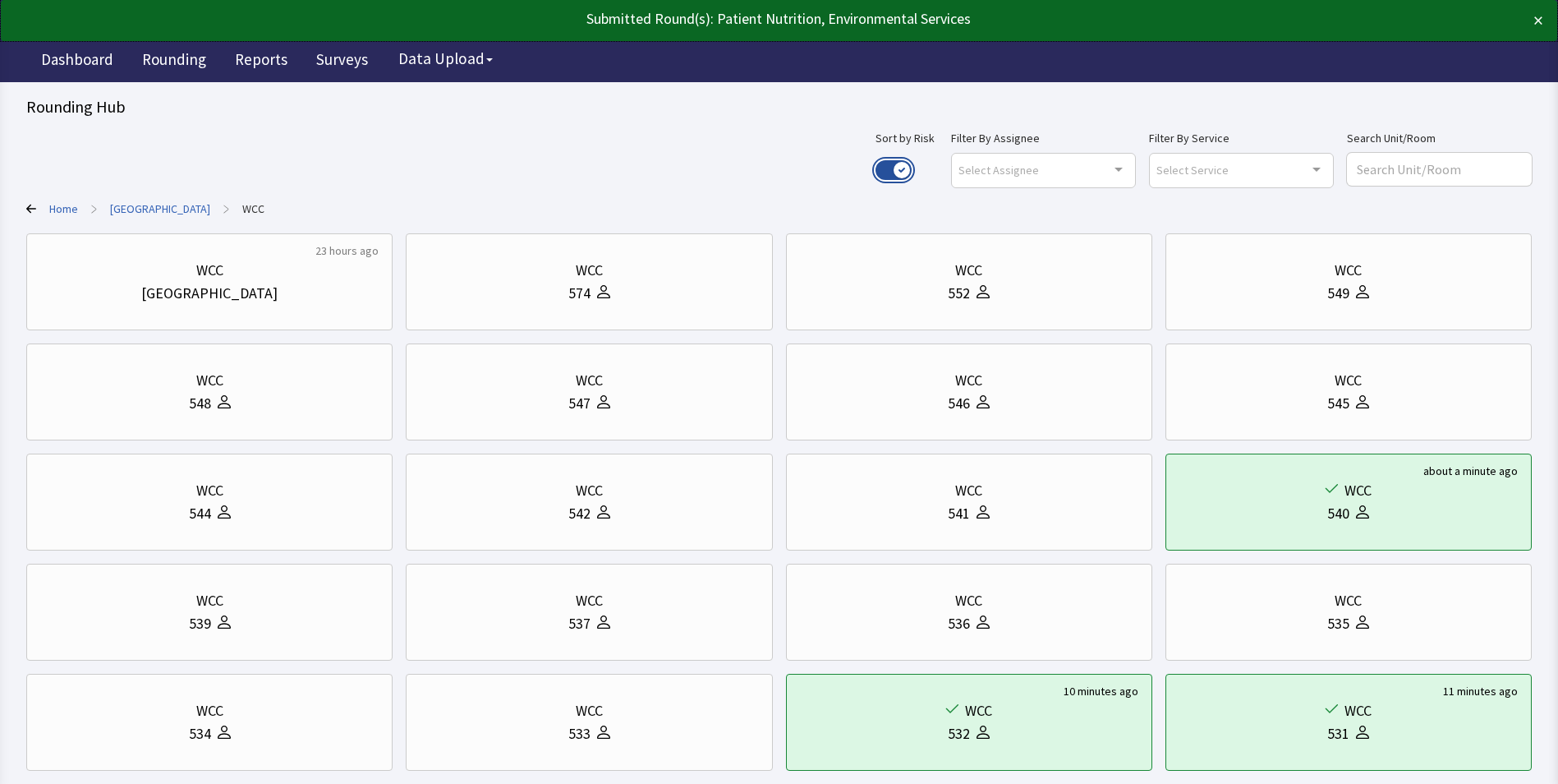
click at [912, 164] on button "Use setting" at bounding box center [894, 170] width 37 height 20
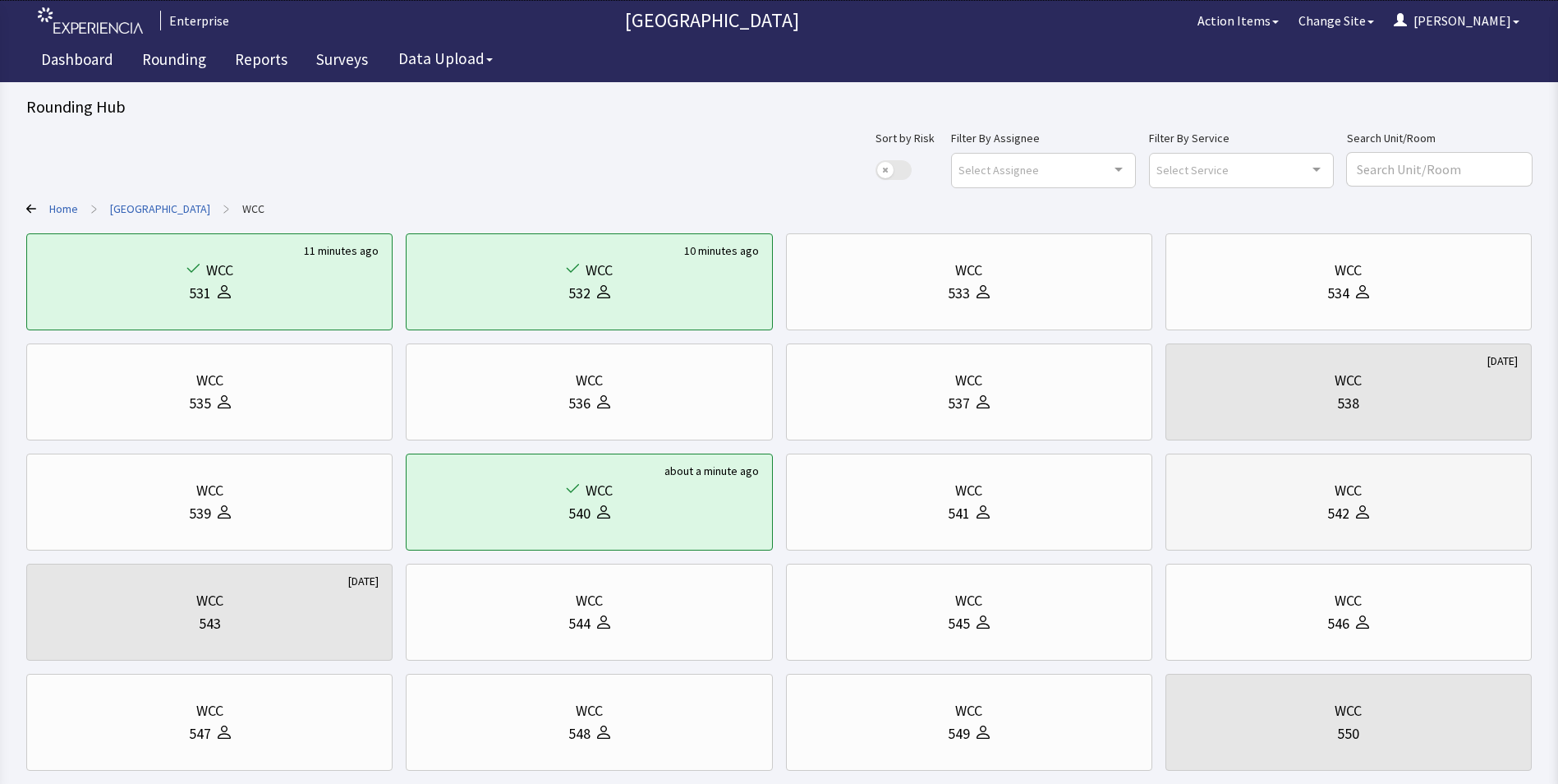
drag, startPoint x: 1283, startPoint y: 506, endPoint x: 1278, endPoint y: 524, distance: 18.7
click at [1278, 524] on div "542" at bounding box center [1349, 513] width 339 height 23
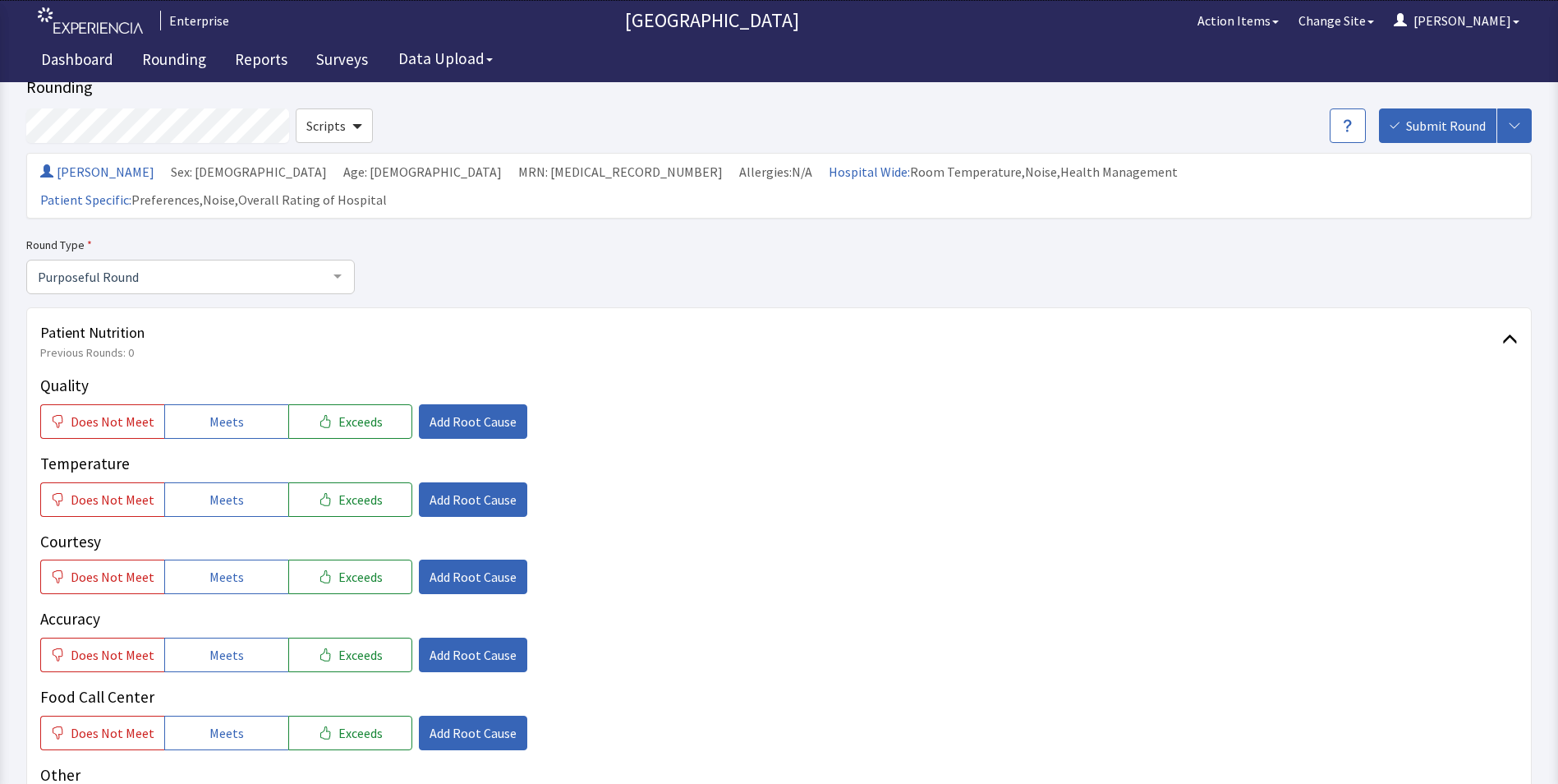
scroll to position [247, 0]
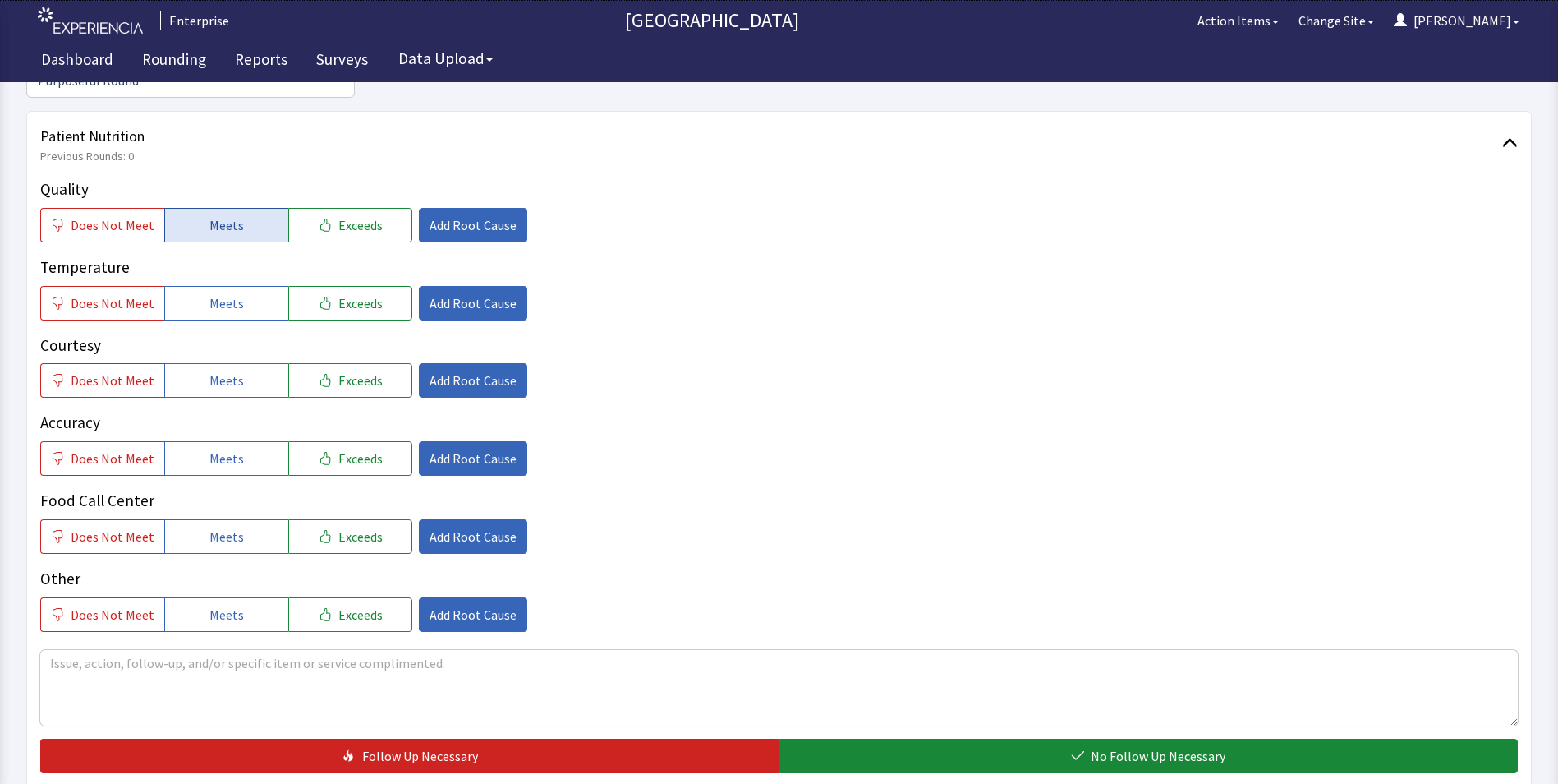
click at [233, 215] on span "Meets" at bounding box center [226, 224] width 35 height 20
click at [217, 290] on button "Meets" at bounding box center [226, 303] width 124 height 35
click at [225, 370] on span "Meets" at bounding box center [226, 380] width 35 height 20
click at [228, 448] on span "Meets" at bounding box center [226, 458] width 35 height 20
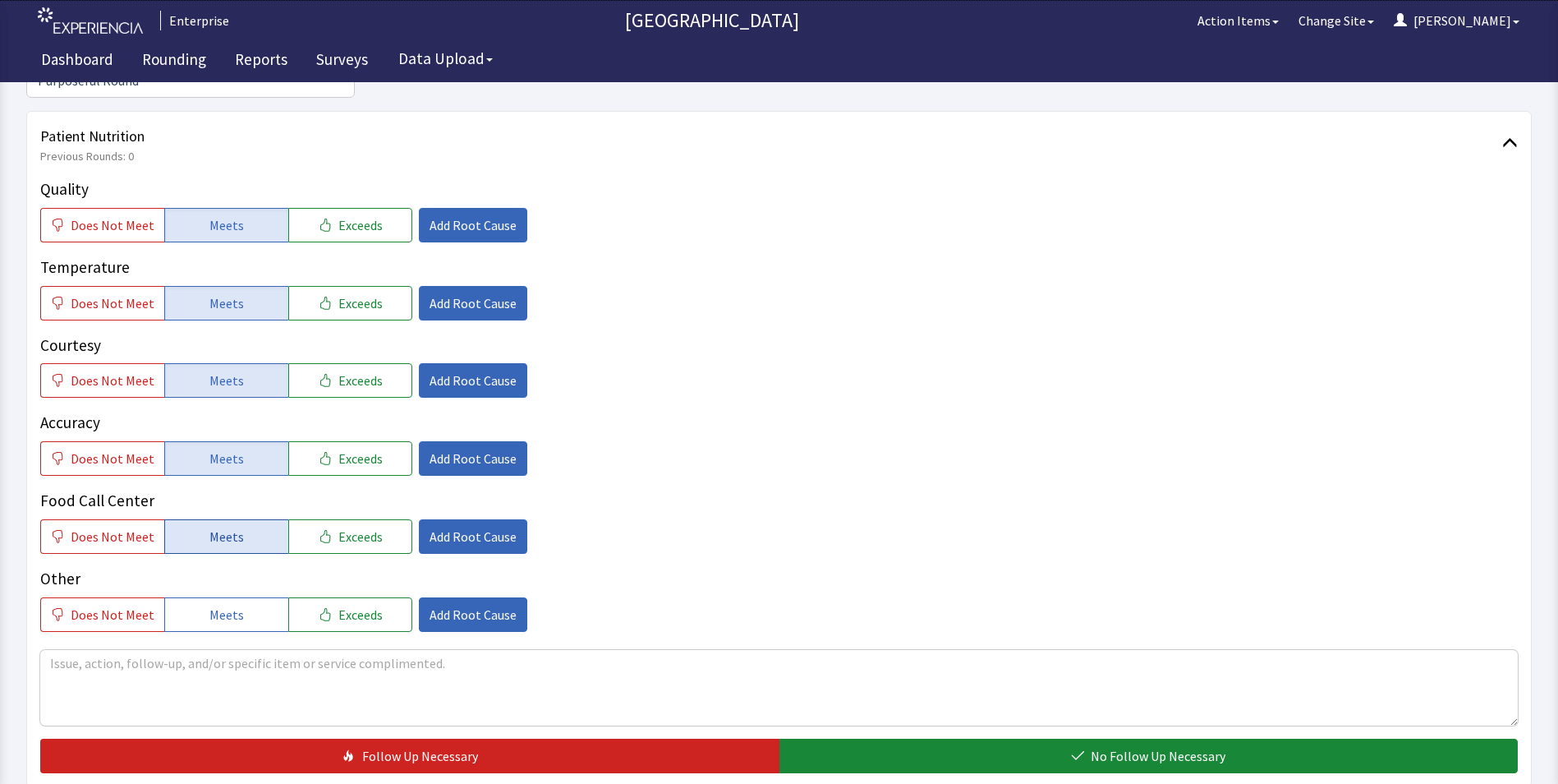
click at [226, 526] on span "Meets" at bounding box center [226, 535] width 35 height 20
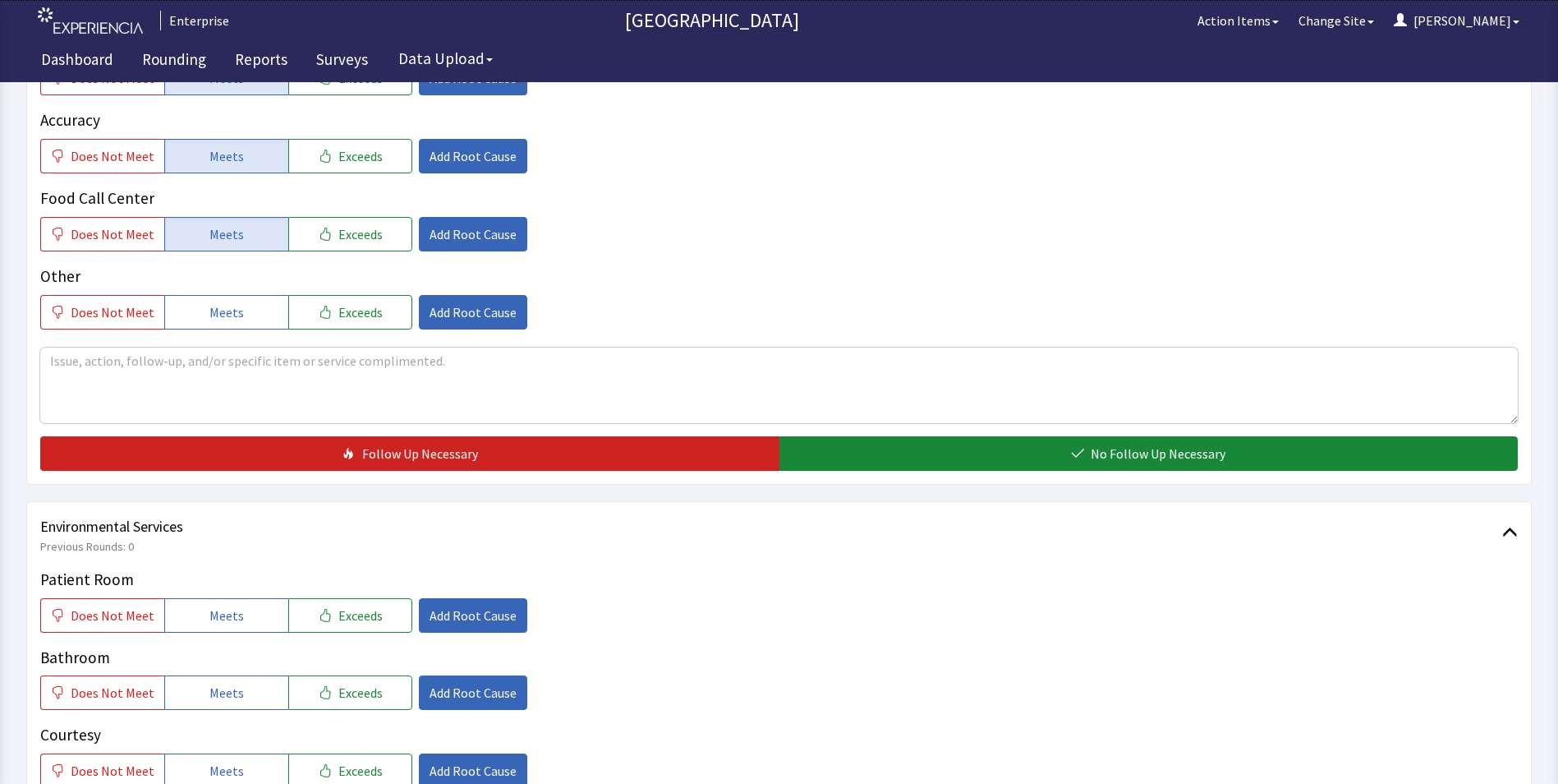
scroll to position [575, 0]
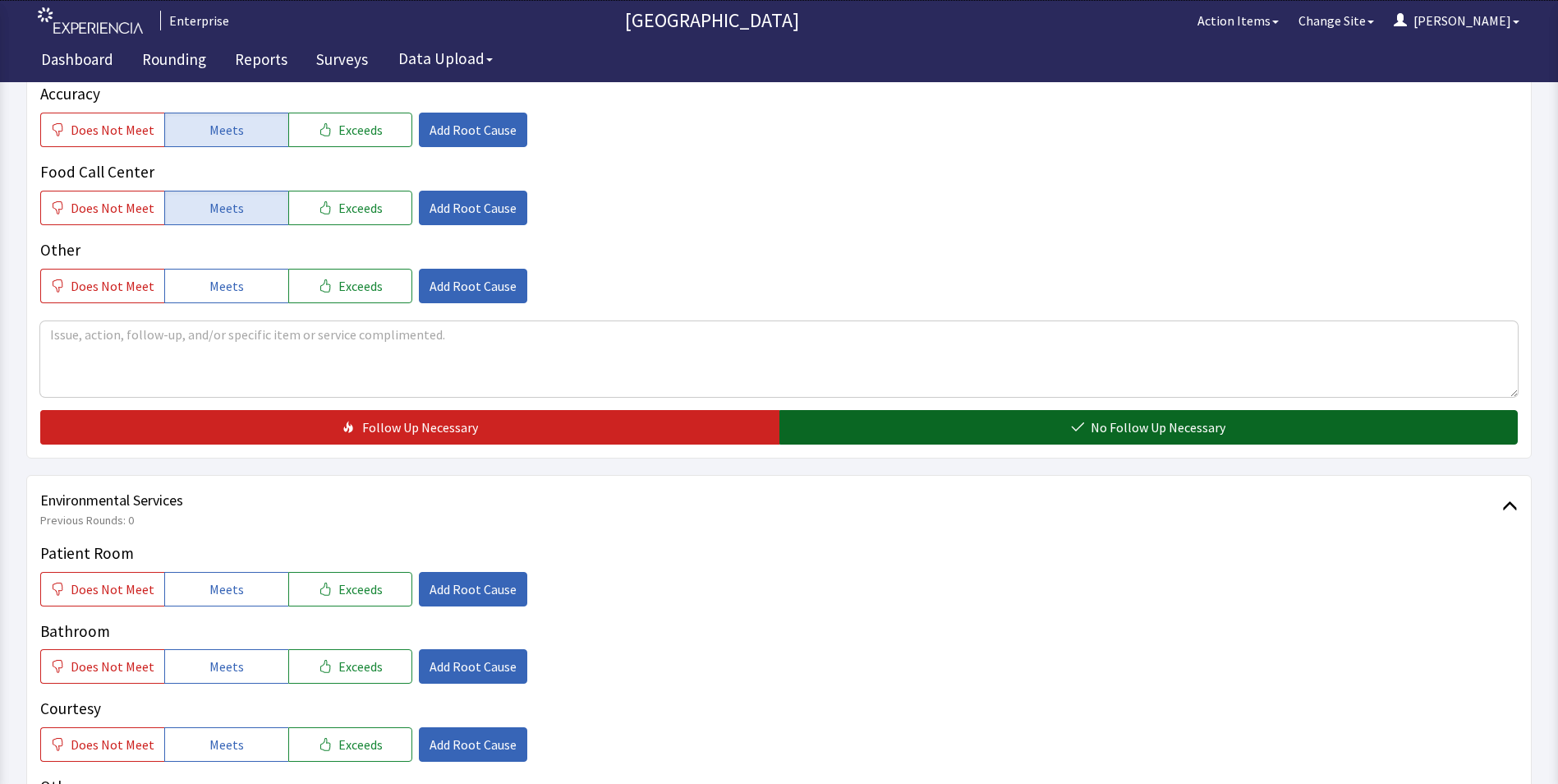
click at [870, 410] on button "No Follow Up Necessary" at bounding box center [1149, 427] width 739 height 35
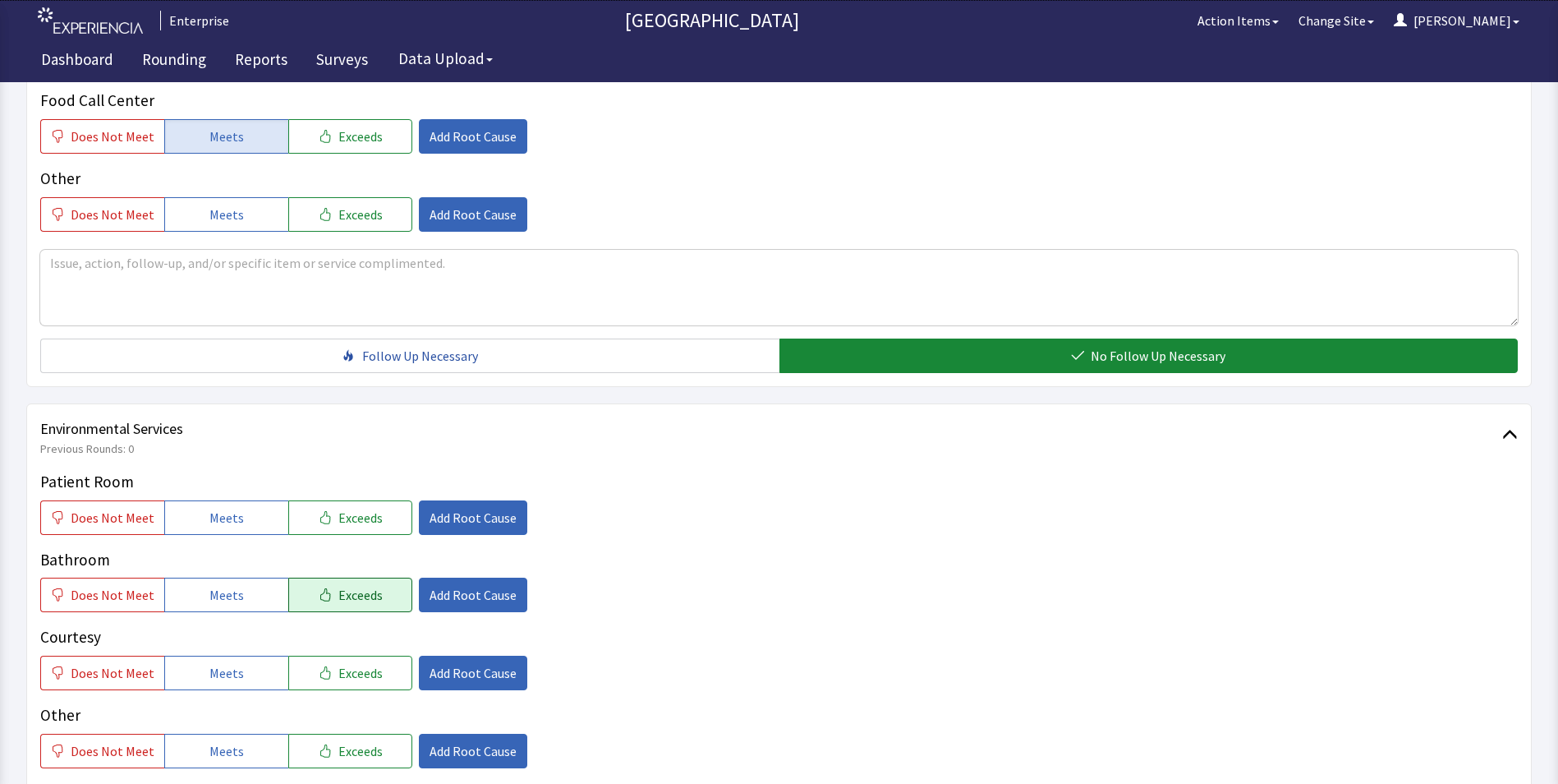
scroll to position [739, 0]
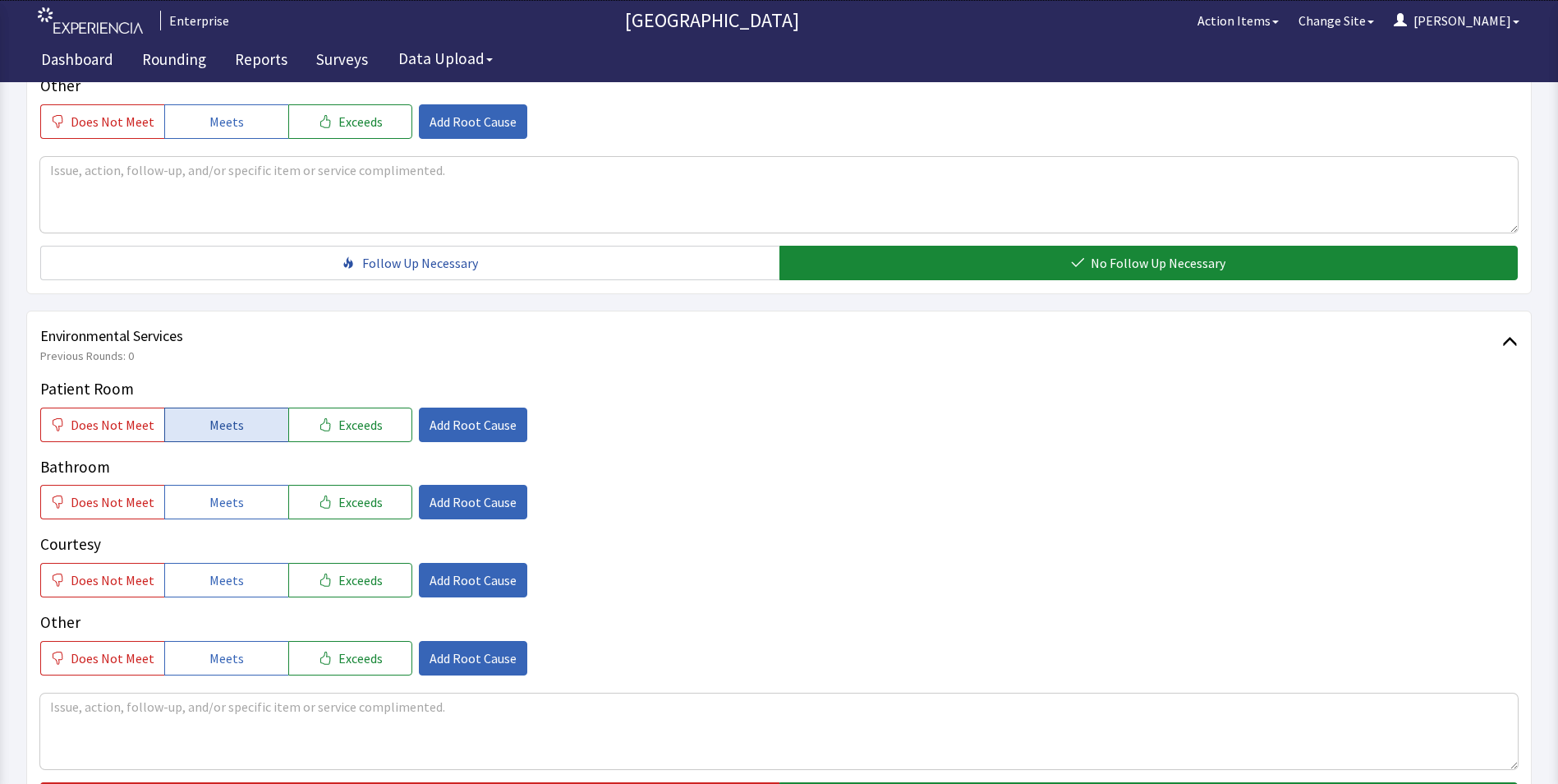
click at [222, 415] on span "Meets" at bounding box center [226, 424] width 35 height 20
drag, startPoint x: 206, startPoint y: 479, endPoint x: 211, endPoint y: 515, distance: 36.3
click at [206, 491] on button "Meets" at bounding box center [226, 502] width 124 height 35
drag, startPoint x: 219, startPoint y: 554, endPoint x: 234, endPoint y: 563, distance: 17.5
click at [222, 570] on span "Meets" at bounding box center [226, 580] width 35 height 20
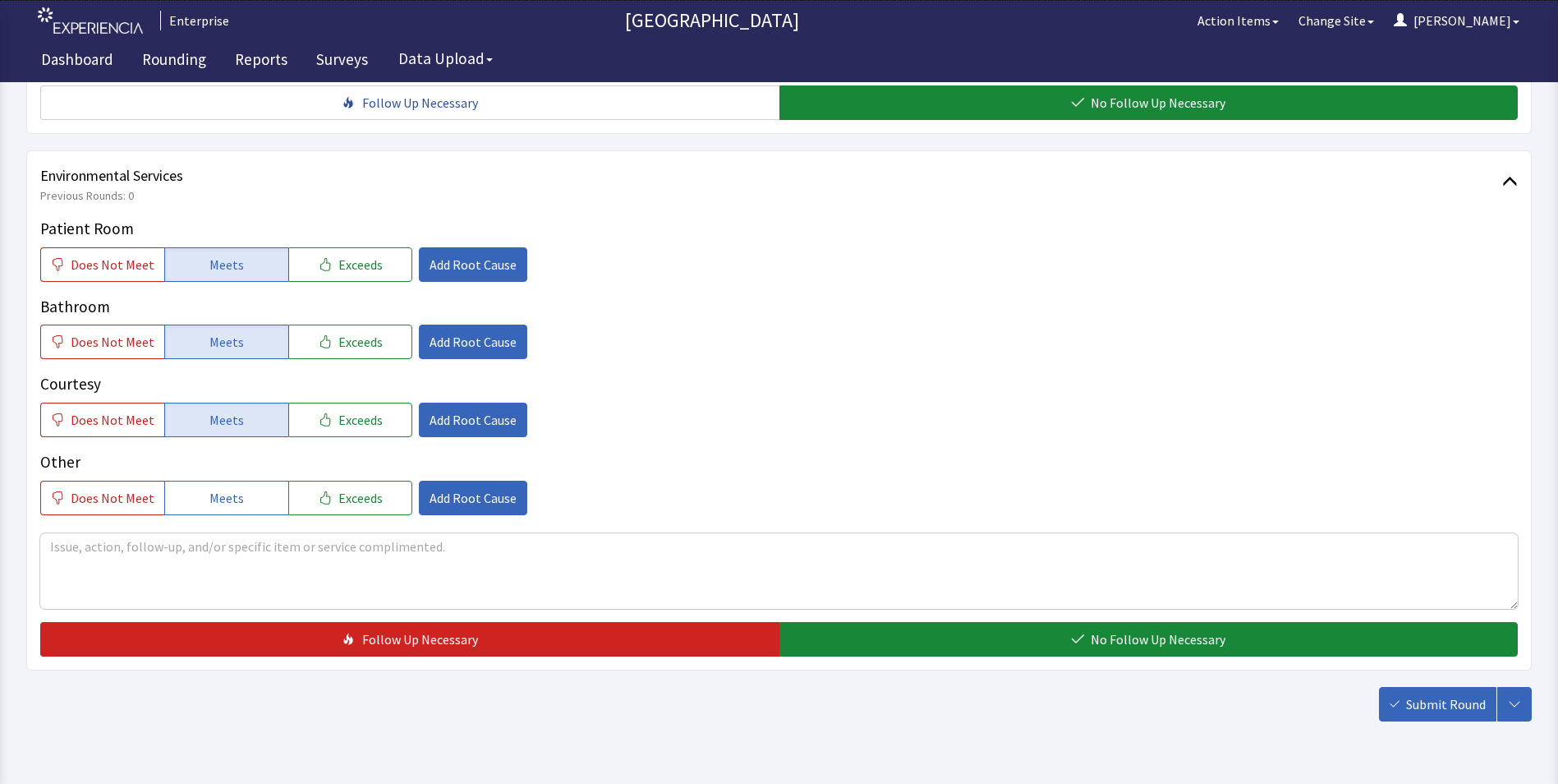
scroll to position [903, 0]
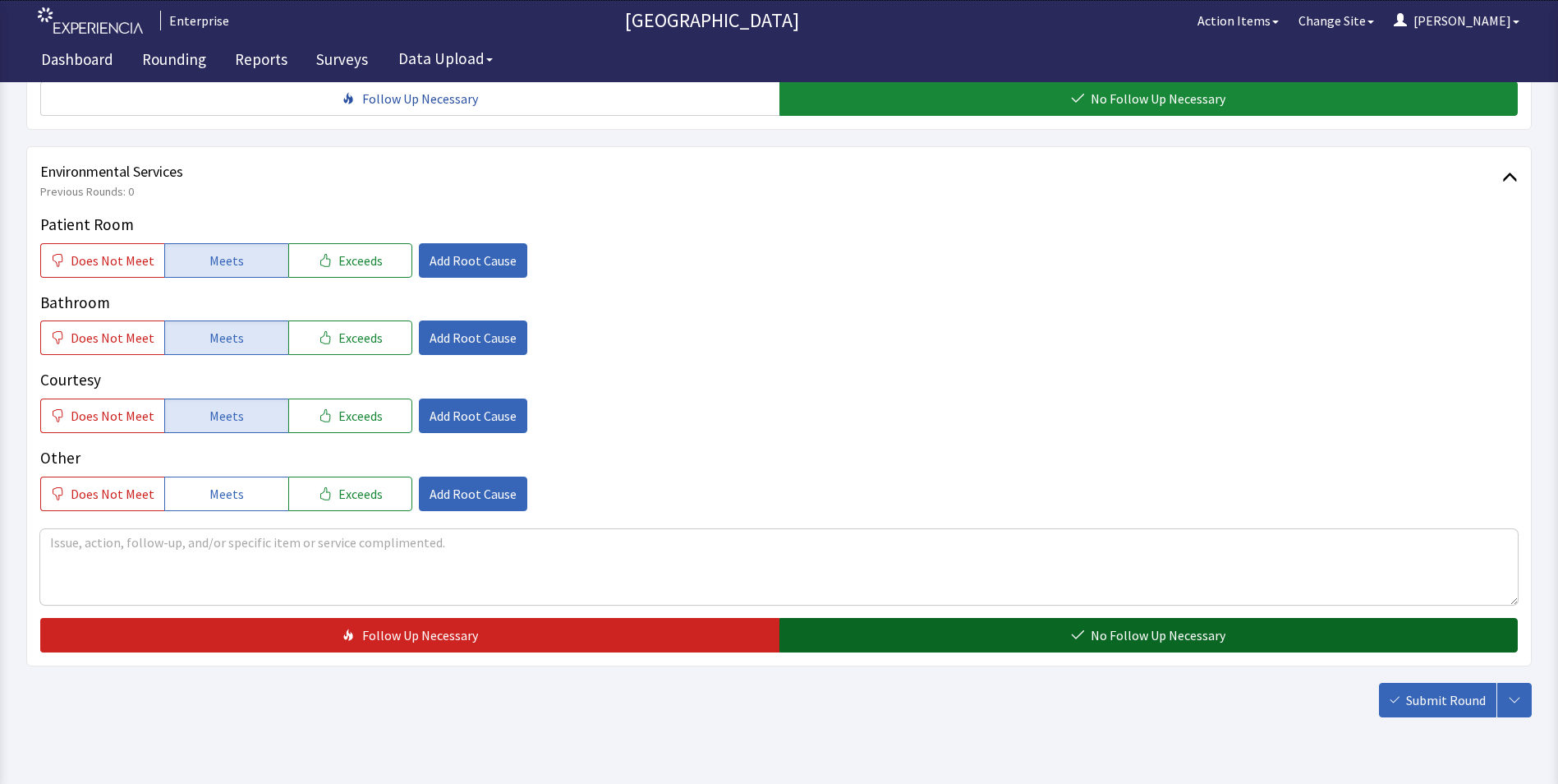
click at [850, 618] on button "No Follow Up Necessary" at bounding box center [1149, 635] width 739 height 35
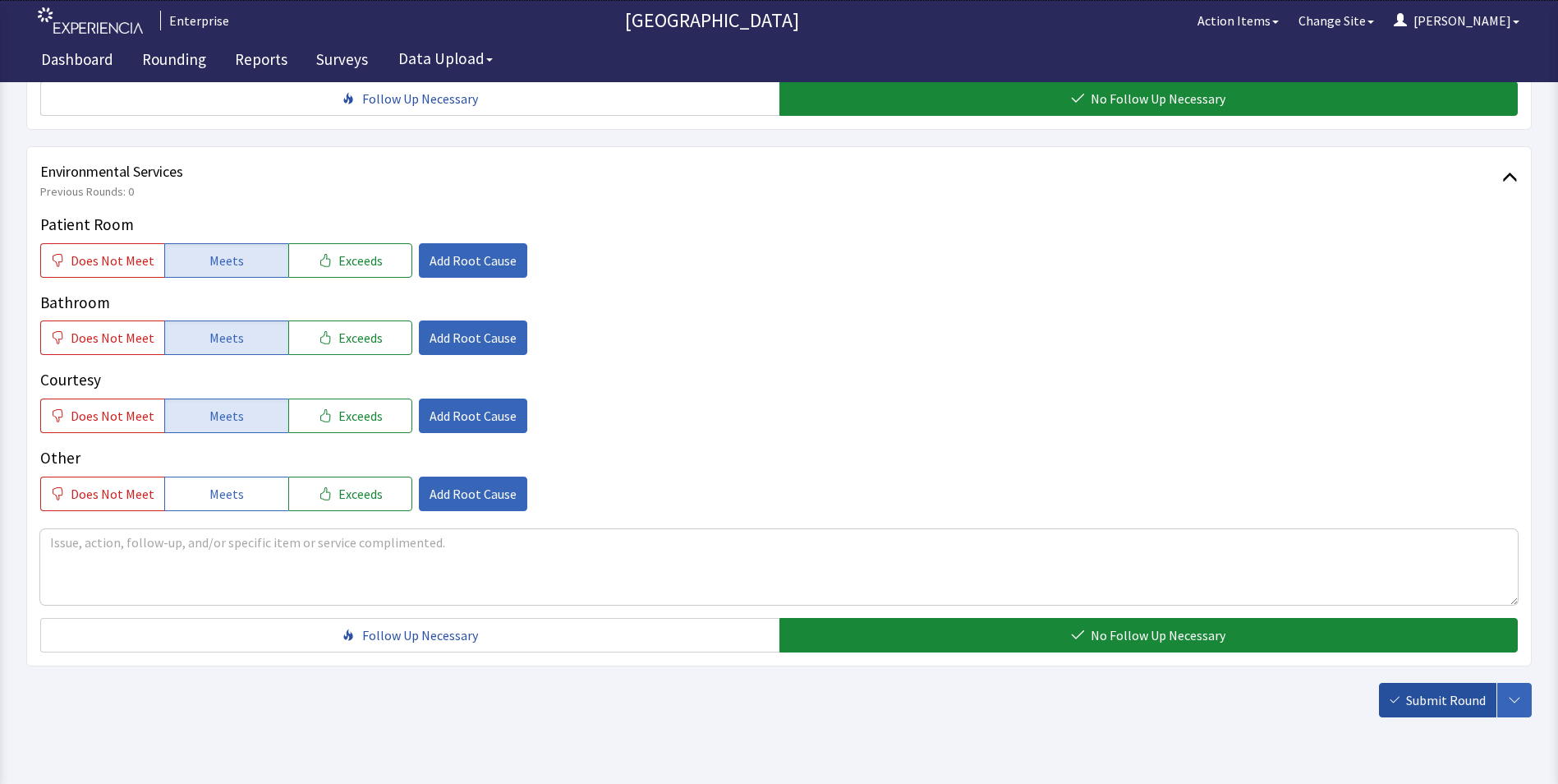
click at [1446, 690] on span "Submit Round" at bounding box center [1445, 700] width 80 height 20
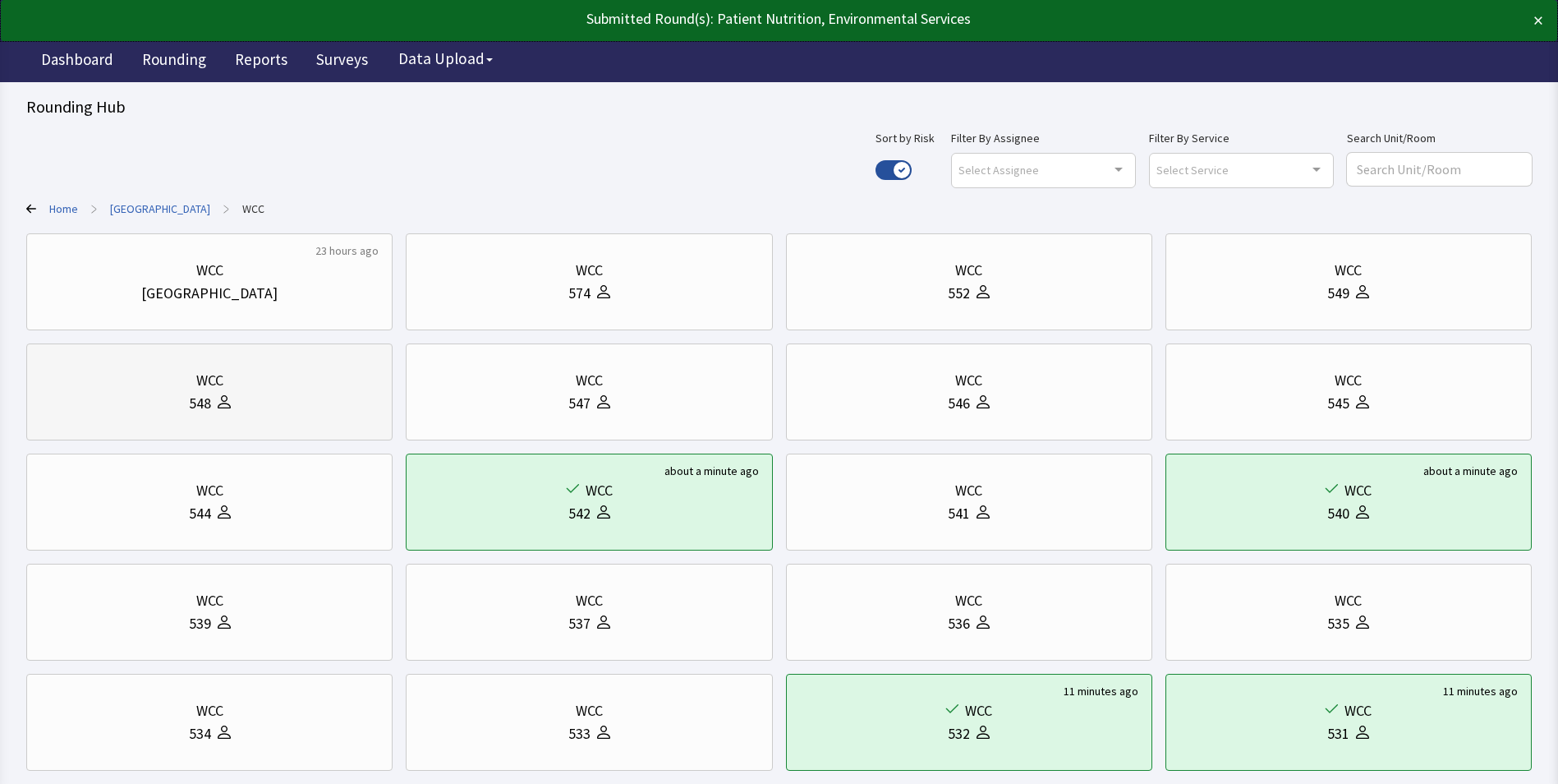
click at [216, 384] on div "WCC" at bounding box center [209, 380] width 27 height 23
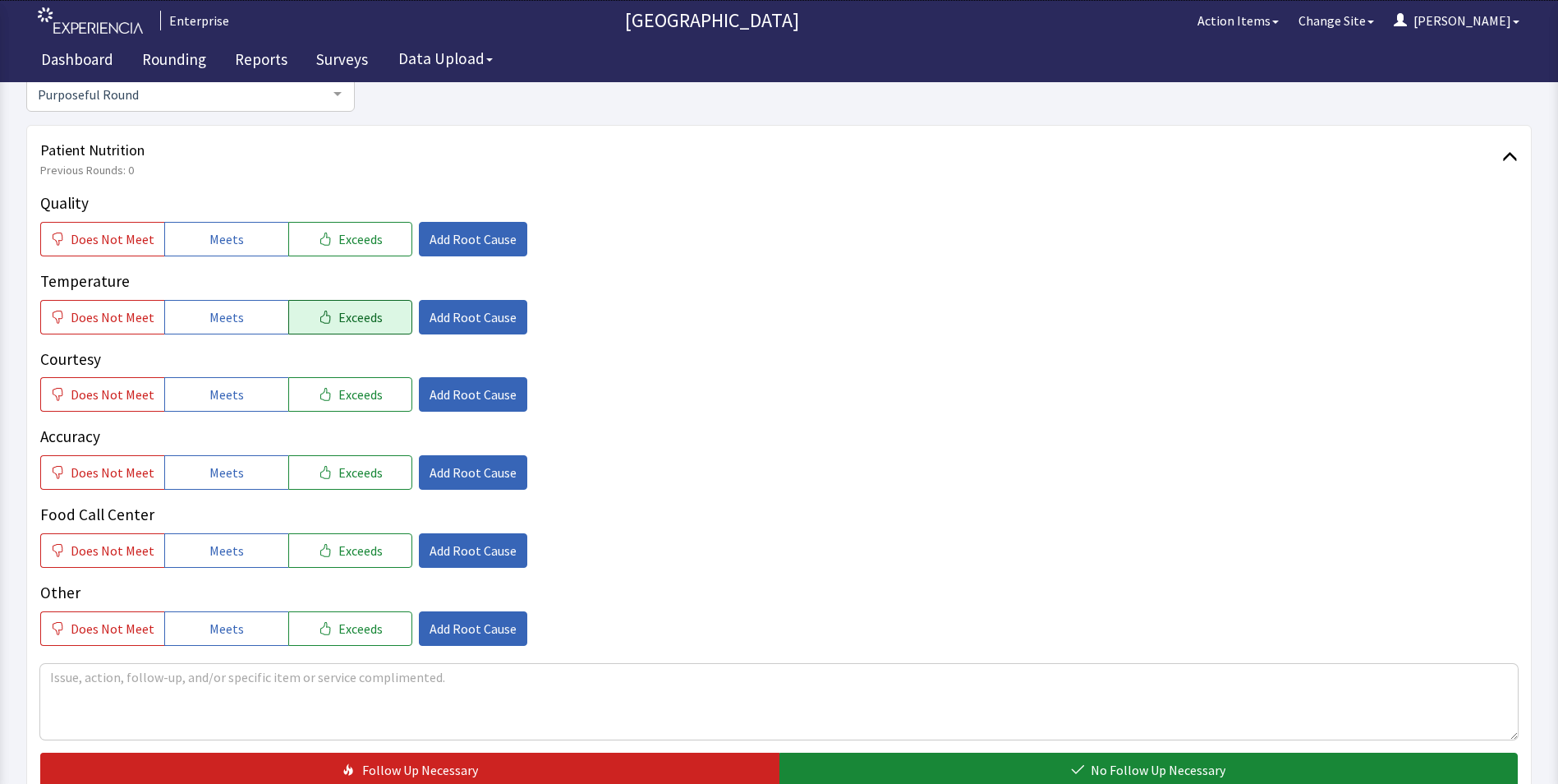
scroll to position [164, 0]
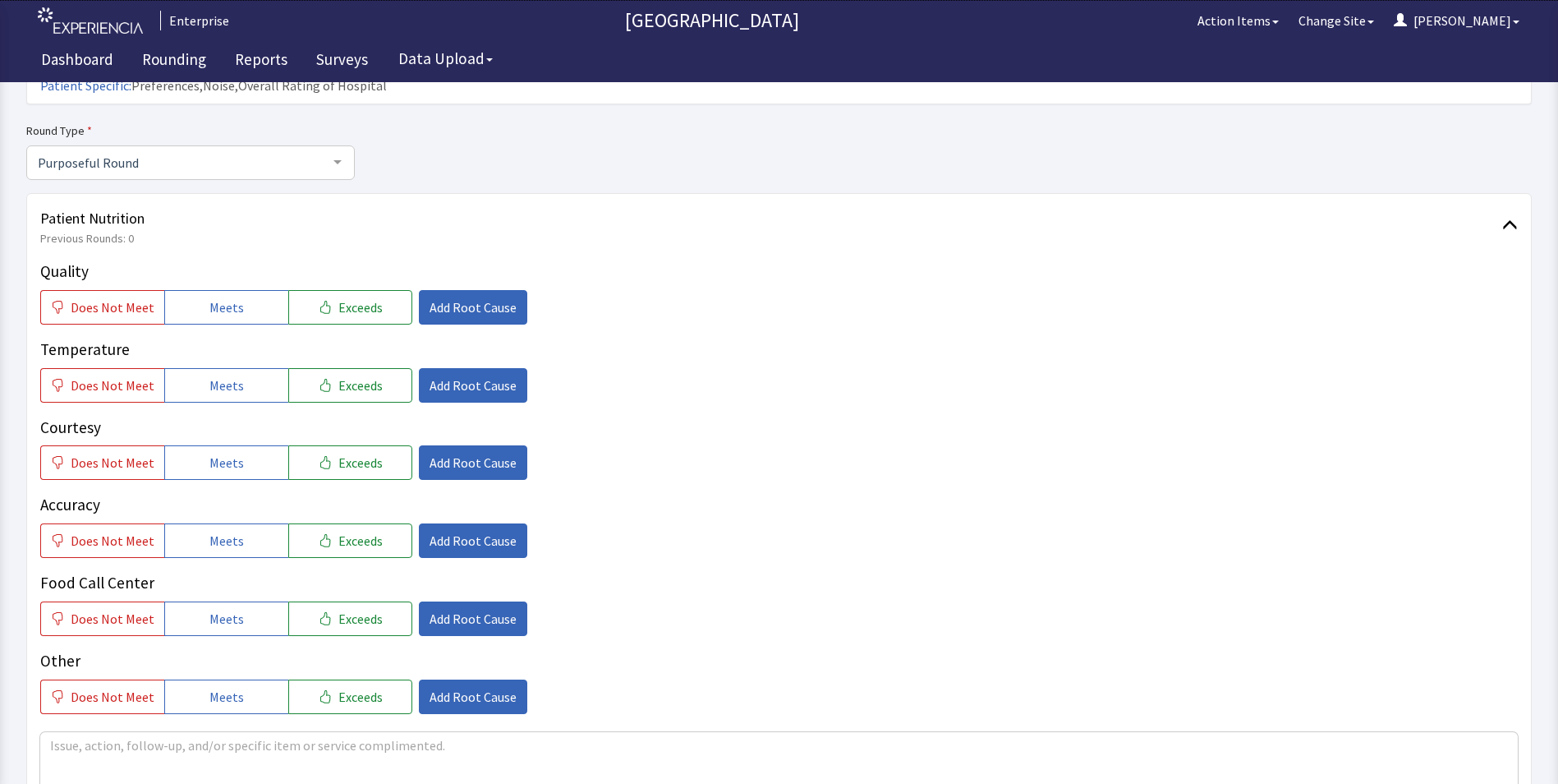
drag, startPoint x: 219, startPoint y: 283, endPoint x: 222, endPoint y: 322, distance: 39.1
click at [219, 297] on span "Meets" at bounding box center [226, 307] width 35 height 20
drag, startPoint x: 219, startPoint y: 360, endPoint x: 219, endPoint y: 379, distance: 19.0
click at [219, 375] on span "Meets" at bounding box center [226, 384] width 35 height 20
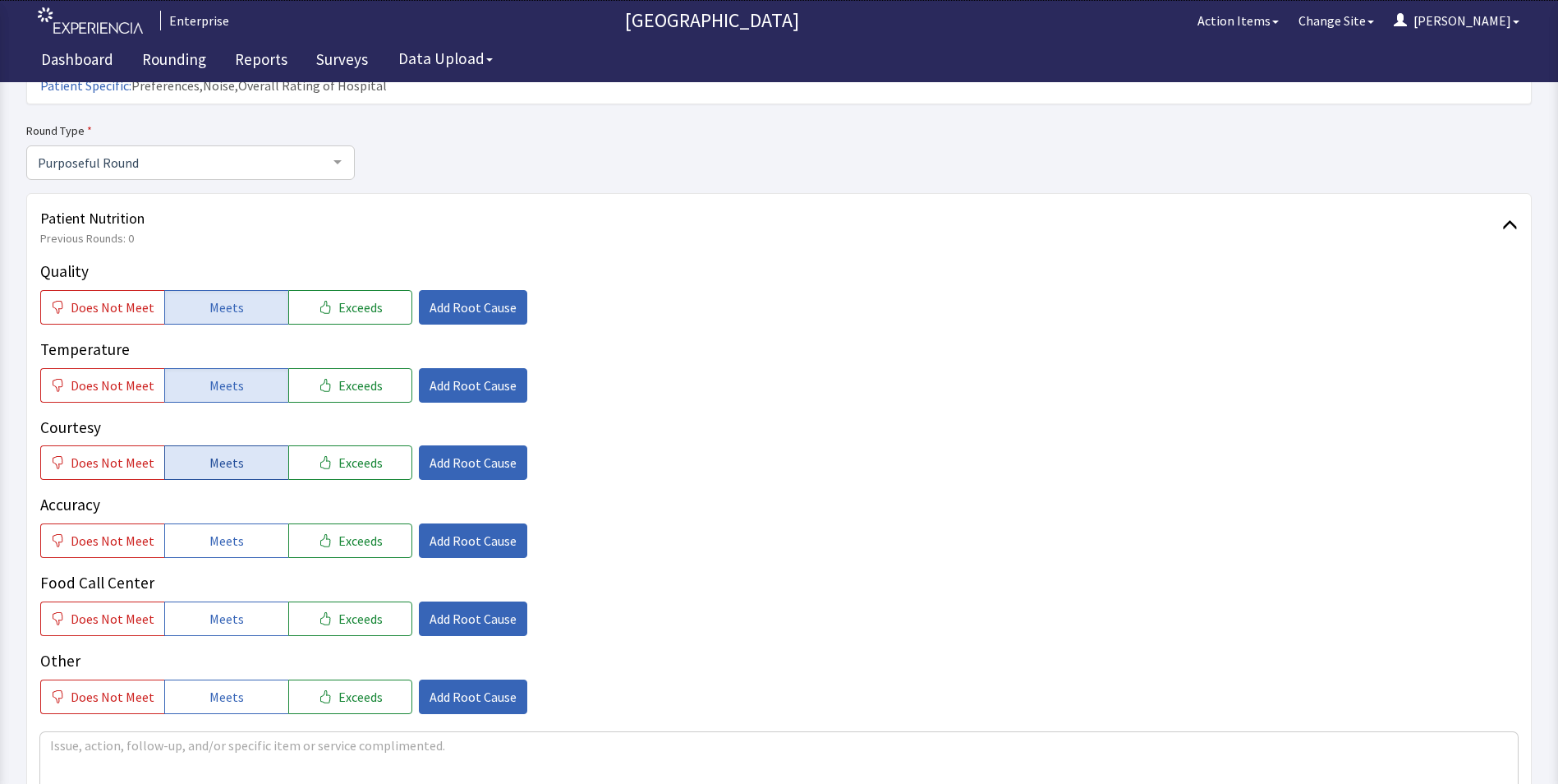
click at [228, 446] on button "Meets" at bounding box center [226, 462] width 124 height 35
click at [234, 531] on span "Meets" at bounding box center [226, 540] width 35 height 20
click at [222, 609] on span "Meets" at bounding box center [226, 618] width 35 height 20
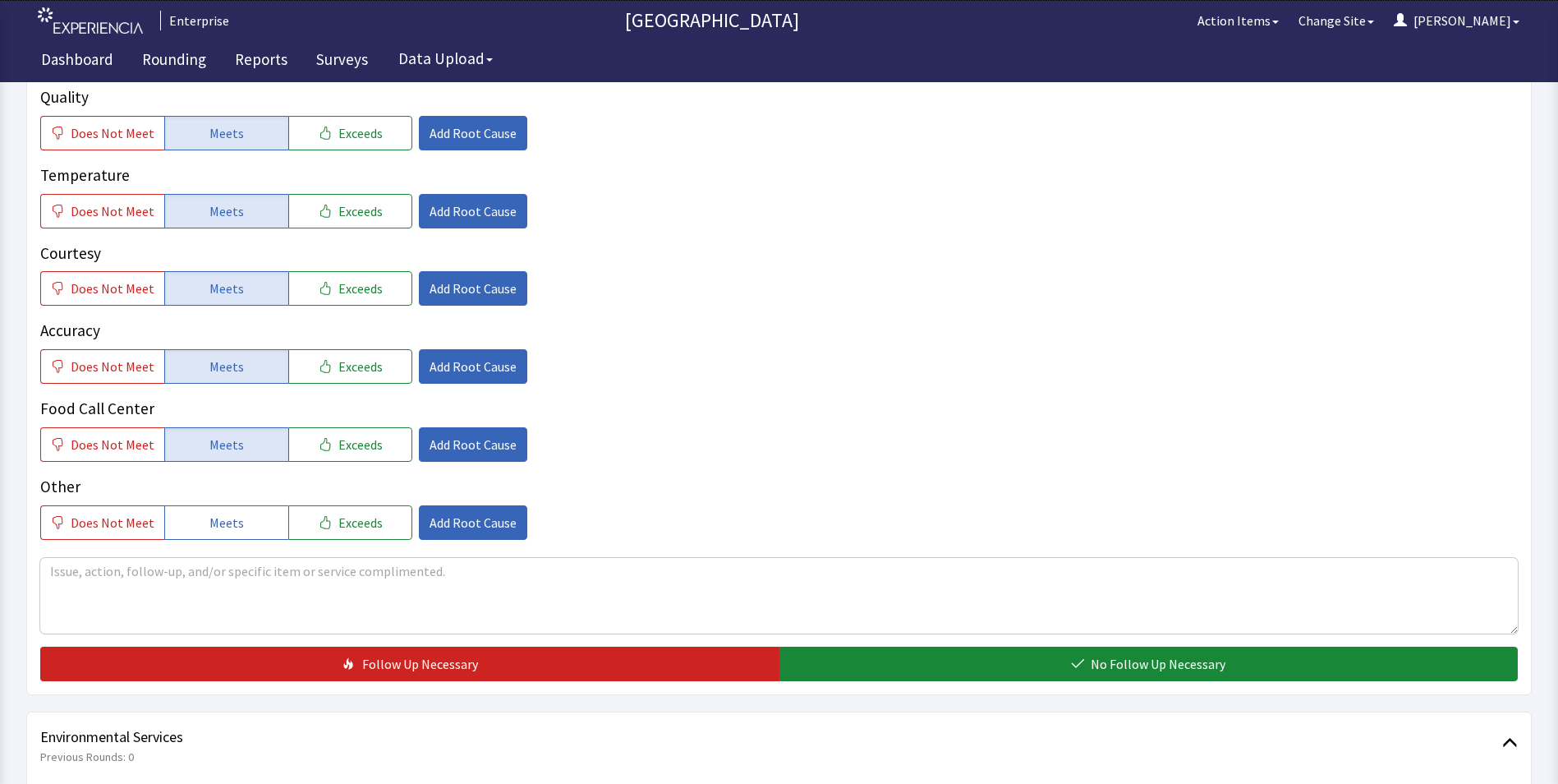
scroll to position [492, 0]
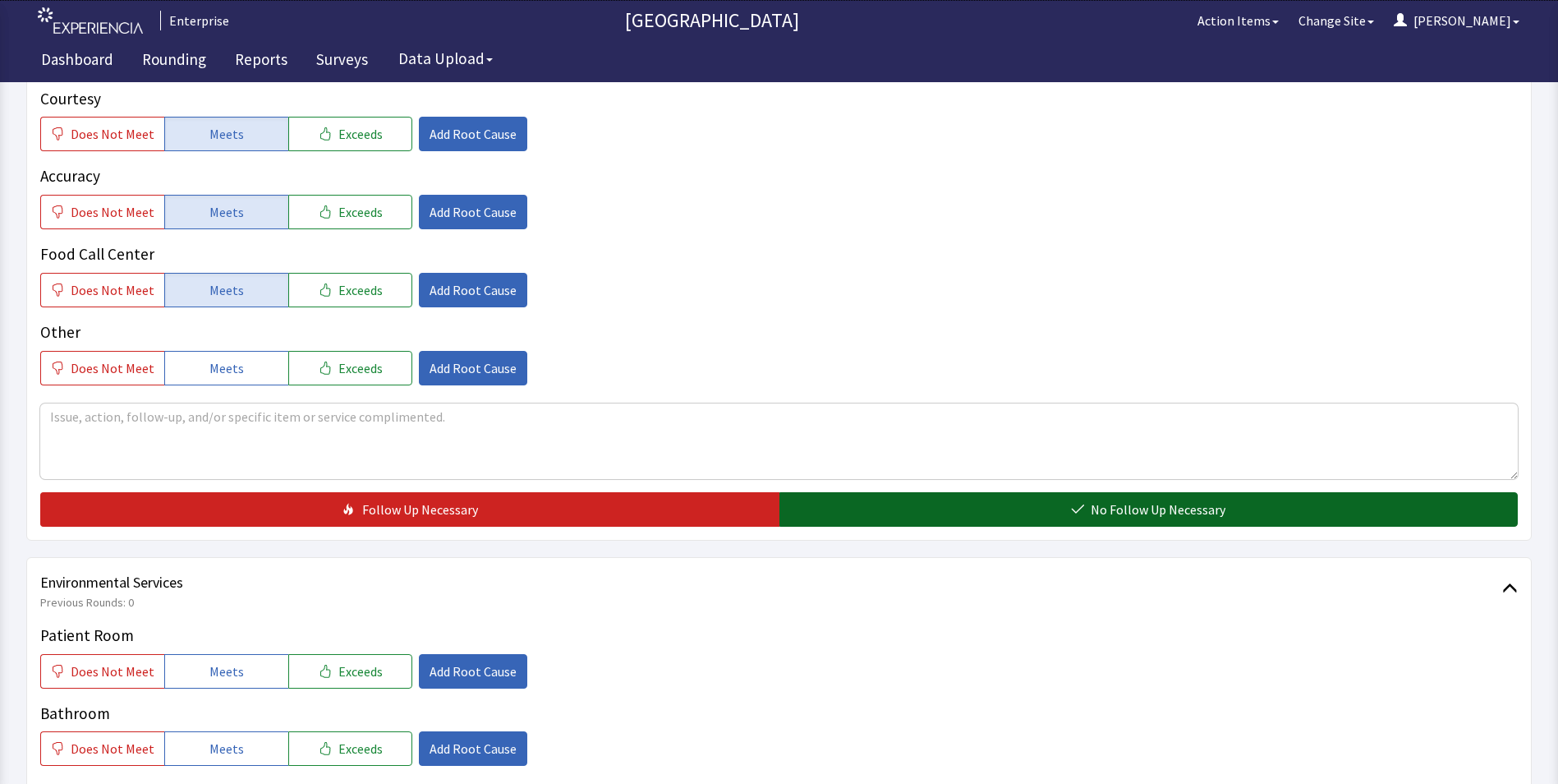
click at [870, 492] on button "No Follow Up Necessary" at bounding box center [1149, 509] width 739 height 35
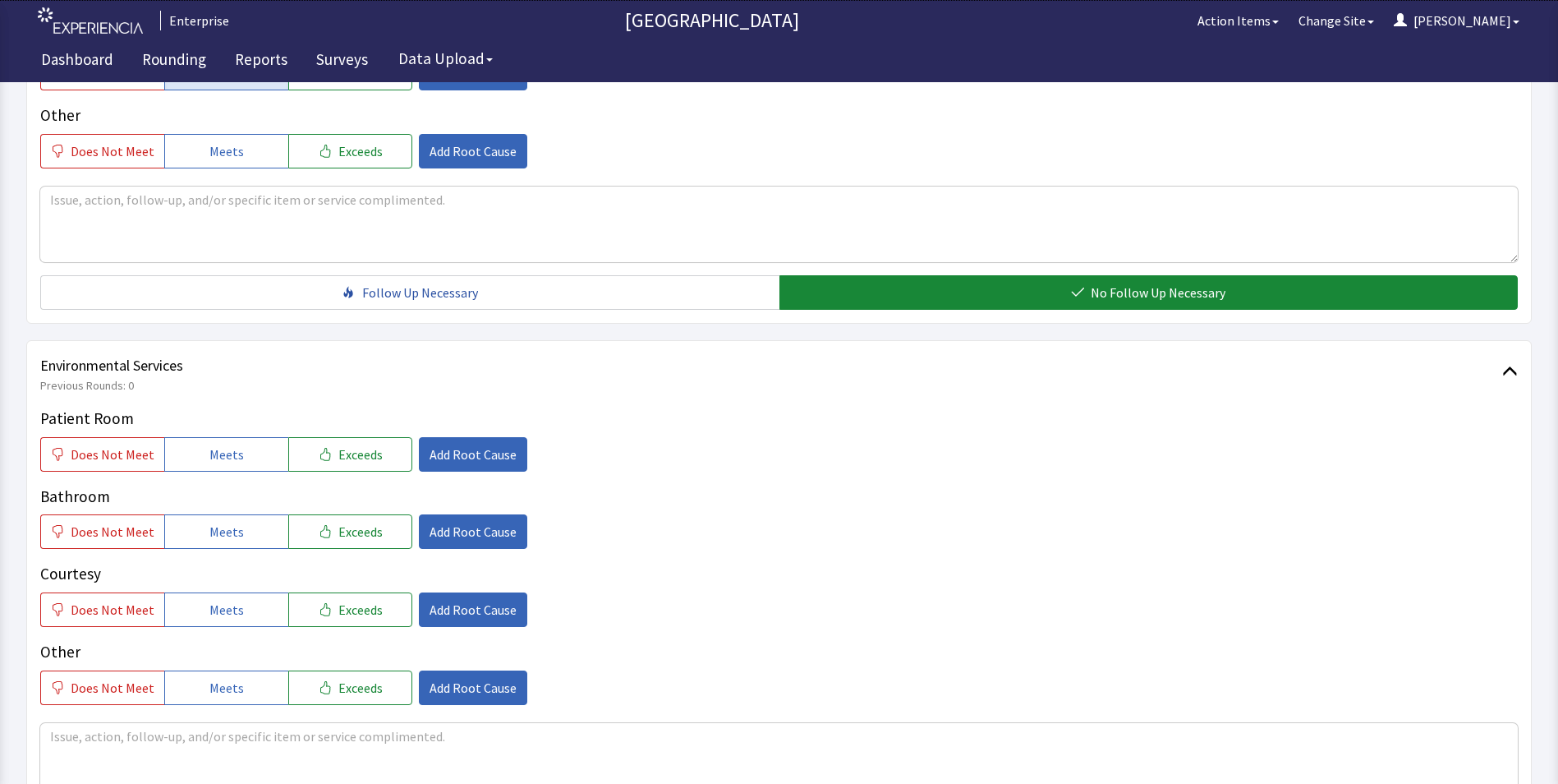
scroll to position [822, 0]
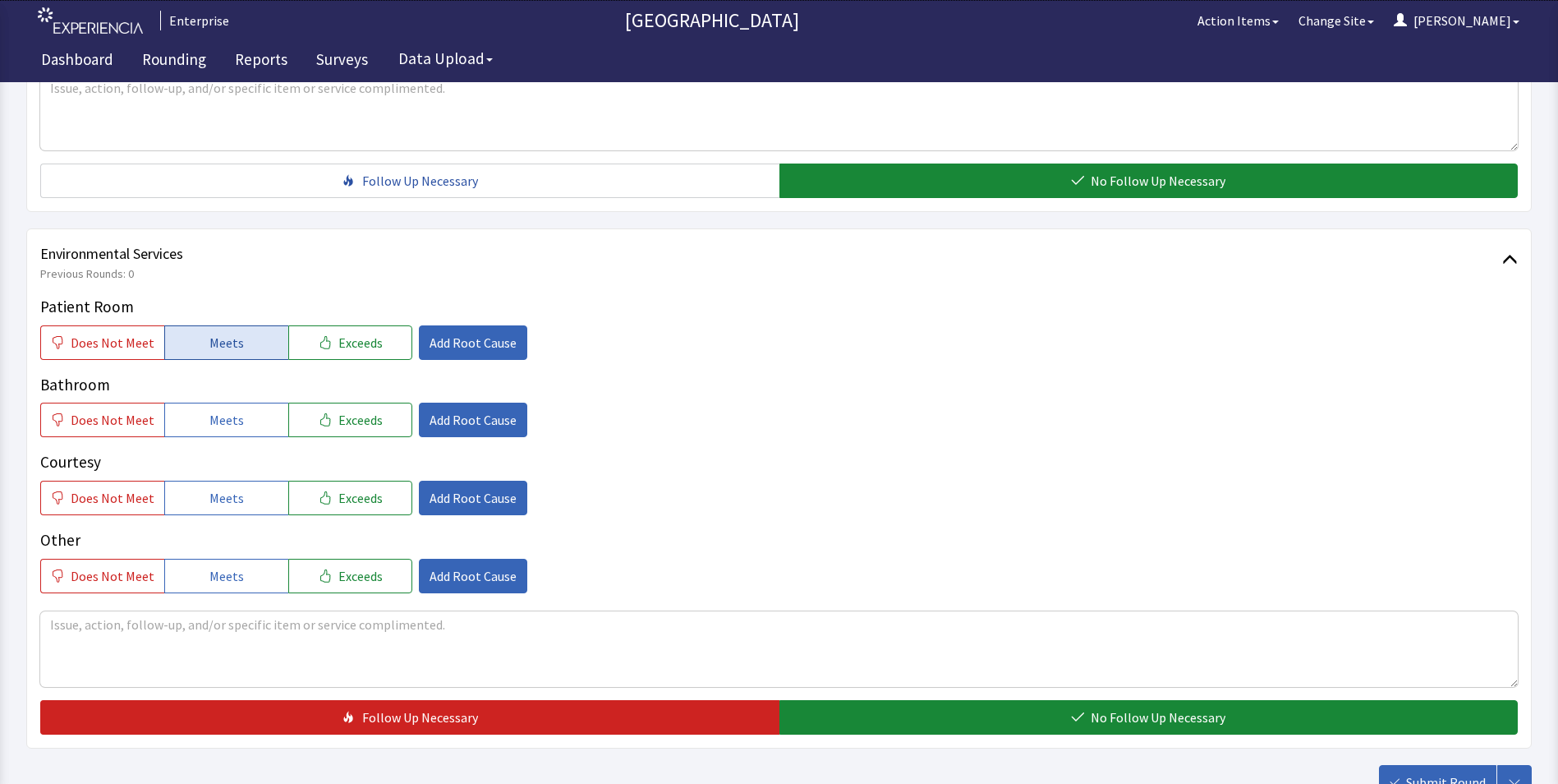
drag, startPoint x: 190, startPoint y: 321, endPoint x: 198, endPoint y: 344, distance: 24.4
click at [190, 325] on button "Meets" at bounding box center [226, 342] width 124 height 35
drag, startPoint x: 202, startPoint y: 390, endPoint x: 215, endPoint y: 431, distance: 43.0
click at [202, 402] on button "Meets" at bounding box center [226, 419] width 124 height 35
drag, startPoint x: 219, startPoint y: 460, endPoint x: 386, endPoint y: 478, distance: 168.0
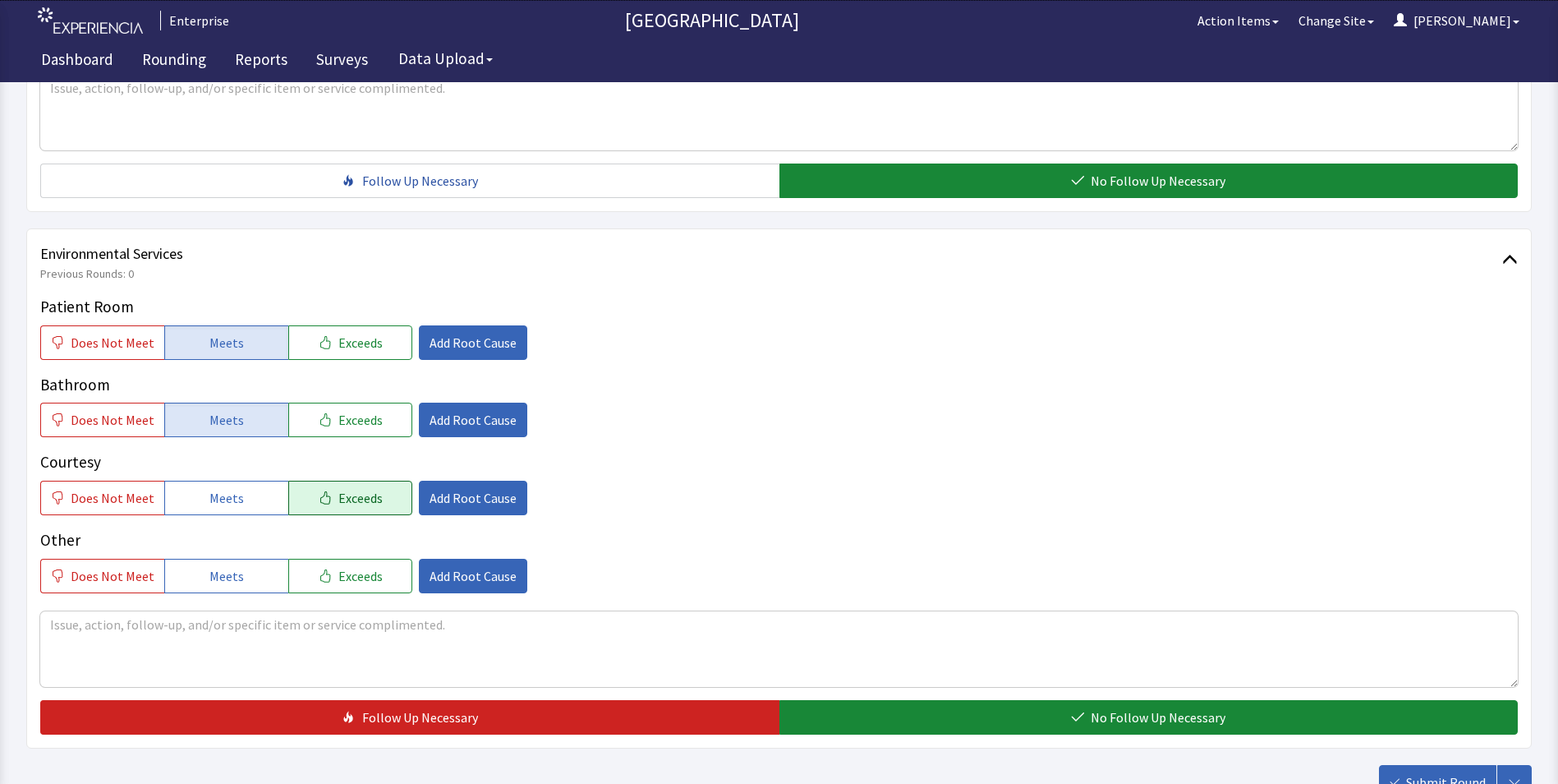
click at [219, 488] on span "Meets" at bounding box center [226, 497] width 35 height 20
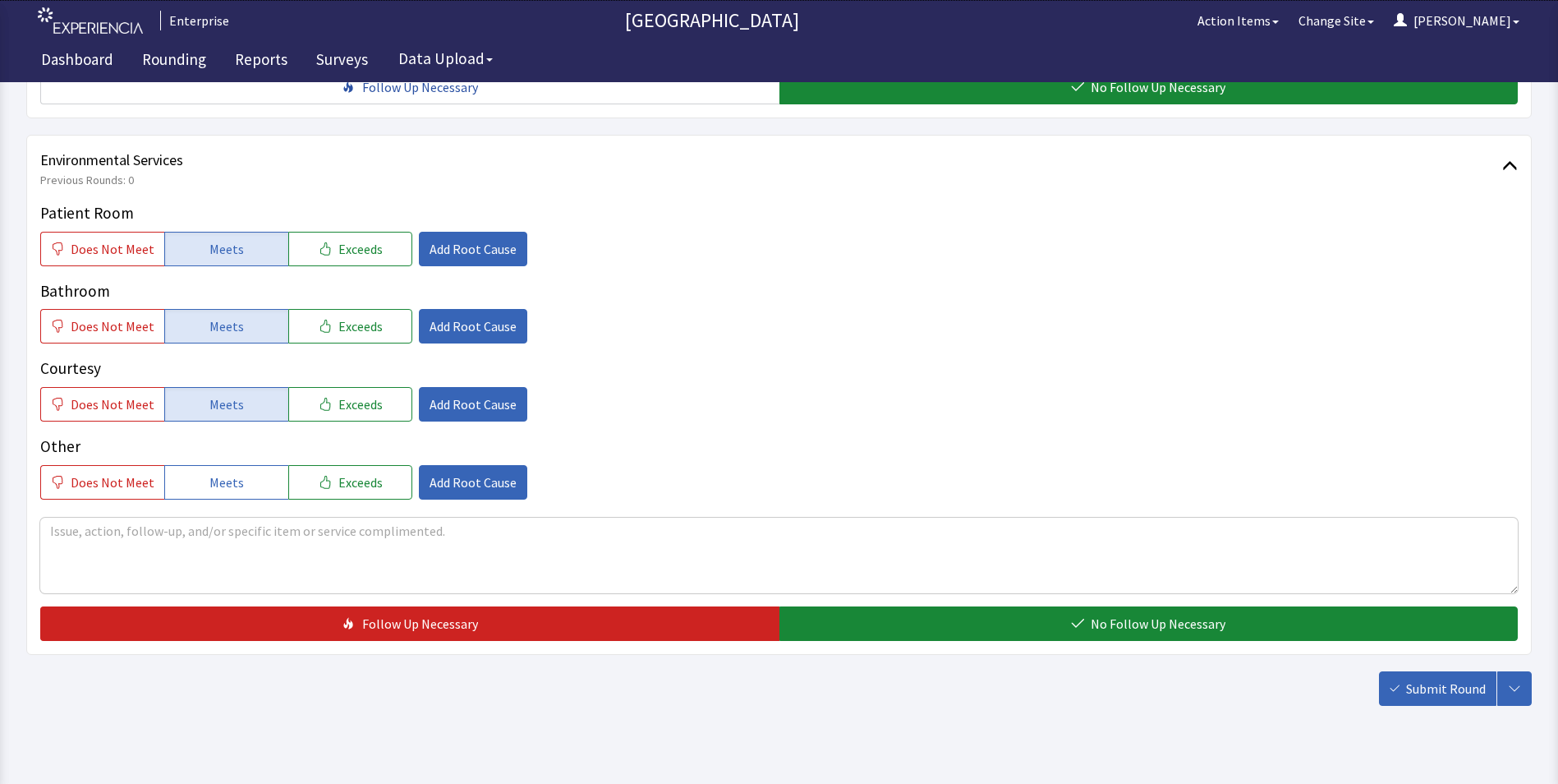
scroll to position [917, 0]
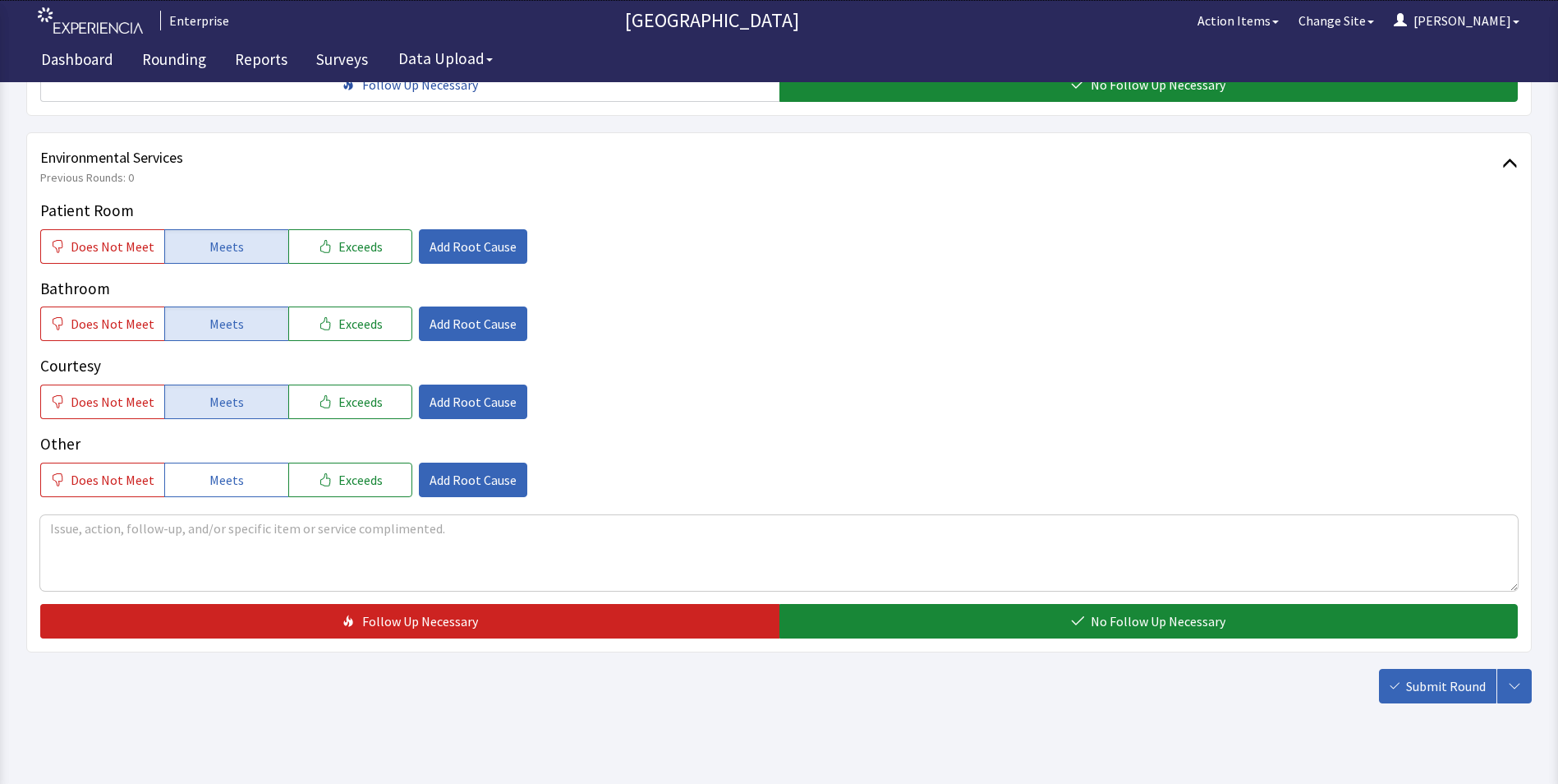
drag, startPoint x: 868, startPoint y: 599, endPoint x: 1018, endPoint y: 613, distance: 150.7
click at [870, 604] on button "No Follow Up Necessary" at bounding box center [1149, 621] width 739 height 35
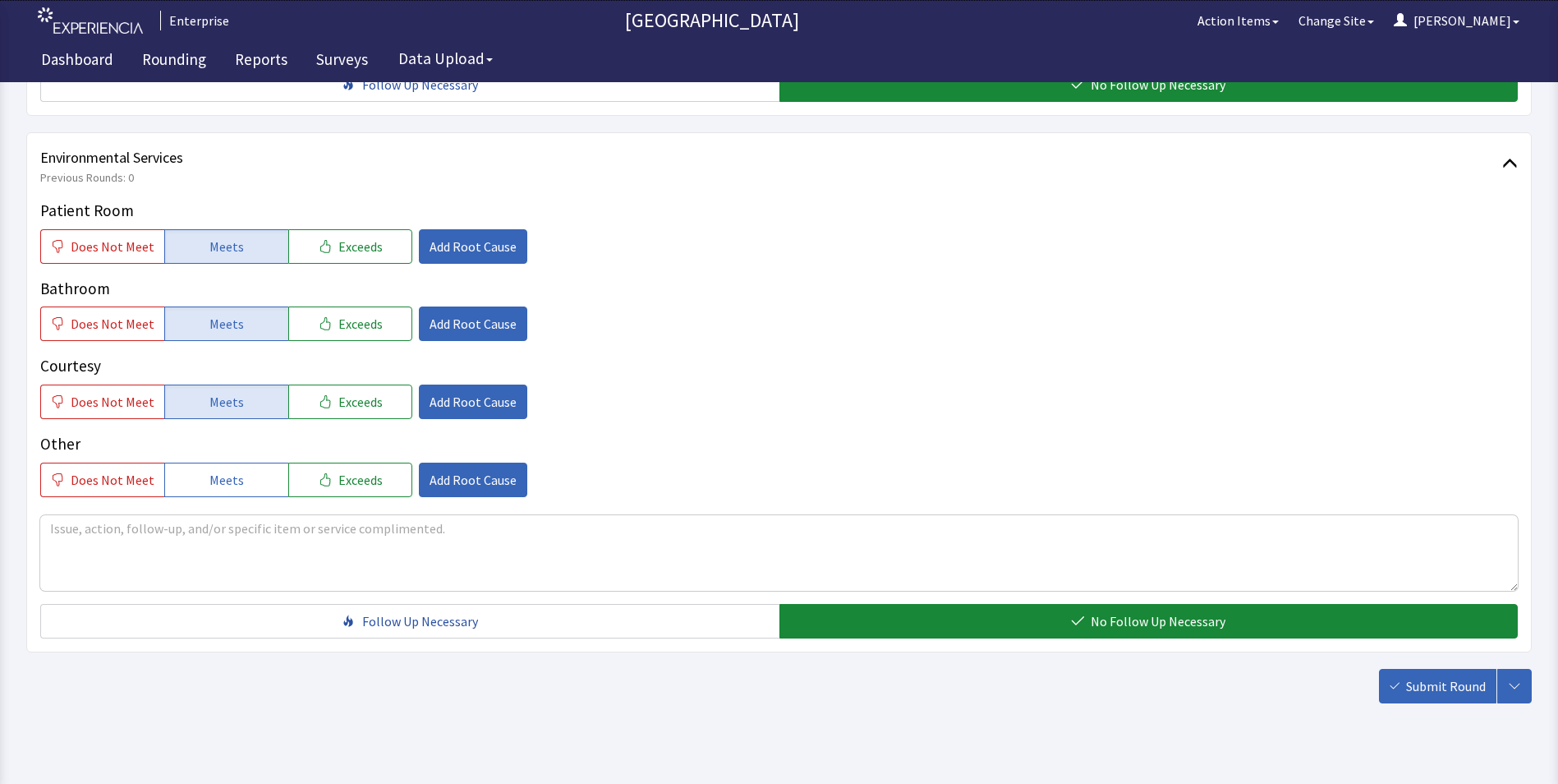
drag, startPoint x: 1424, startPoint y: 669, endPoint x: 1394, endPoint y: 647, distance: 37.2
click at [1426, 669] on button "Submit Round" at bounding box center [1438, 686] width 117 height 35
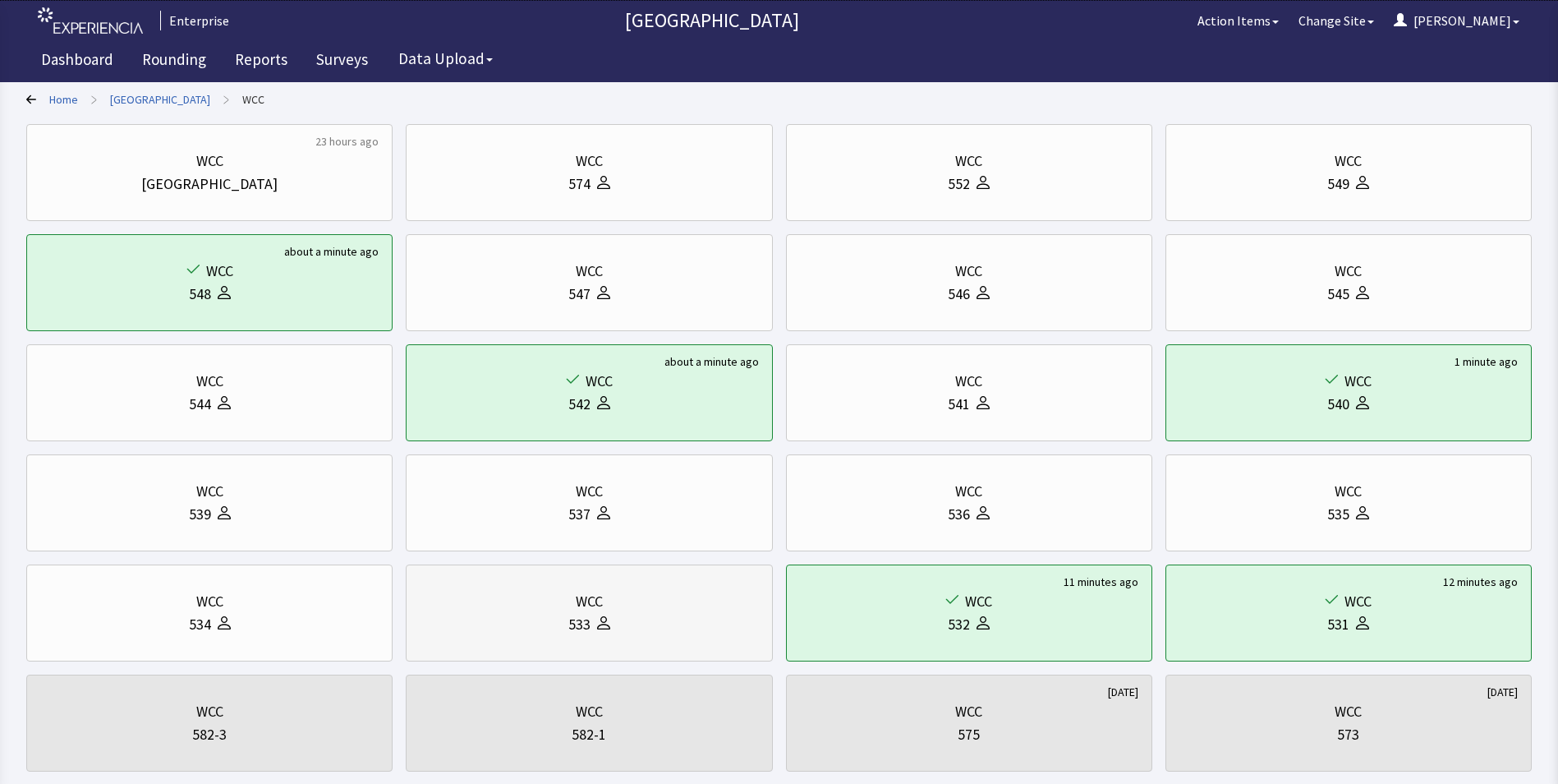
scroll to position [247, 0]
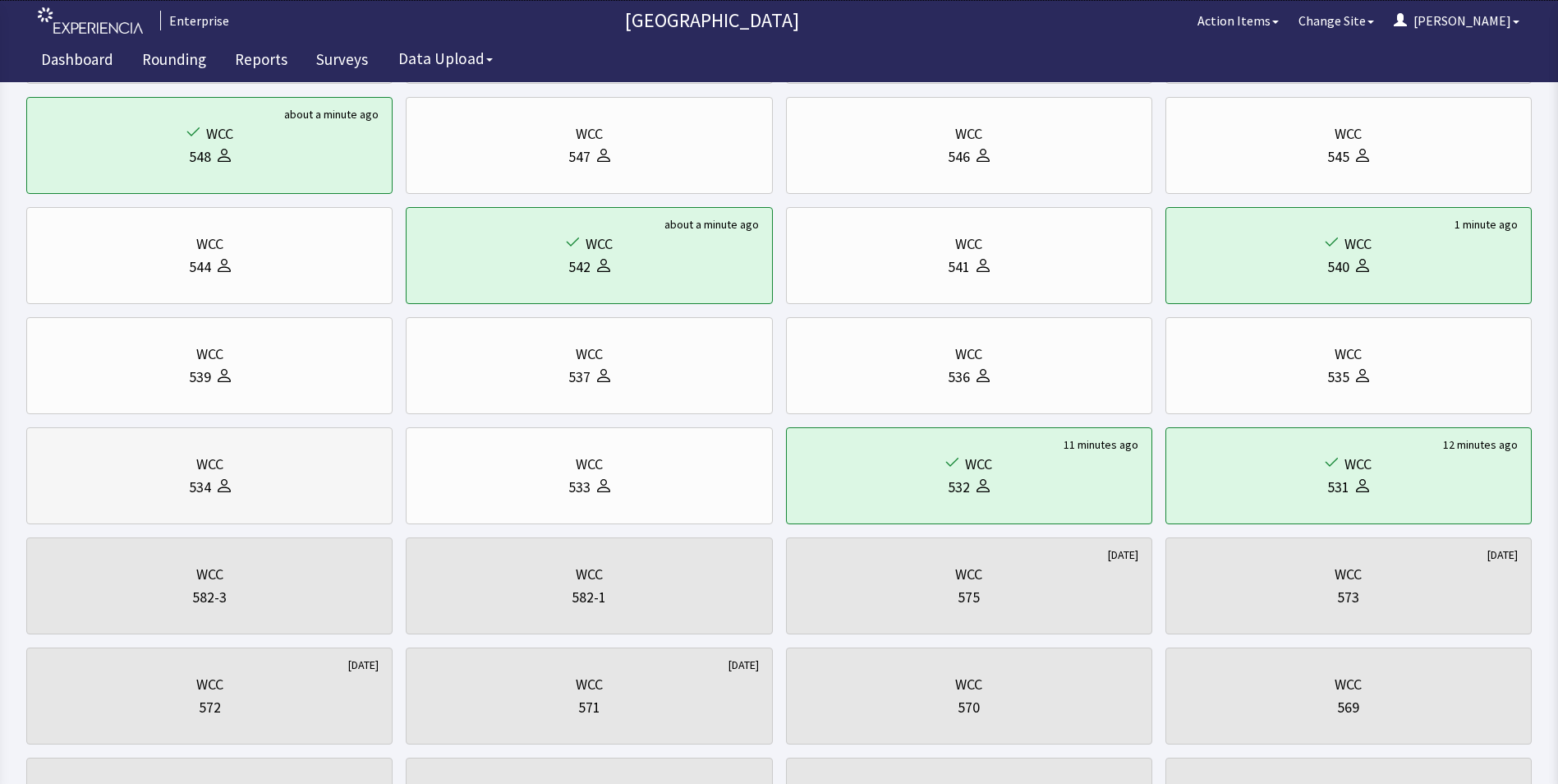
click at [123, 468] on div "WCC" at bounding box center [209, 464] width 339 height 23
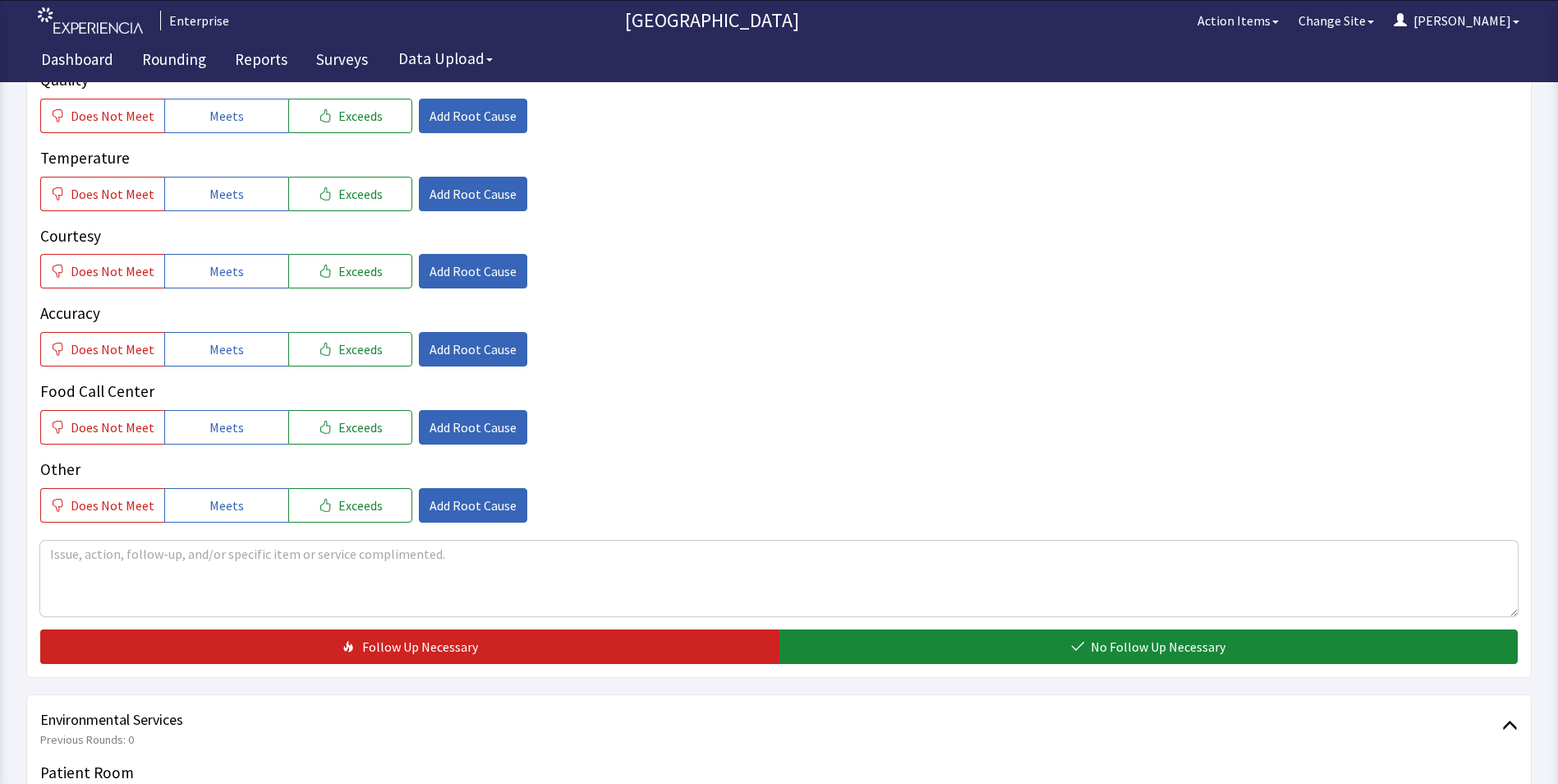
scroll to position [328, 0]
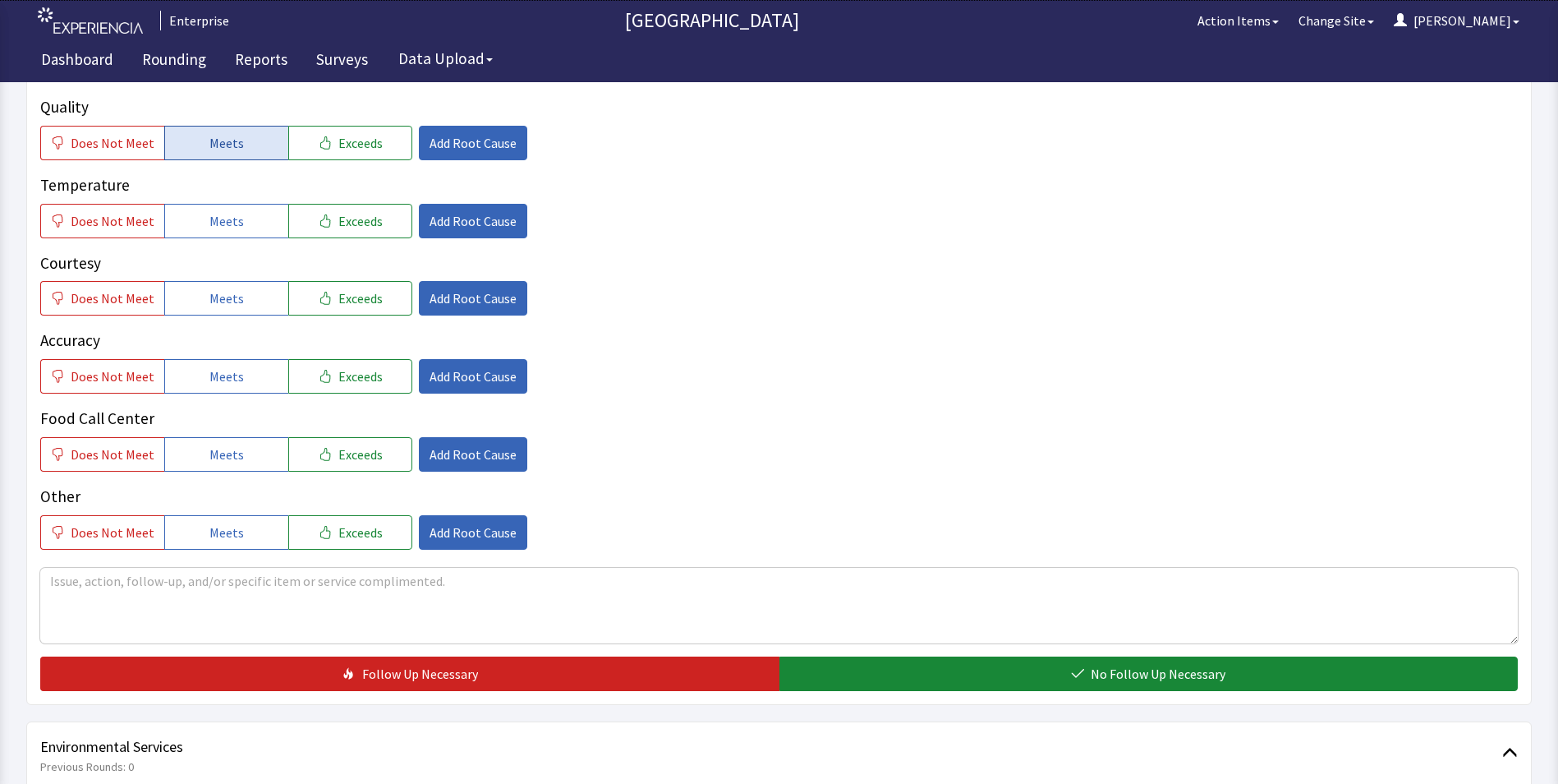
click at [250, 126] on button "Meets" at bounding box center [226, 143] width 124 height 35
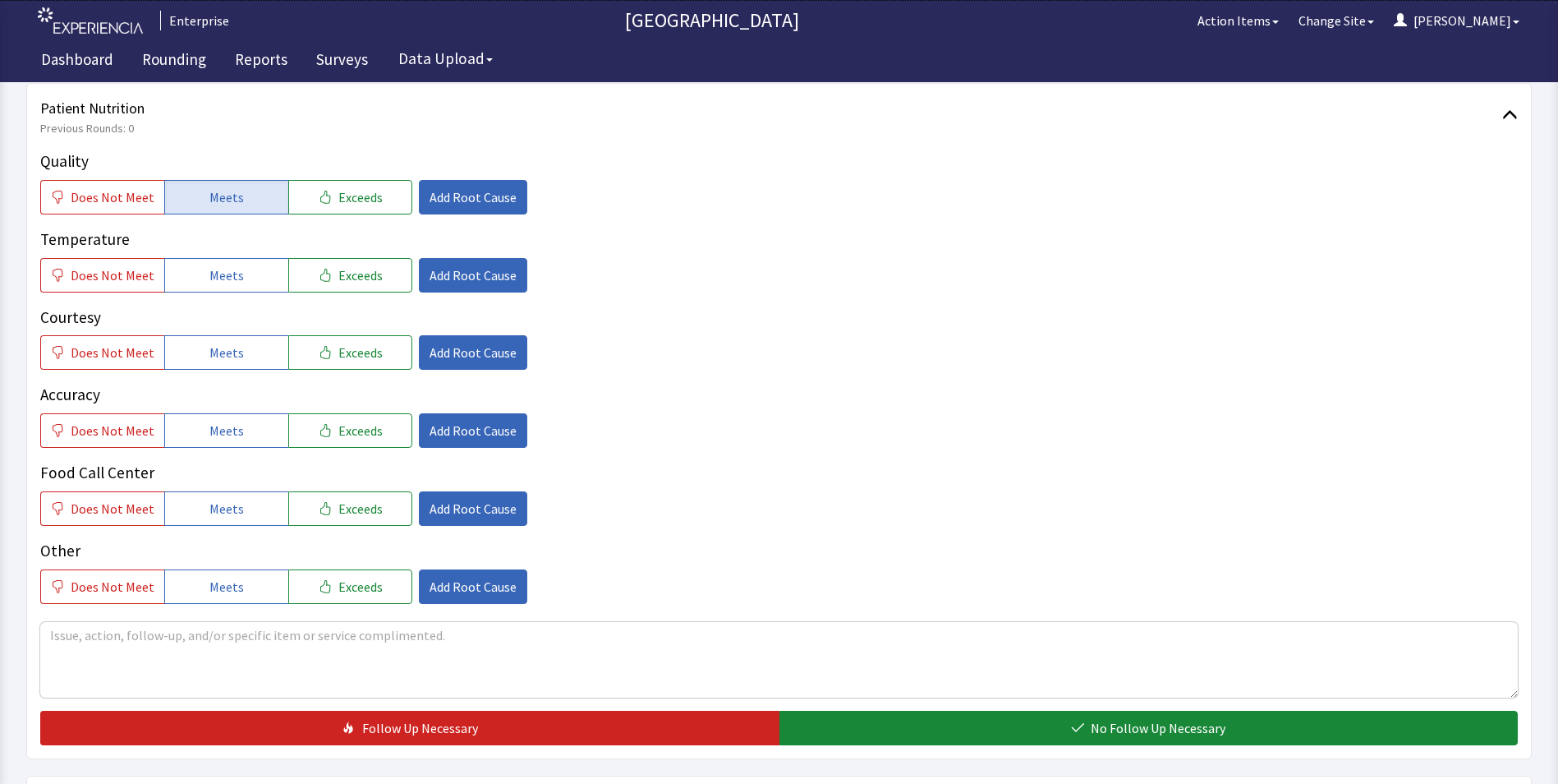
scroll to position [247, 0]
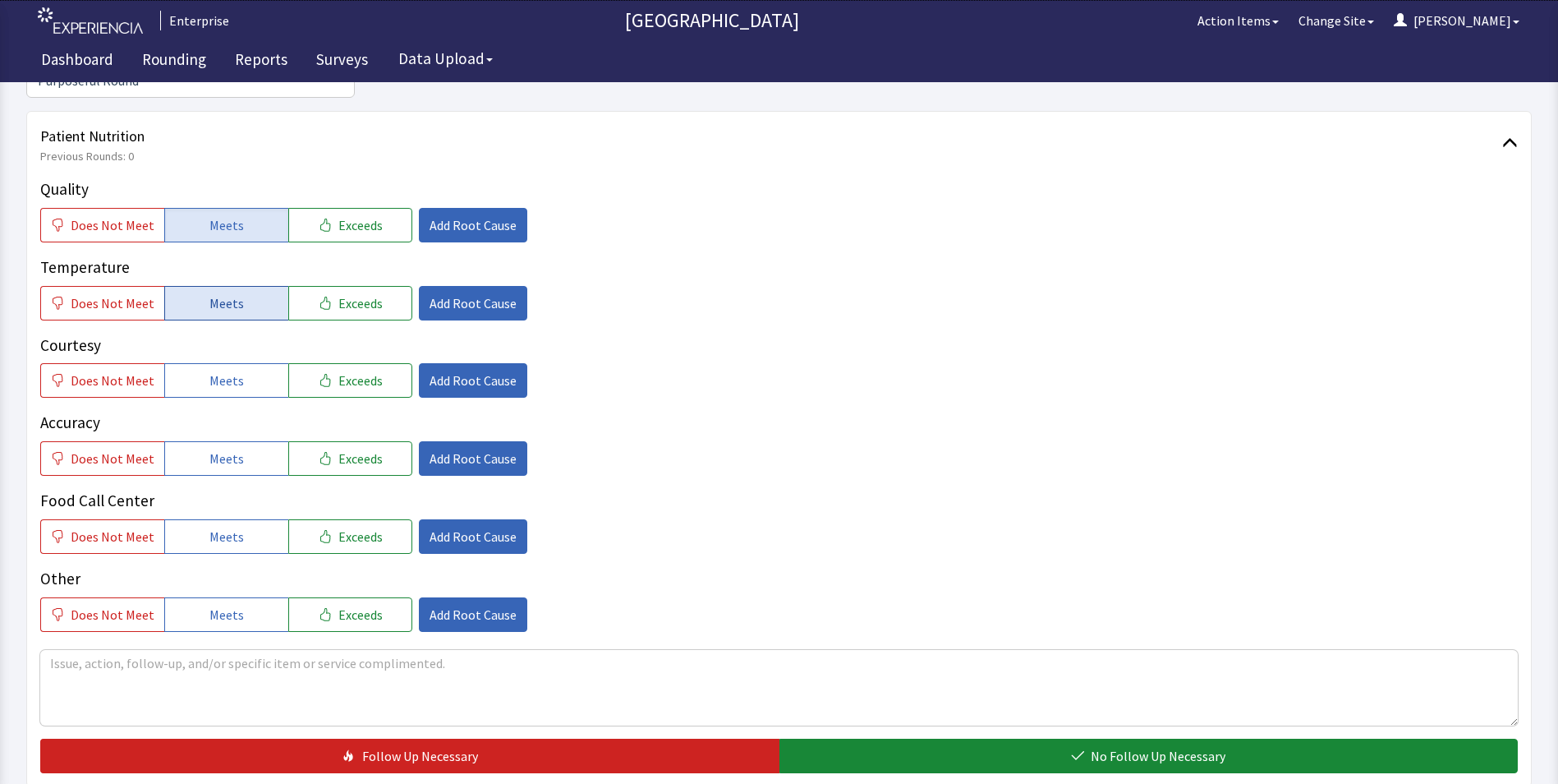
click at [201, 286] on button "Meets" at bounding box center [226, 303] width 124 height 35
drag, startPoint x: 222, startPoint y: 355, endPoint x: 214, endPoint y: 400, distance: 45.7
click at [222, 370] on span "Meets" at bounding box center [226, 380] width 35 height 20
drag, startPoint x: 210, startPoint y: 434, endPoint x: 210, endPoint y: 448, distance: 14.0
click at [210, 444] on button "Meets" at bounding box center [226, 458] width 124 height 35
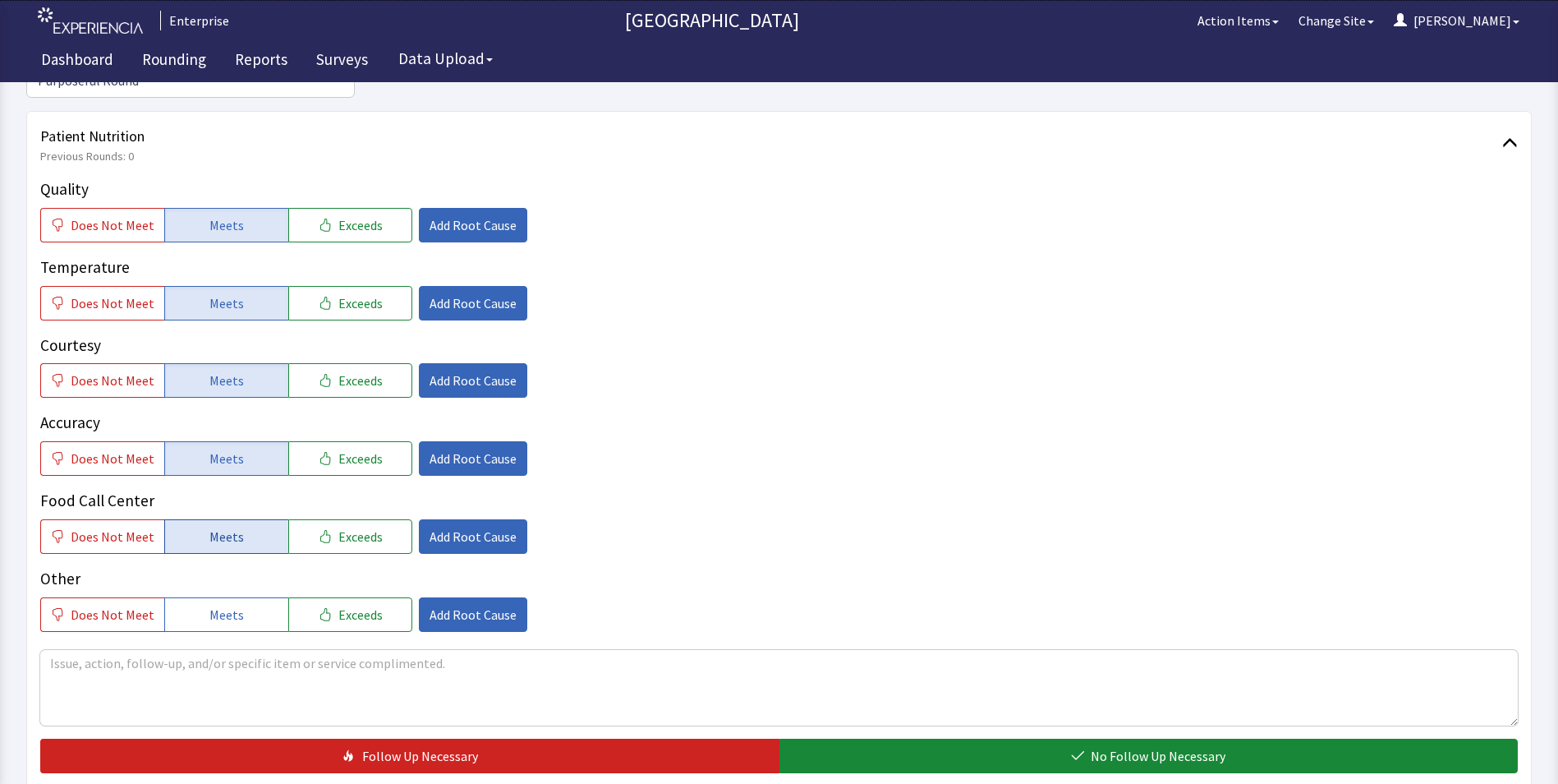
click at [219, 526] on span "Meets" at bounding box center [226, 535] width 35 height 20
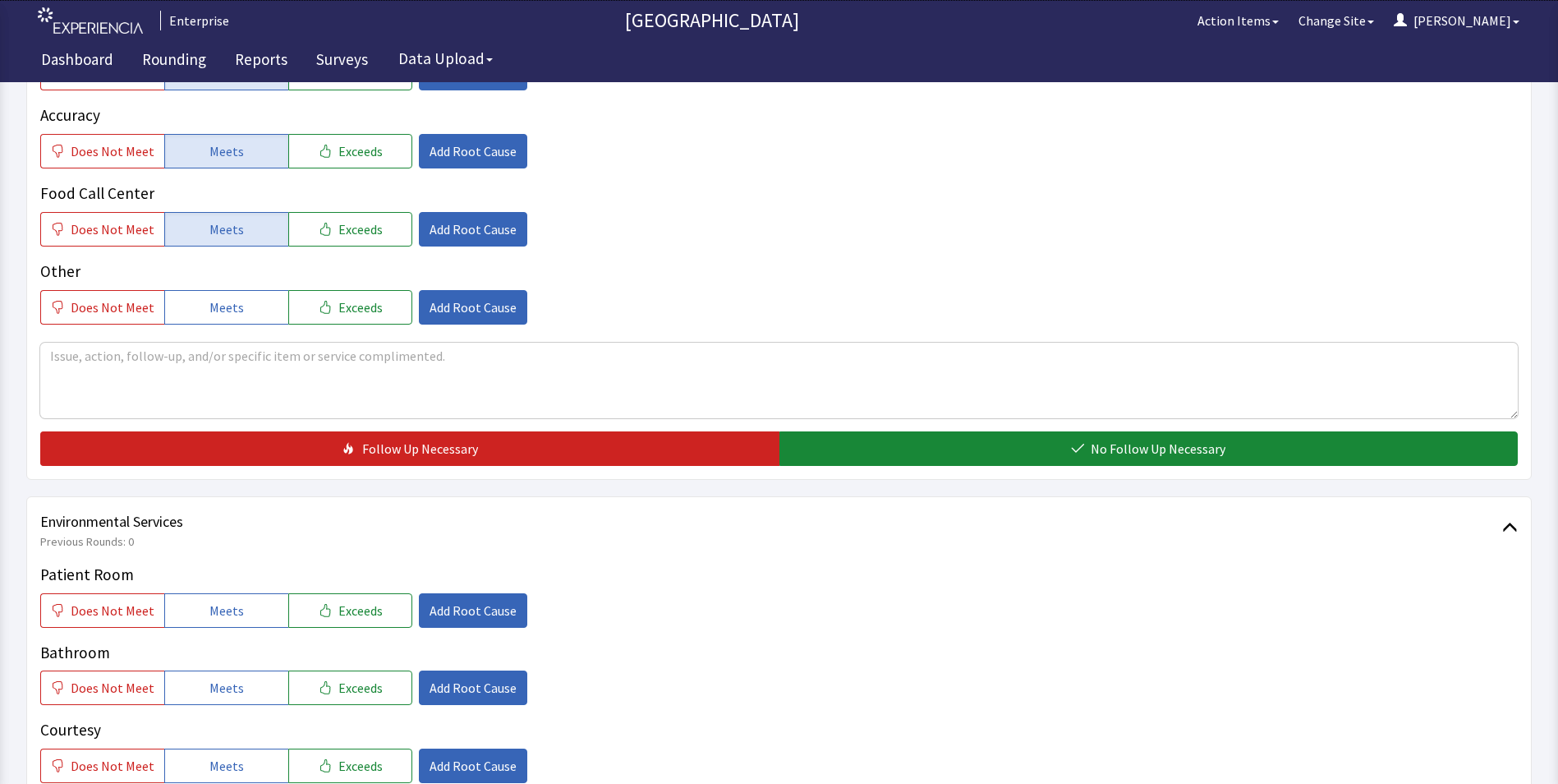
scroll to position [575, 0]
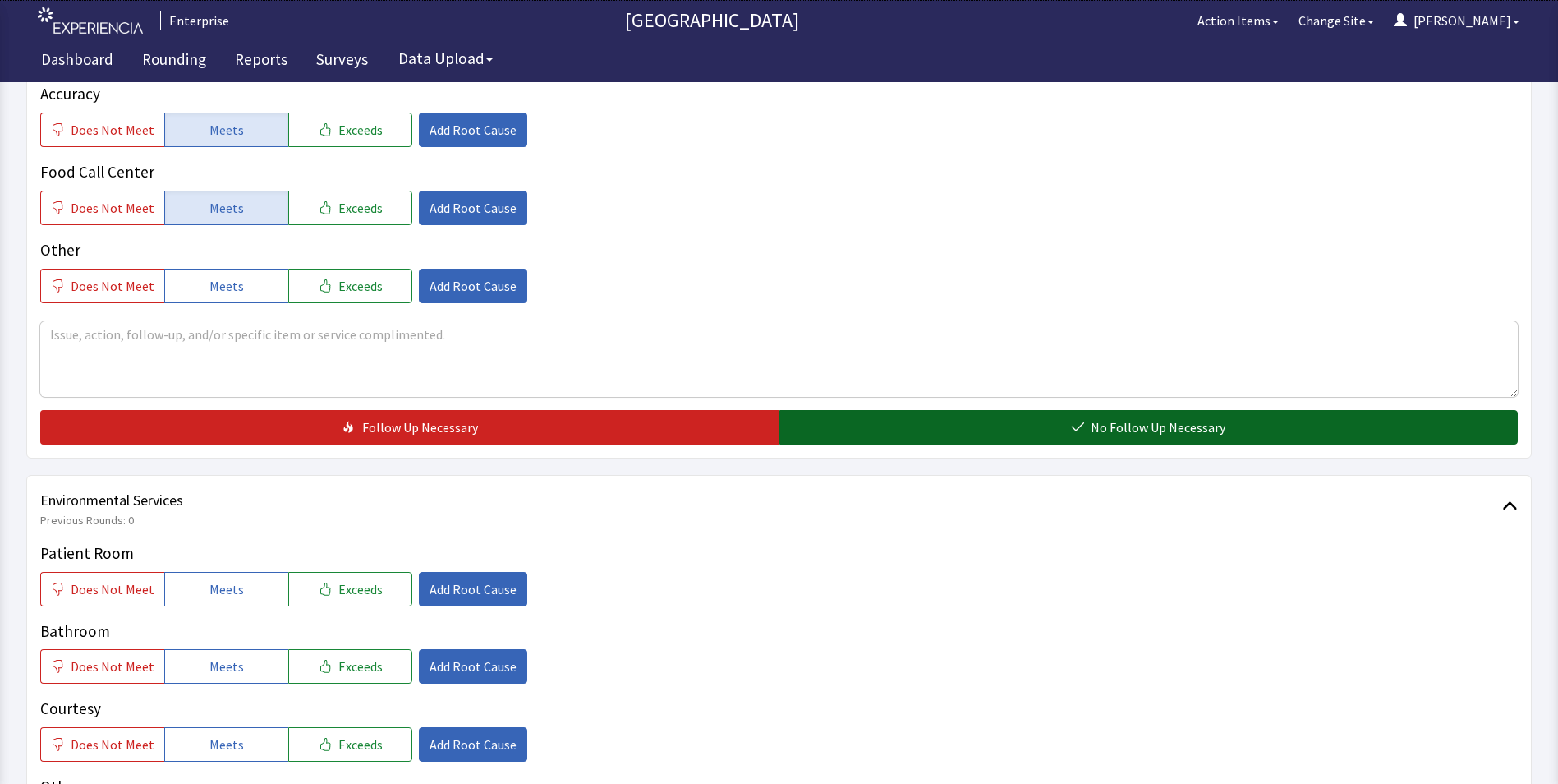
click at [864, 410] on button "No Follow Up Necessary" at bounding box center [1149, 427] width 739 height 35
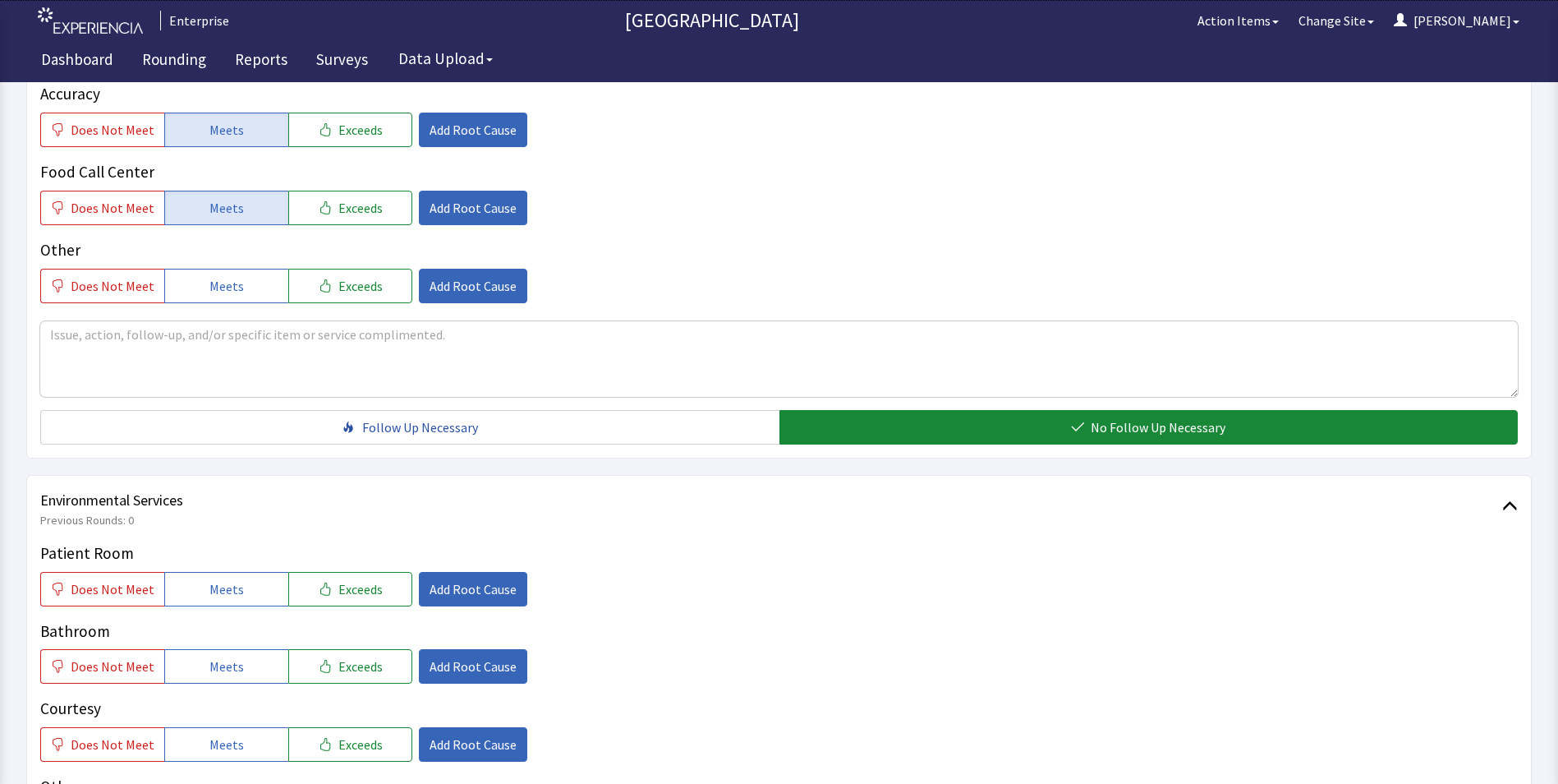
scroll to position [822, 0]
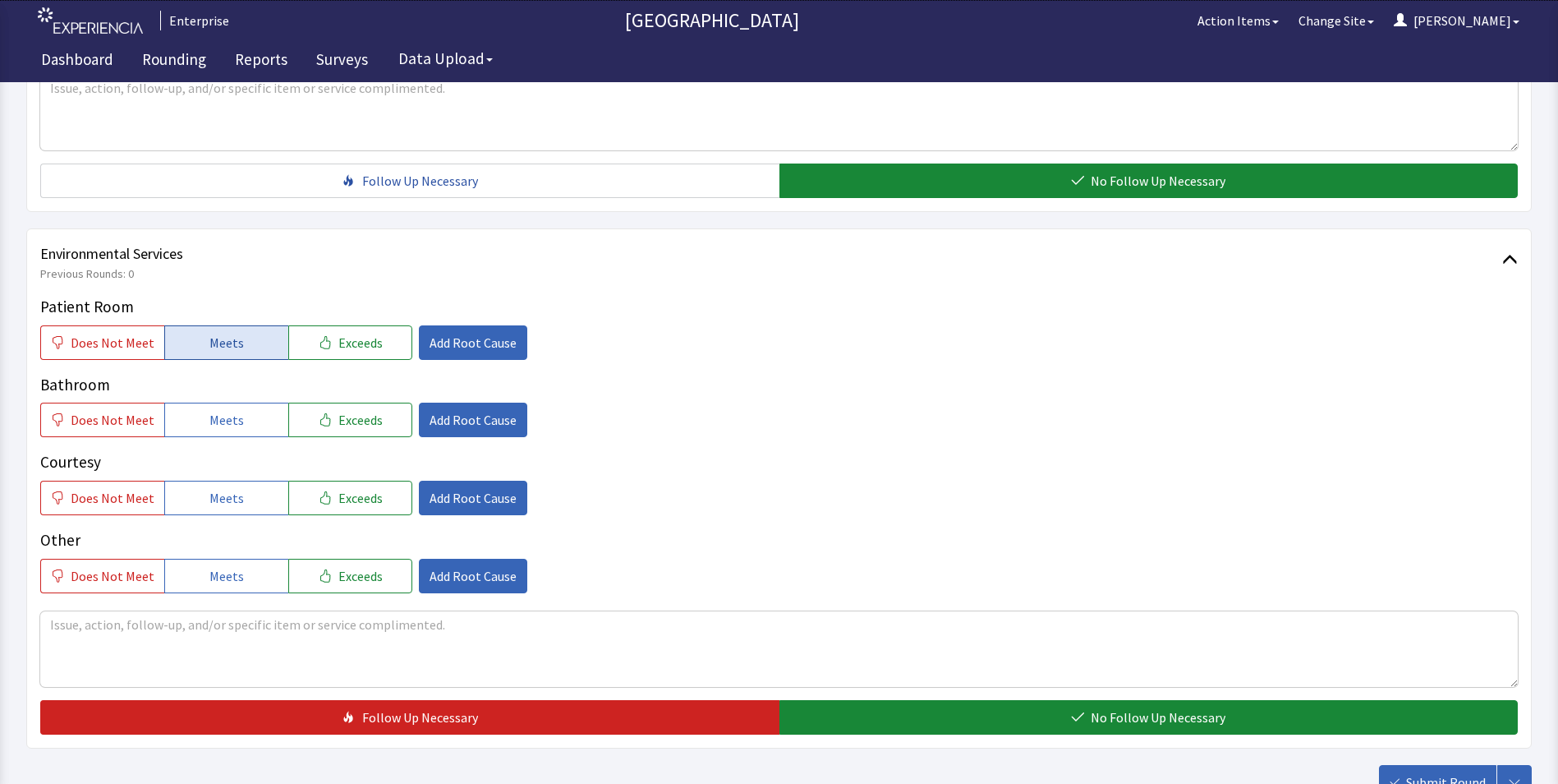
click at [231, 325] on button "Meets" at bounding box center [226, 342] width 124 height 35
drag, startPoint x: 225, startPoint y: 389, endPoint x: 225, endPoint y: 415, distance: 26.0
click at [225, 410] on span "Meets" at bounding box center [226, 419] width 35 height 20
click at [223, 488] on span "Meets" at bounding box center [226, 497] width 35 height 20
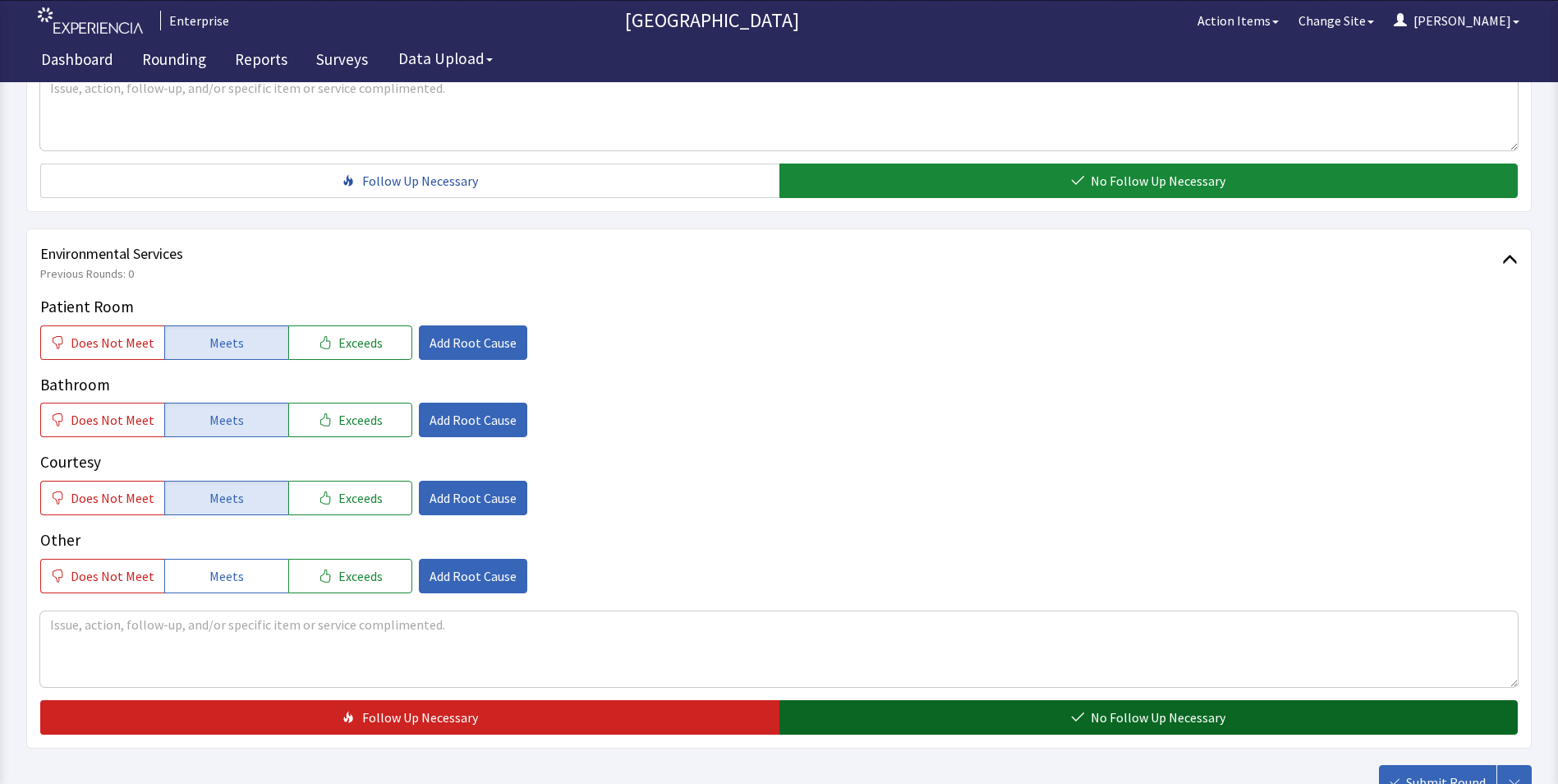
click at [885, 700] on button "No Follow Up Necessary" at bounding box center [1149, 716] width 739 height 35
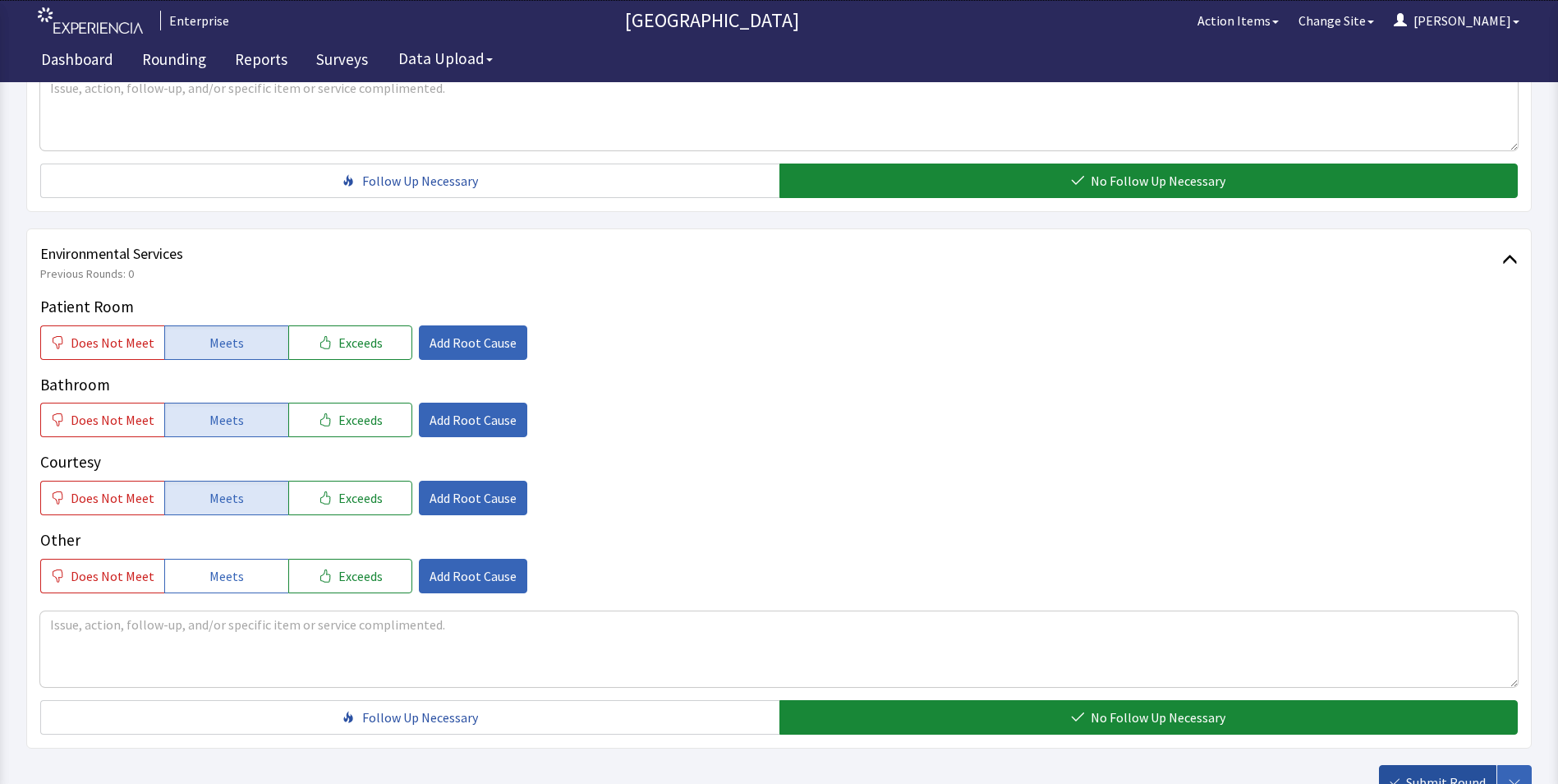
click at [1441, 772] on span "Submit Round" at bounding box center [1445, 781] width 80 height 20
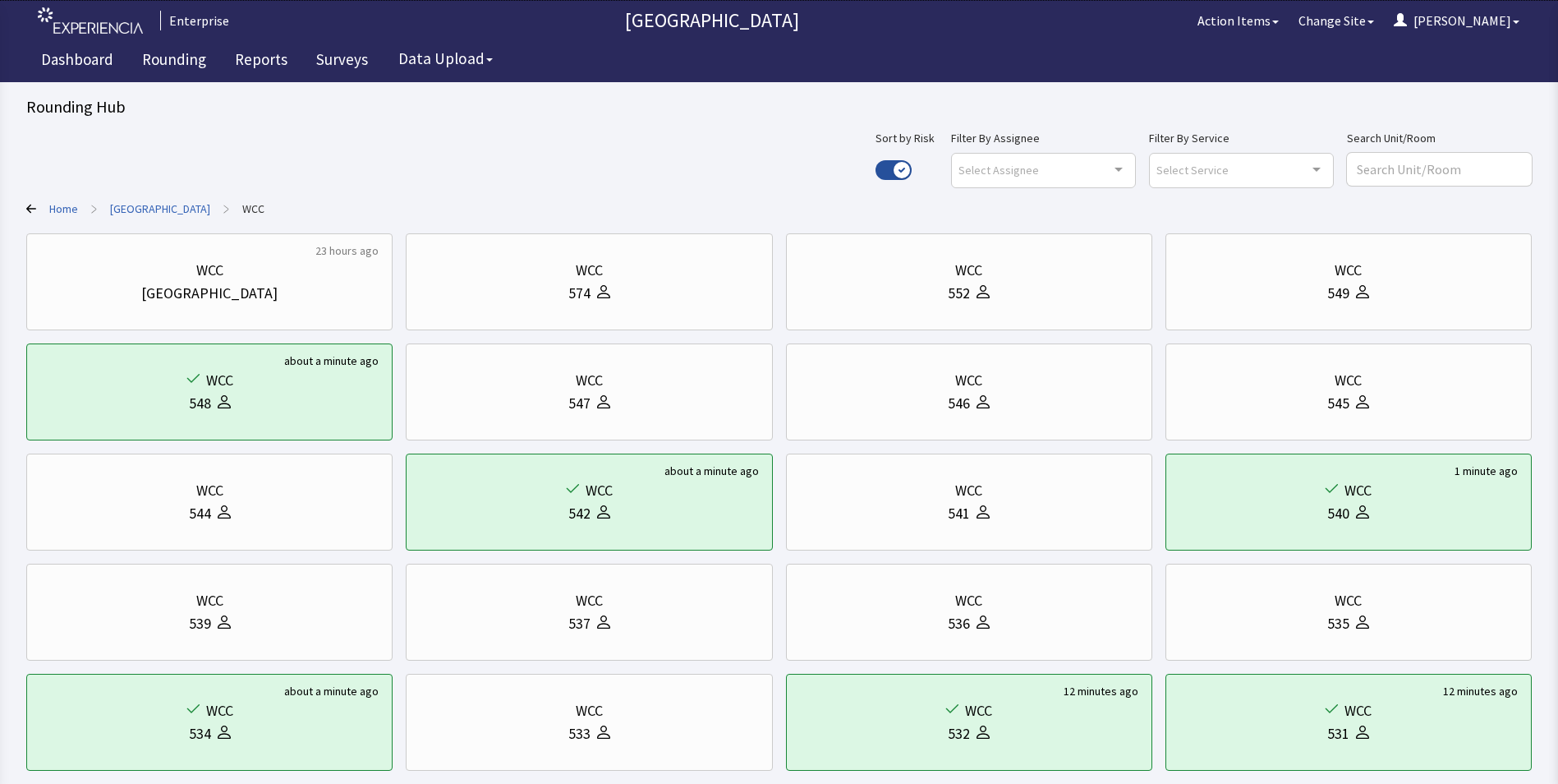
click at [141, 207] on link "[GEOGRAPHIC_DATA]" at bounding box center [159, 209] width 100 height 17
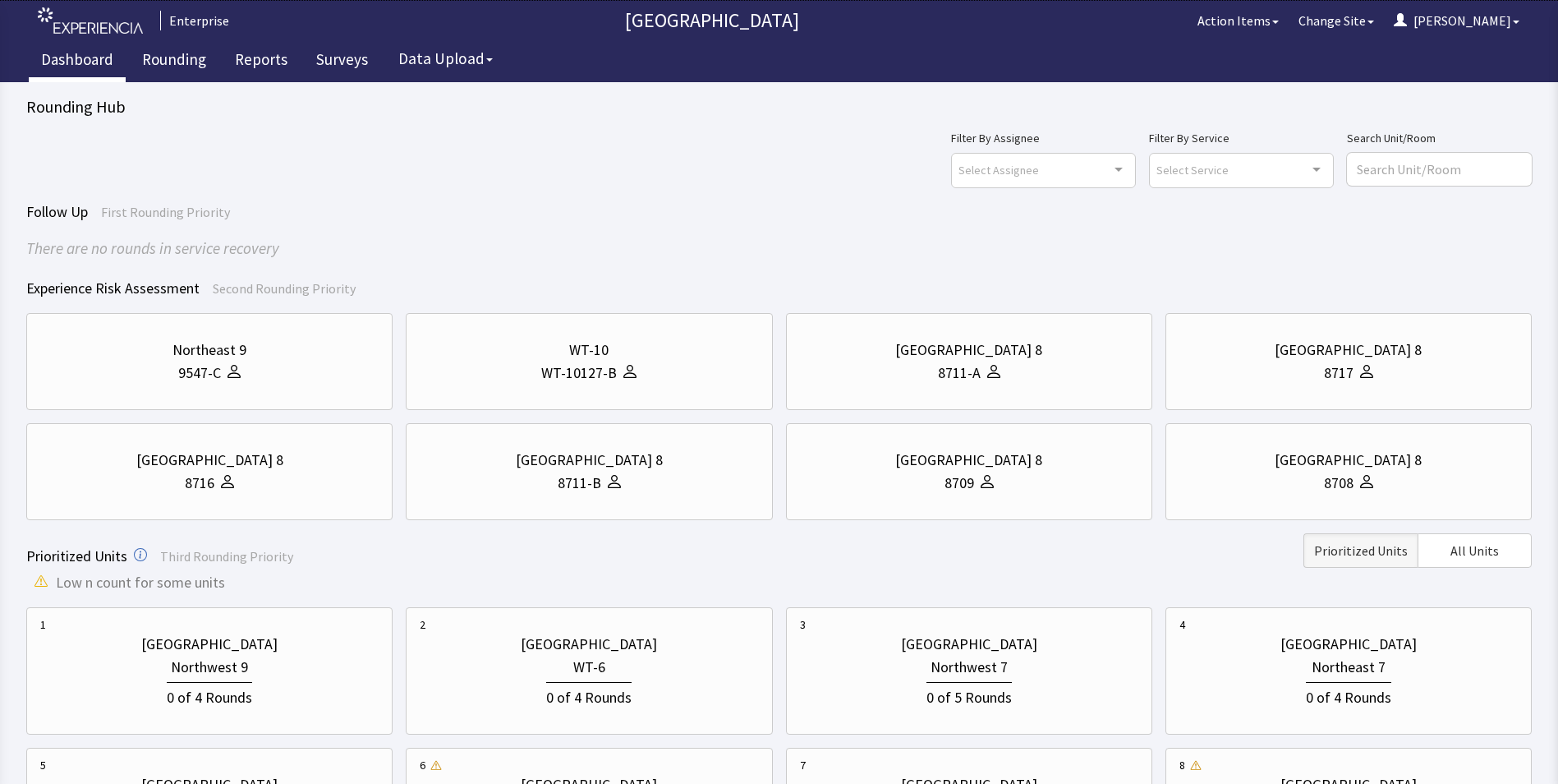
click at [71, 64] on link "Dashboard" at bounding box center [77, 62] width 97 height 41
